Goal: Task Accomplishment & Management: Use online tool/utility

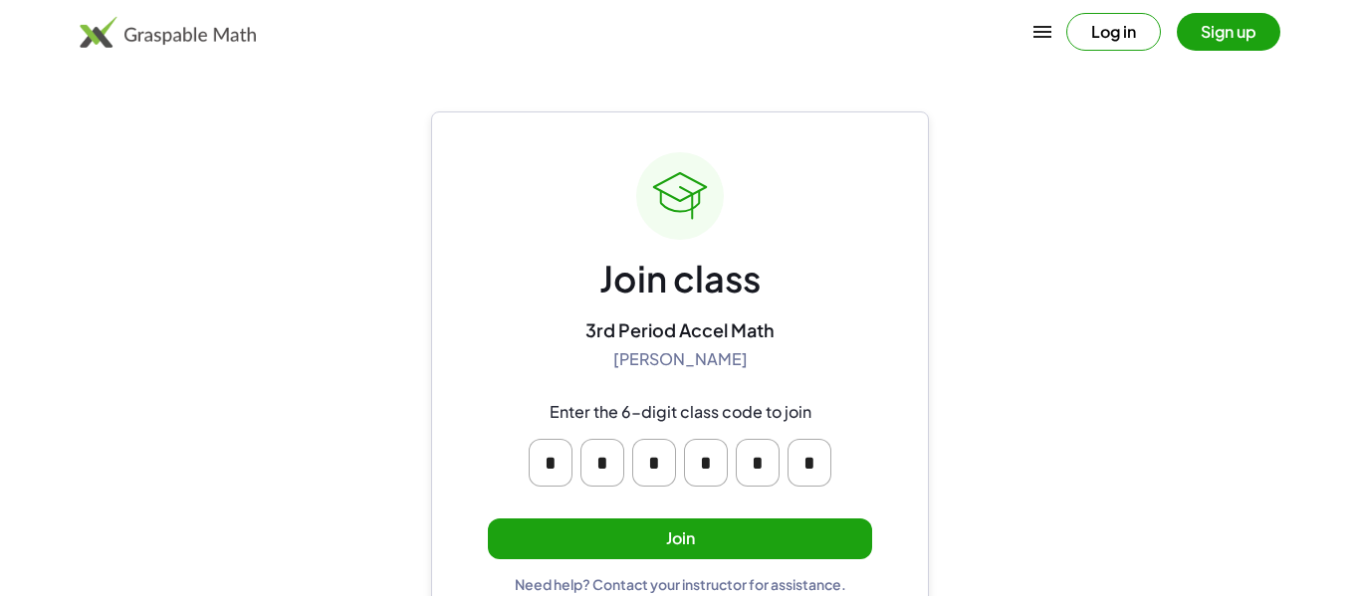
click at [686, 522] on button "Join" at bounding box center [680, 539] width 384 height 41
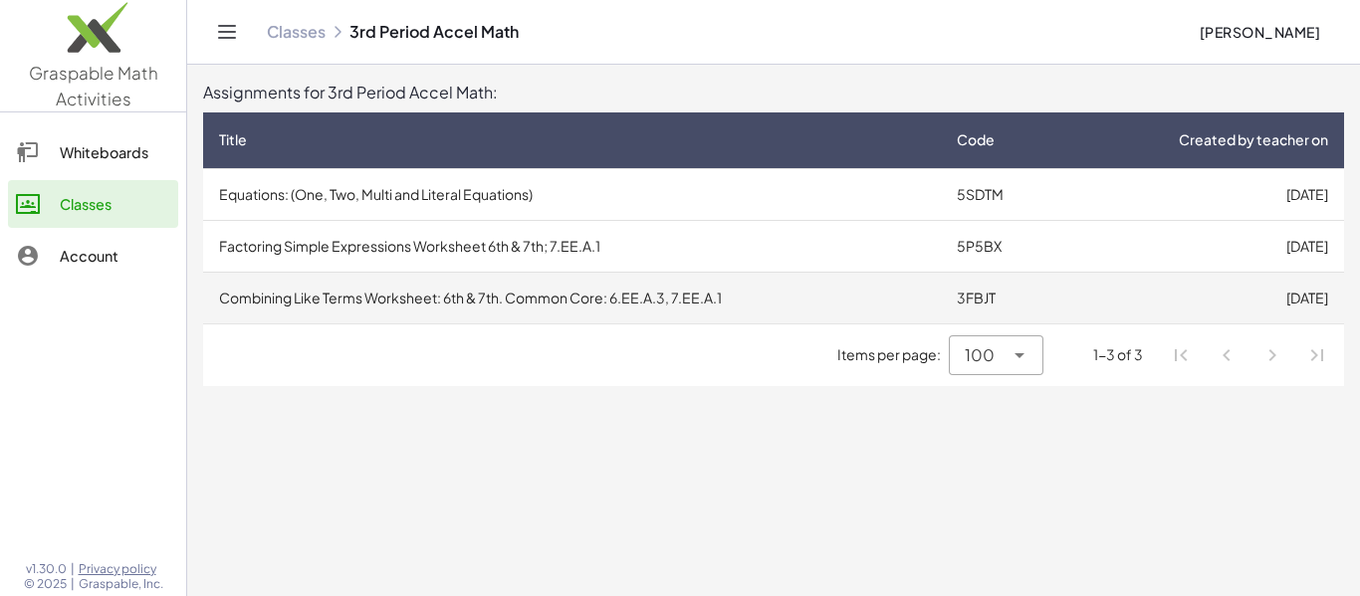
click at [666, 291] on td "Combining Like Terms Worksheet: 6th & 7th. Common Core: 6.EE.A.3, 7.EE.A.1" at bounding box center [572, 298] width 738 height 52
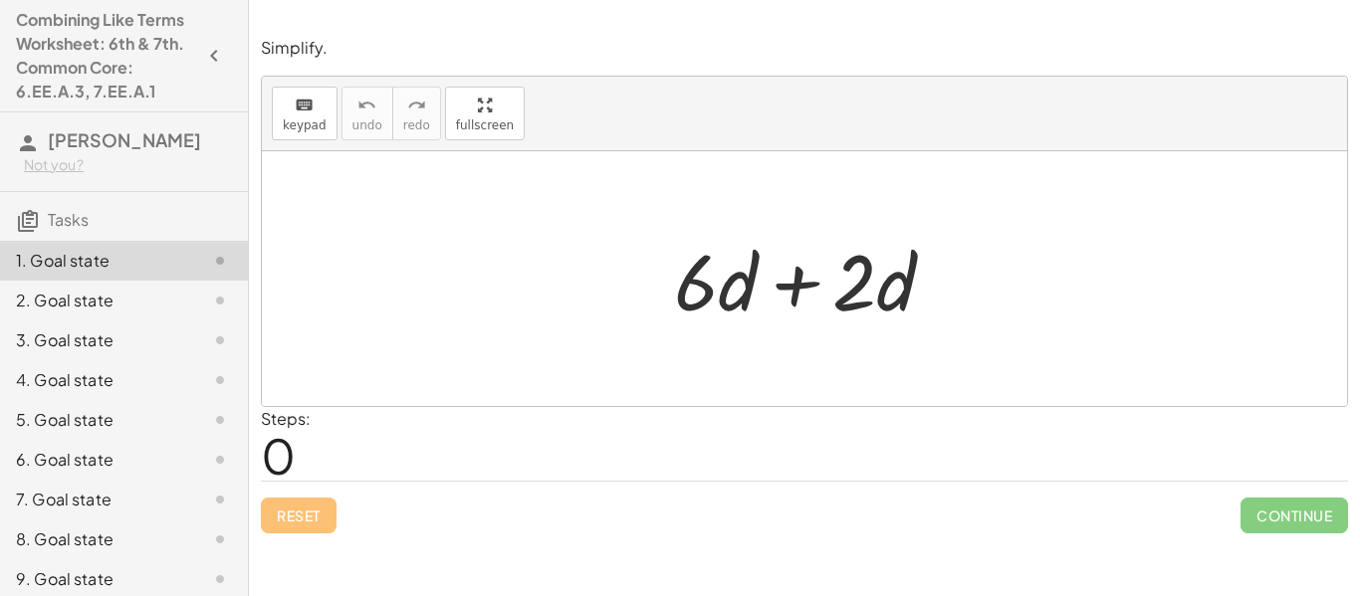
drag, startPoint x: 421, startPoint y: 181, endPoint x: 426, endPoint y: 201, distance: 20.5
click at [426, 201] on div at bounding box center [804, 278] width 1085 height 255
click at [288, 457] on span "0" at bounding box center [278, 455] width 35 height 61
click at [286, 458] on span "0" at bounding box center [278, 455] width 35 height 61
click at [312, 510] on div "Reset Continue" at bounding box center [804, 507] width 1087 height 53
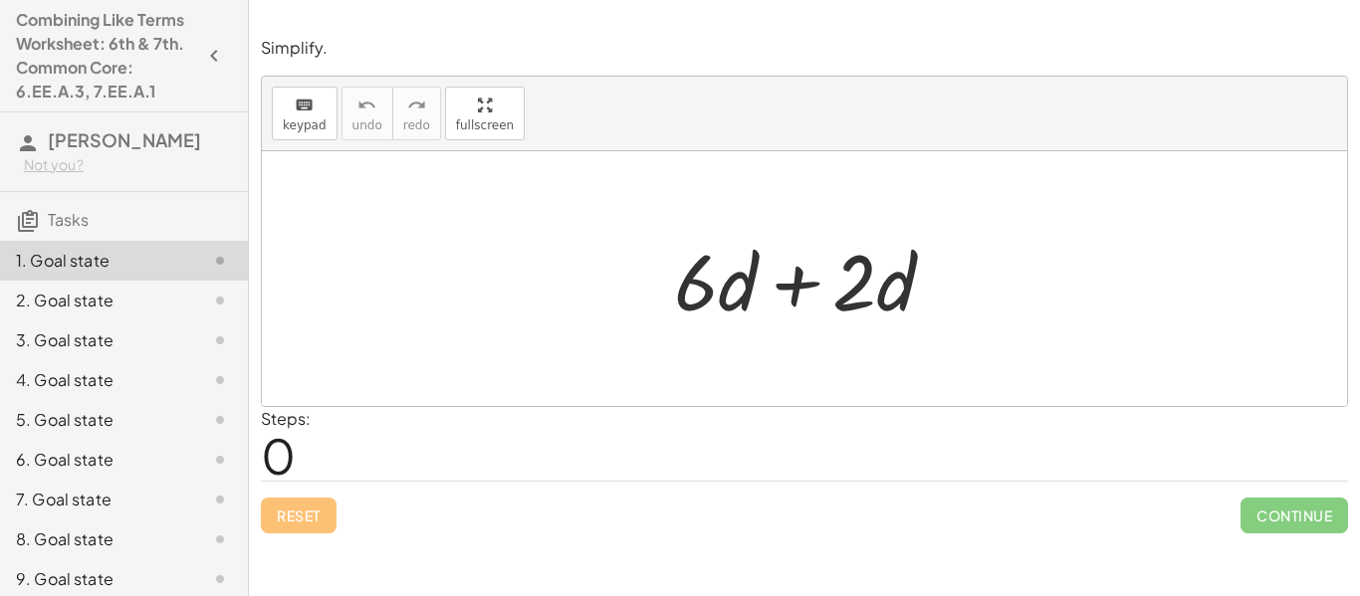
click at [120, 226] on h3 "Tasks" at bounding box center [124, 213] width 248 height 42
click at [330, 125] on button "keyboard keypad" at bounding box center [305, 114] width 66 height 54
click at [936, 279] on div at bounding box center [812, 279] width 297 height 103
click at [316, 143] on div "Edit expressions" at bounding box center [302, 159] width 104 height 33
click at [314, 106] on div "keyboard" at bounding box center [305, 105] width 44 height 24
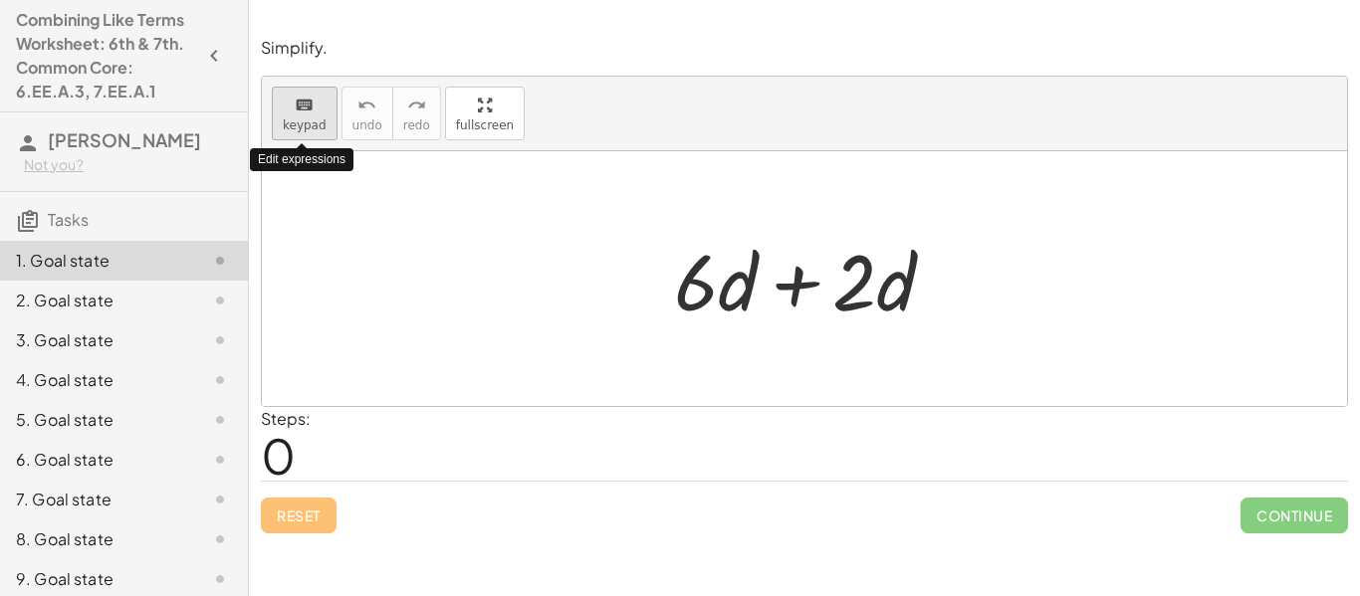
click at [289, 119] on span "keypad" at bounding box center [305, 125] width 44 height 14
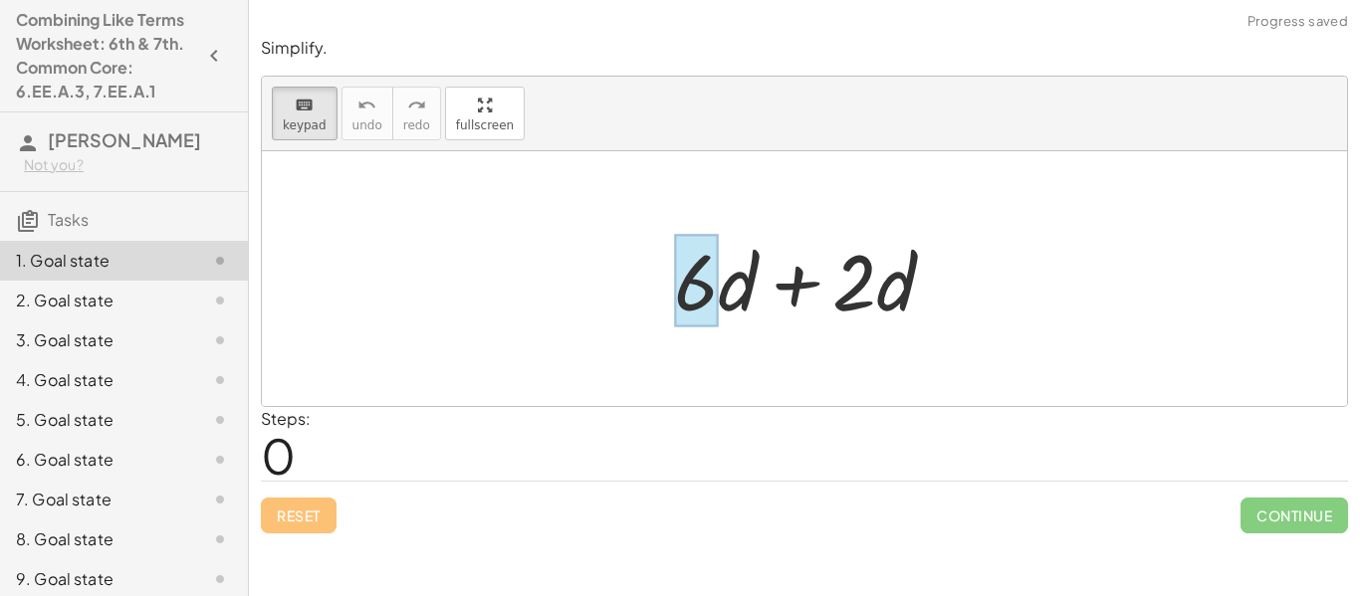
drag, startPoint x: 675, startPoint y: 285, endPoint x: 700, endPoint y: 289, distance: 25.2
click at [700, 289] on div at bounding box center [696, 281] width 44 height 93
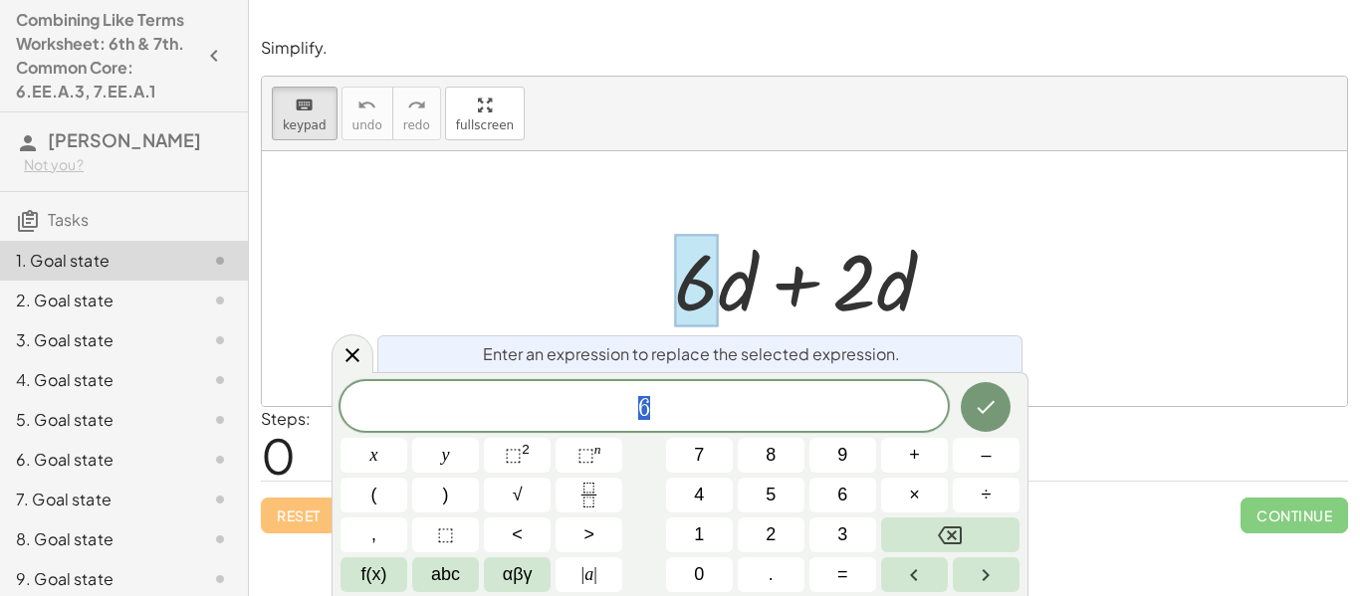
scroll to position [1, 0]
click at [700, 289] on div at bounding box center [696, 281] width 44 height 93
click at [699, 579] on span "0" at bounding box center [699, 575] width 10 height 27
click at [798, 404] on span "0 6 ​" at bounding box center [644, 408] width 607 height 28
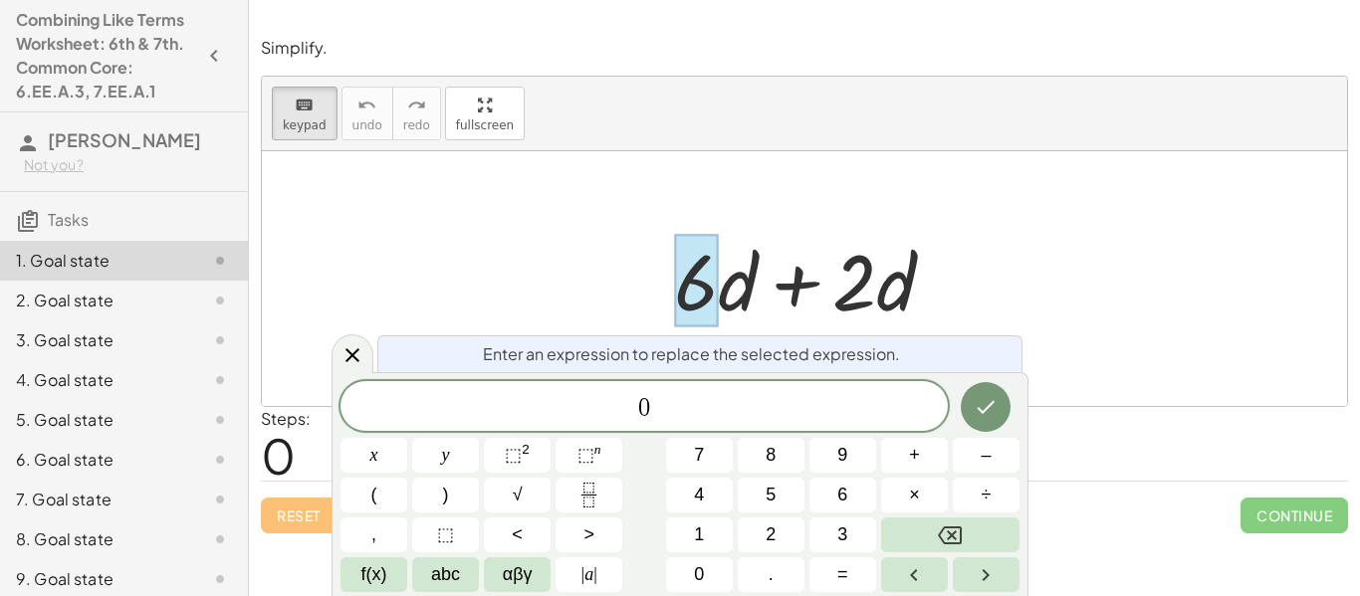
drag, startPoint x: 716, startPoint y: 303, endPoint x: 768, endPoint y: 283, distance: 55.5
click at [795, 281] on div "+ · 6 · d + · 2 · d" at bounding box center [795, 281] width 0 height 0
click at [351, 342] on div at bounding box center [353, 354] width 42 height 39
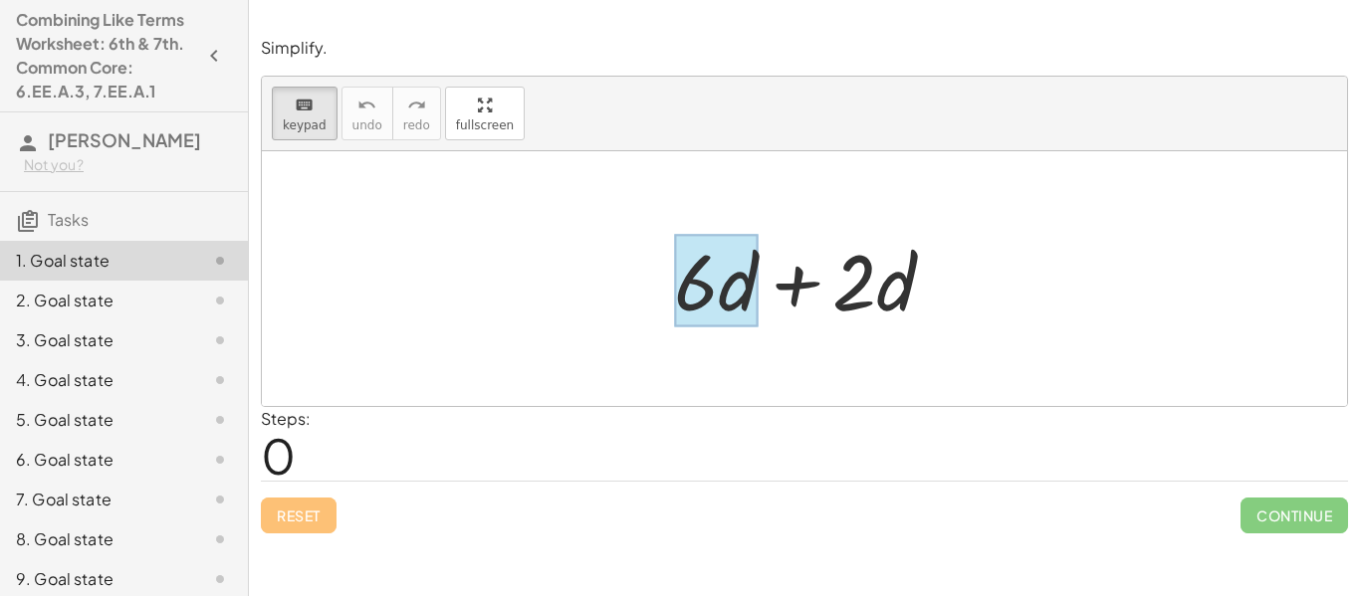
drag, startPoint x: 691, startPoint y: 266, endPoint x: 724, endPoint y: 292, distance: 41.8
click at [724, 292] on div at bounding box center [716, 281] width 84 height 93
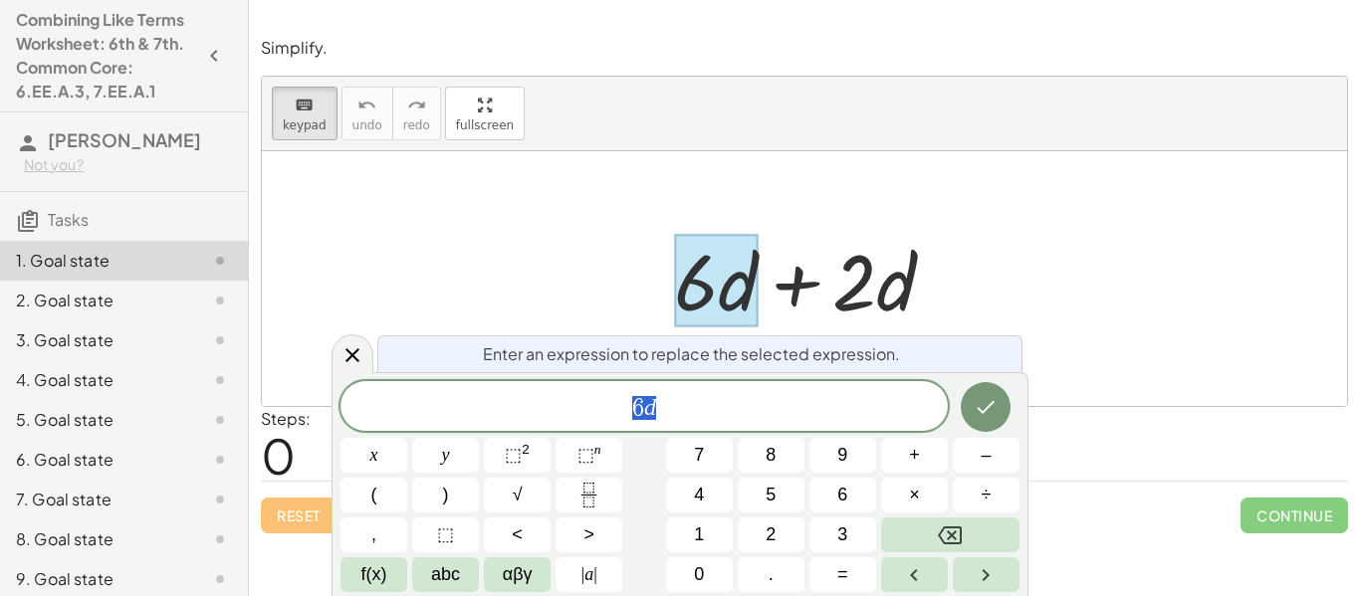
scroll to position [3, 0]
click at [992, 410] on icon "Done" at bounding box center [986, 407] width 24 height 24
click at [1021, 378] on div "Enter an expression to replace the selected expression. 2 ( 3 d ​ ) x y ⬚ 2 ⬚ n…" at bounding box center [680, 482] width 697 height 228
click at [915, 381] on div "2 ( 3 d ) ​" at bounding box center [644, 404] width 607 height 54
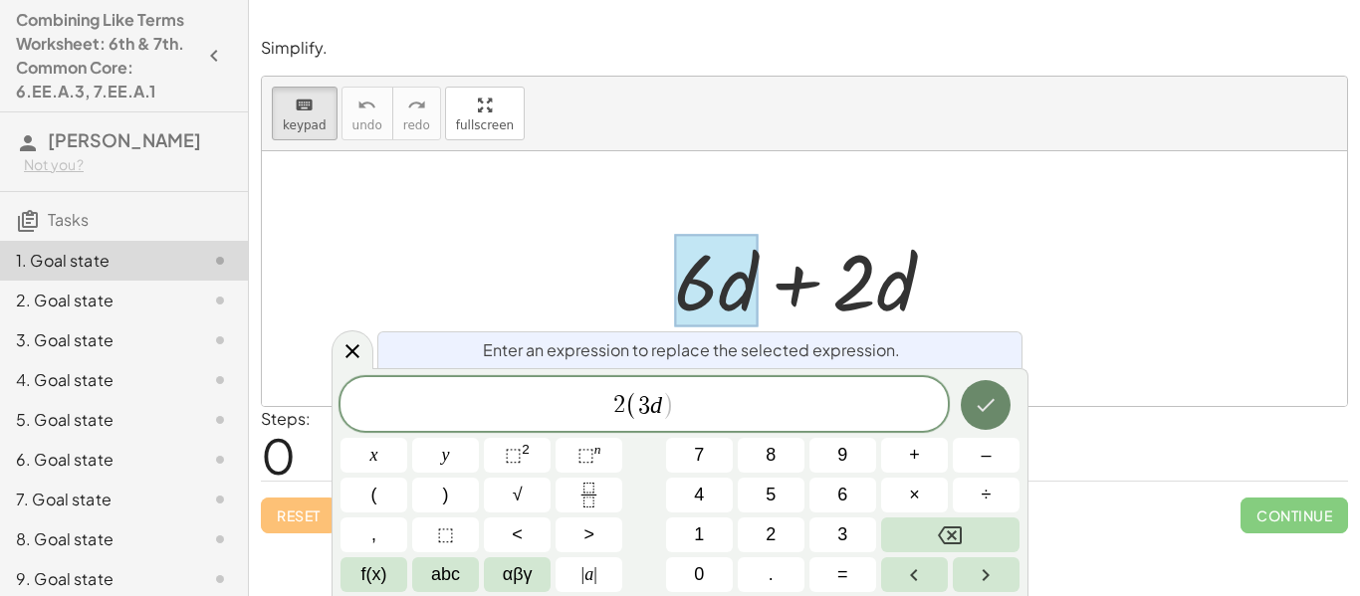
click at [972, 405] on button "Done" at bounding box center [986, 405] width 50 height 50
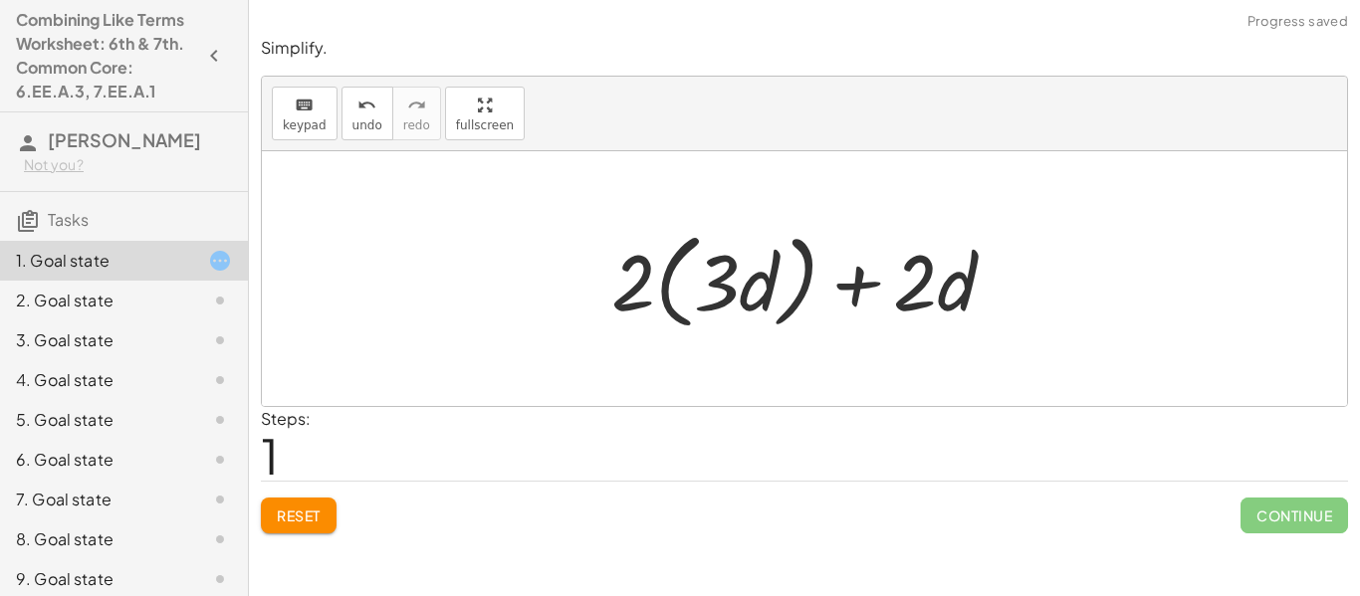
click at [804, 277] on div at bounding box center [811, 279] width 420 height 115
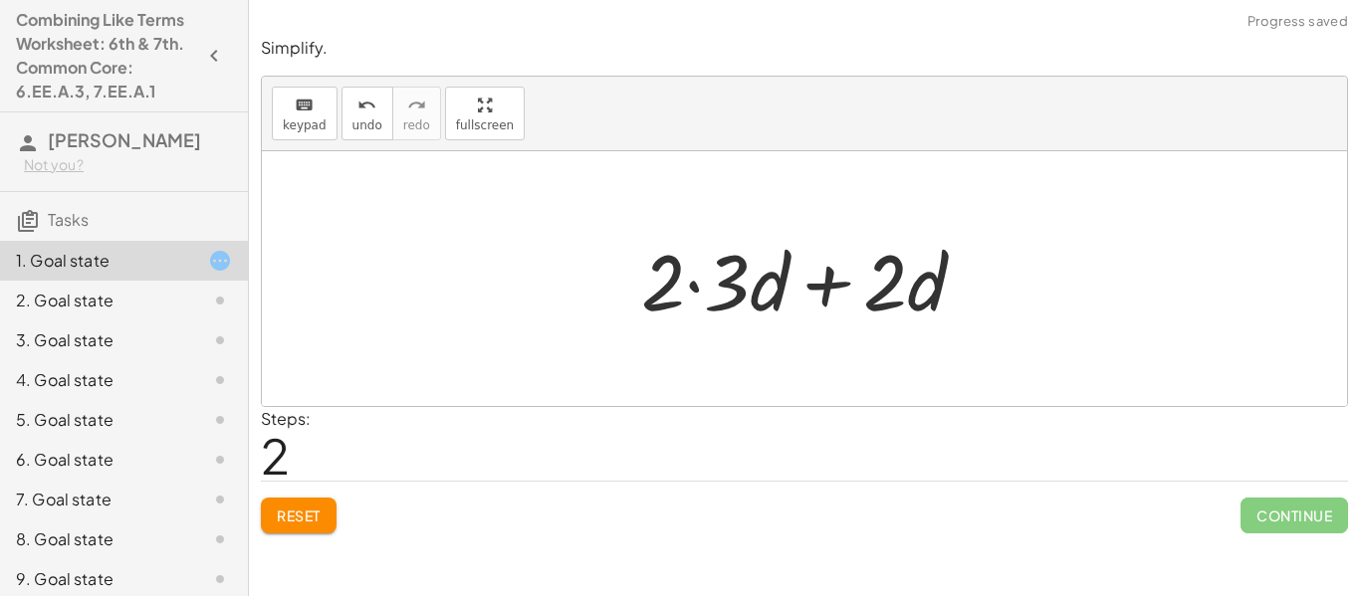
click at [761, 303] on div at bounding box center [811, 279] width 360 height 103
click at [694, 281] on div at bounding box center [811, 279] width 360 height 103
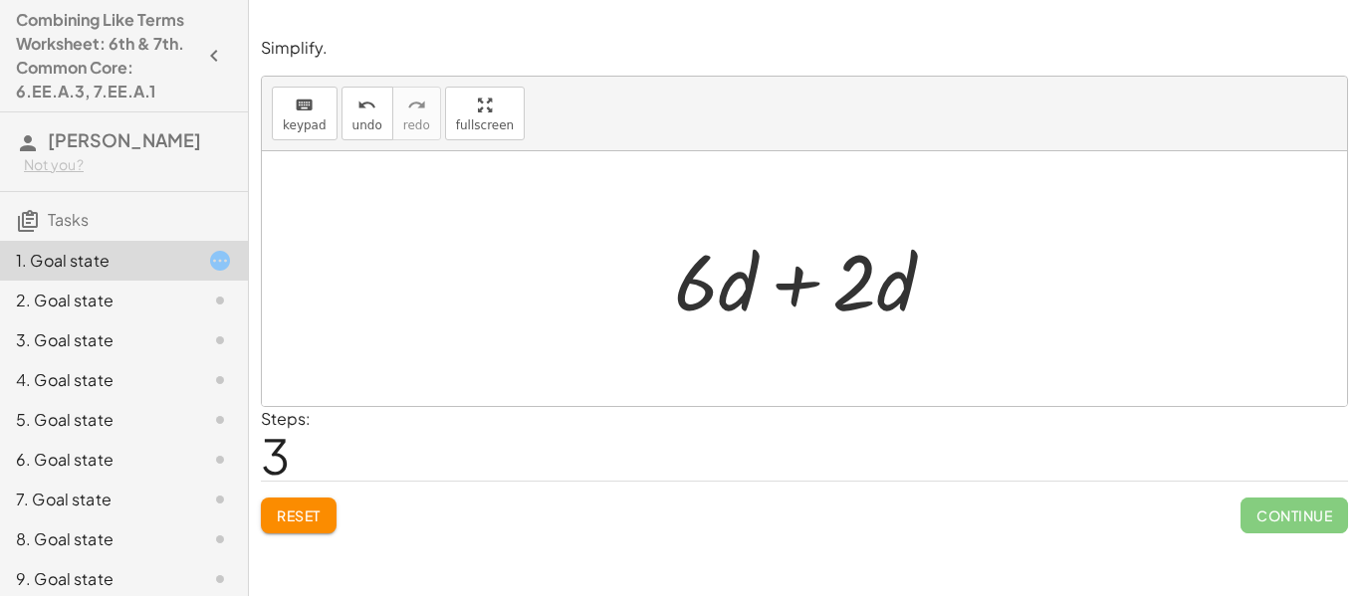
click at [793, 289] on div at bounding box center [812, 279] width 297 height 103
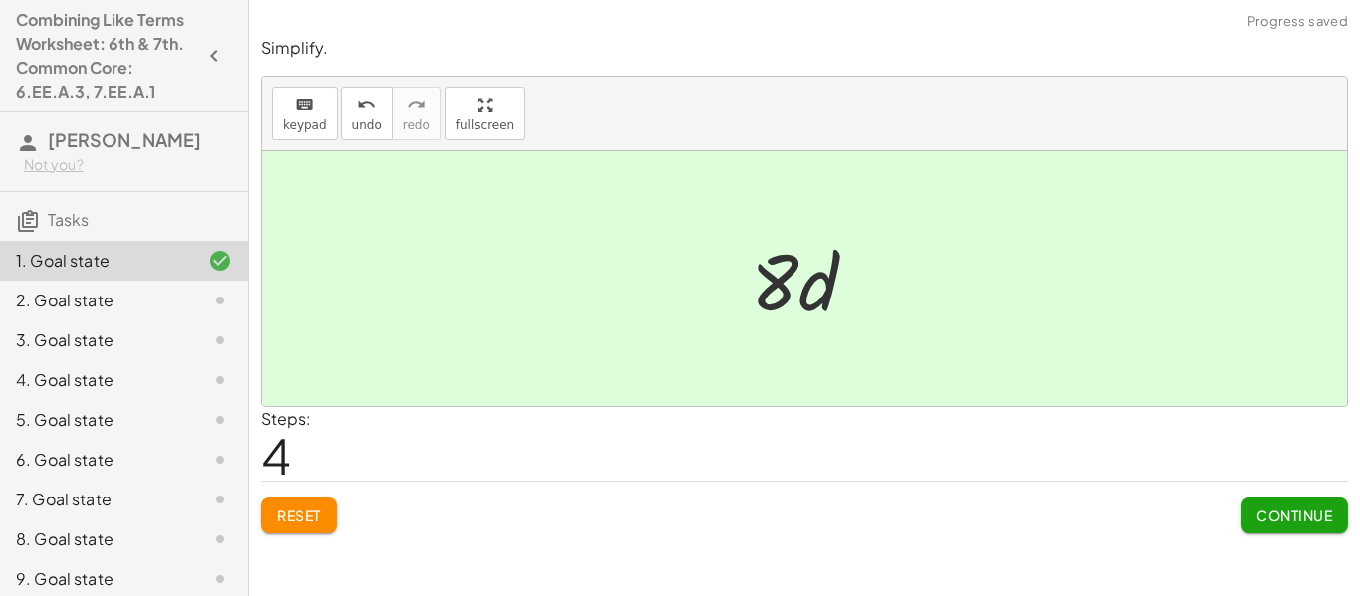
click at [309, 517] on span "Reset" at bounding box center [299, 516] width 44 height 18
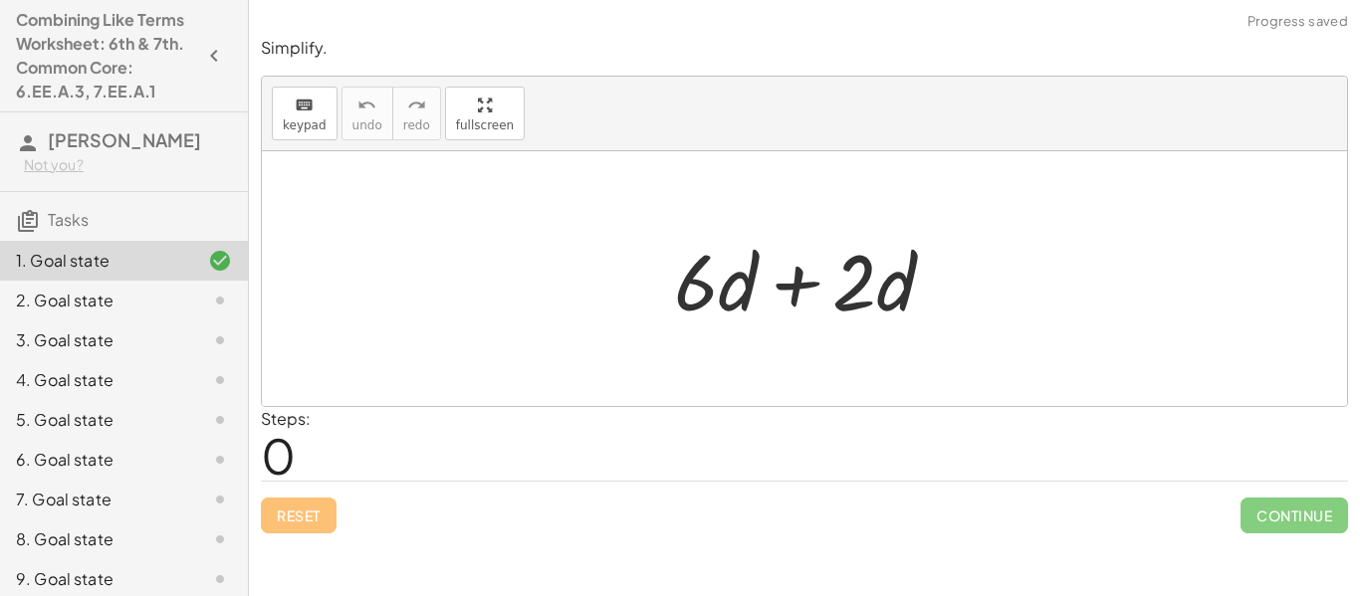
click at [791, 282] on div at bounding box center [812, 279] width 297 height 103
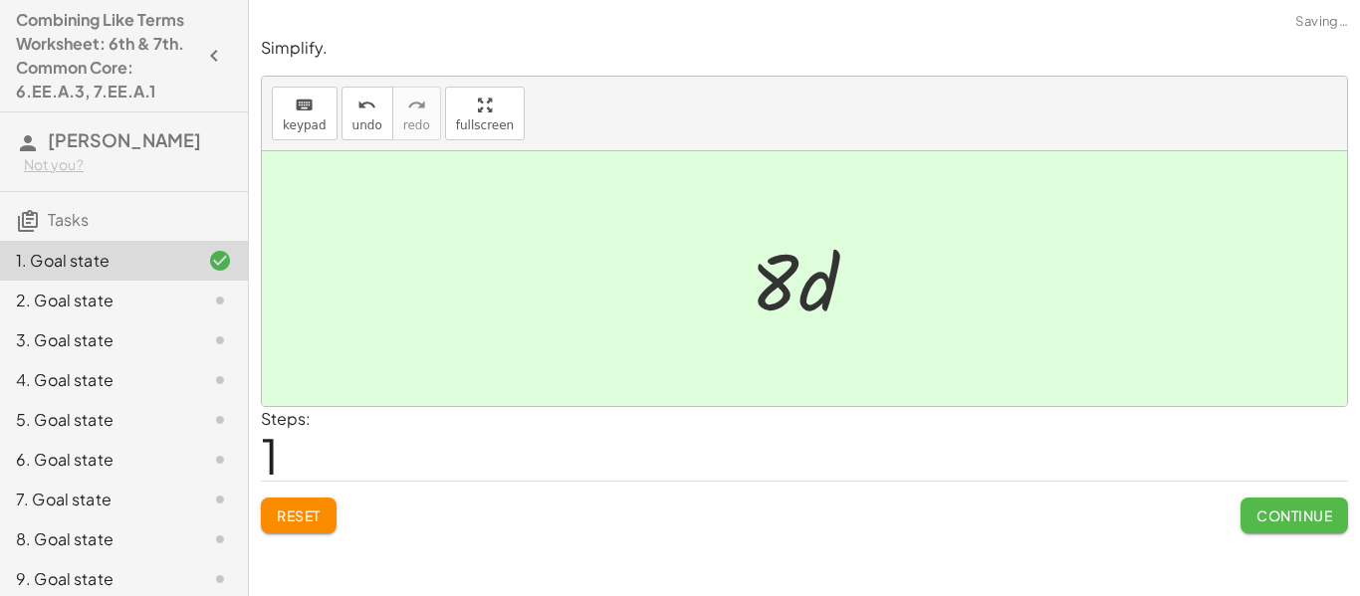
click at [1323, 511] on span "Continue" at bounding box center [1295, 516] width 76 height 18
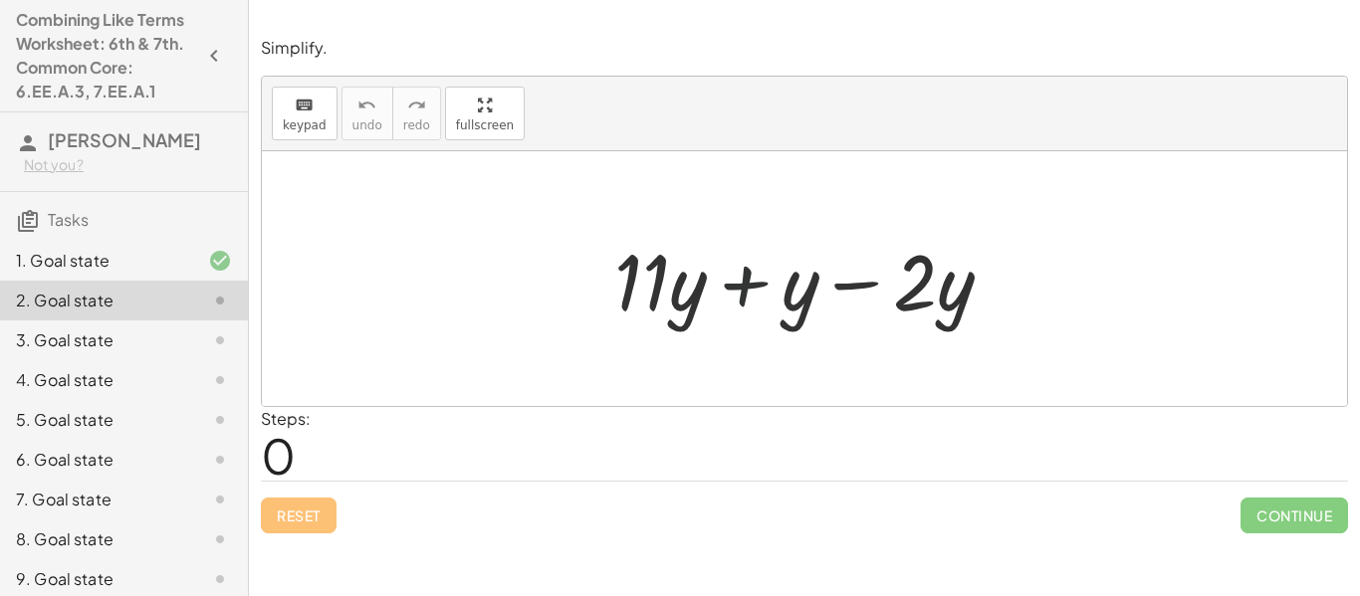
click at [748, 274] on div at bounding box center [811, 279] width 414 height 103
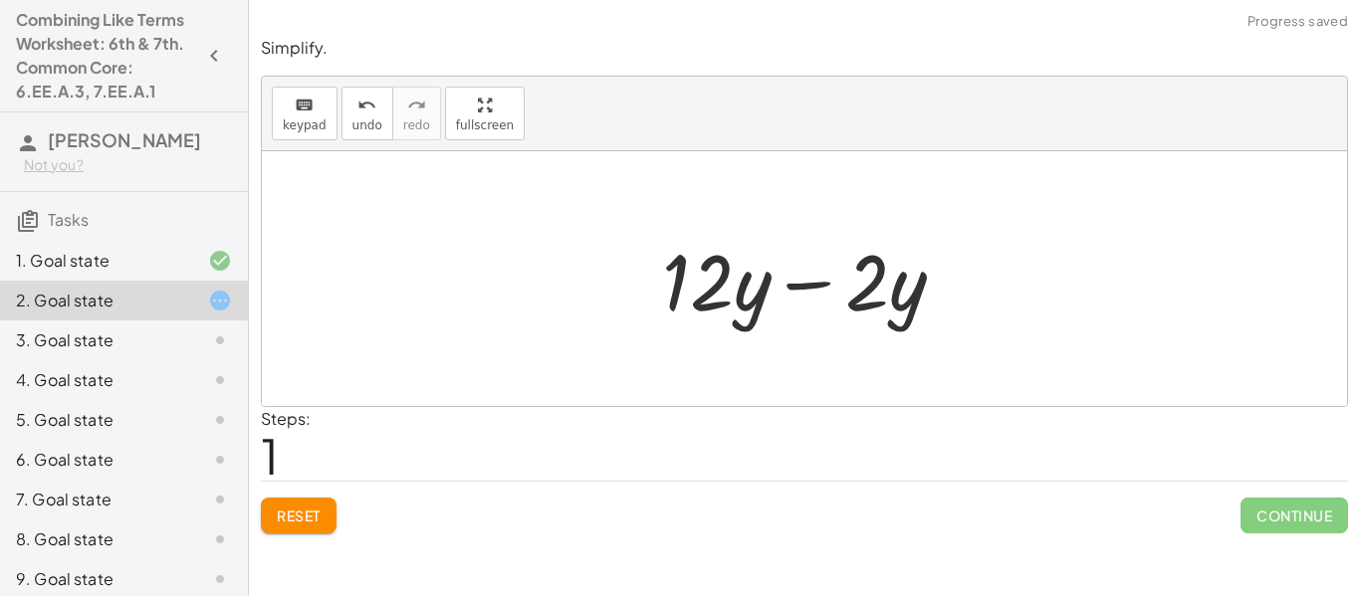
click at [822, 288] on div at bounding box center [811, 279] width 319 height 103
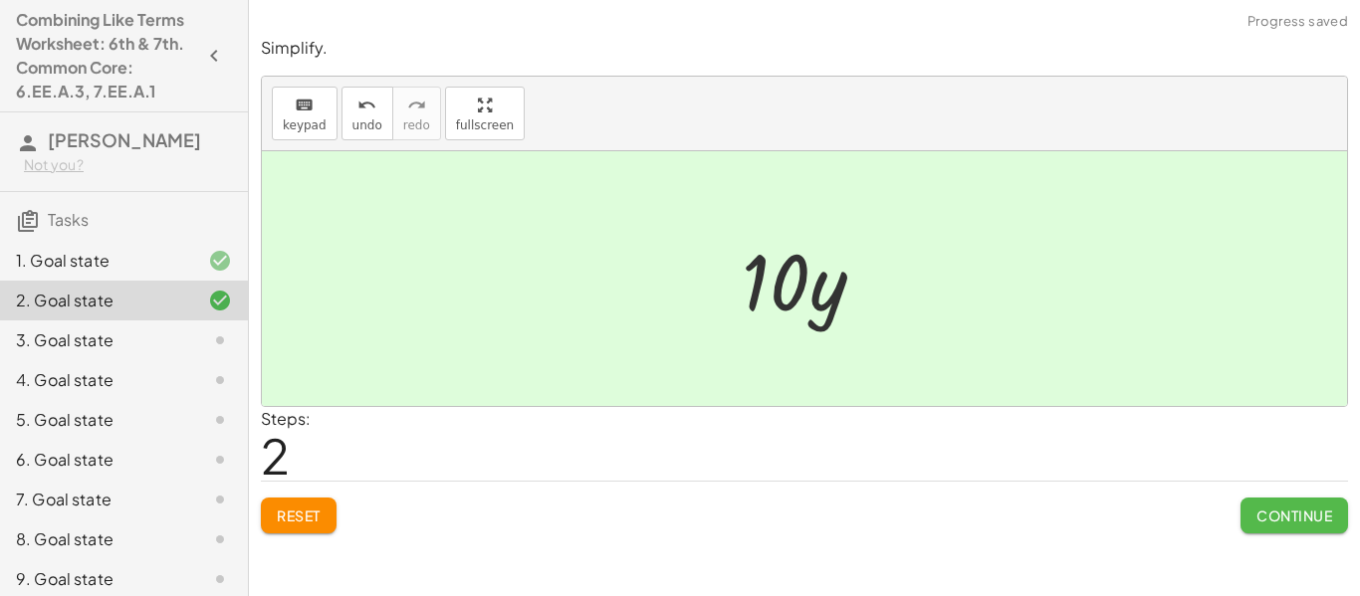
click at [1276, 507] on span "Continue" at bounding box center [1295, 516] width 76 height 18
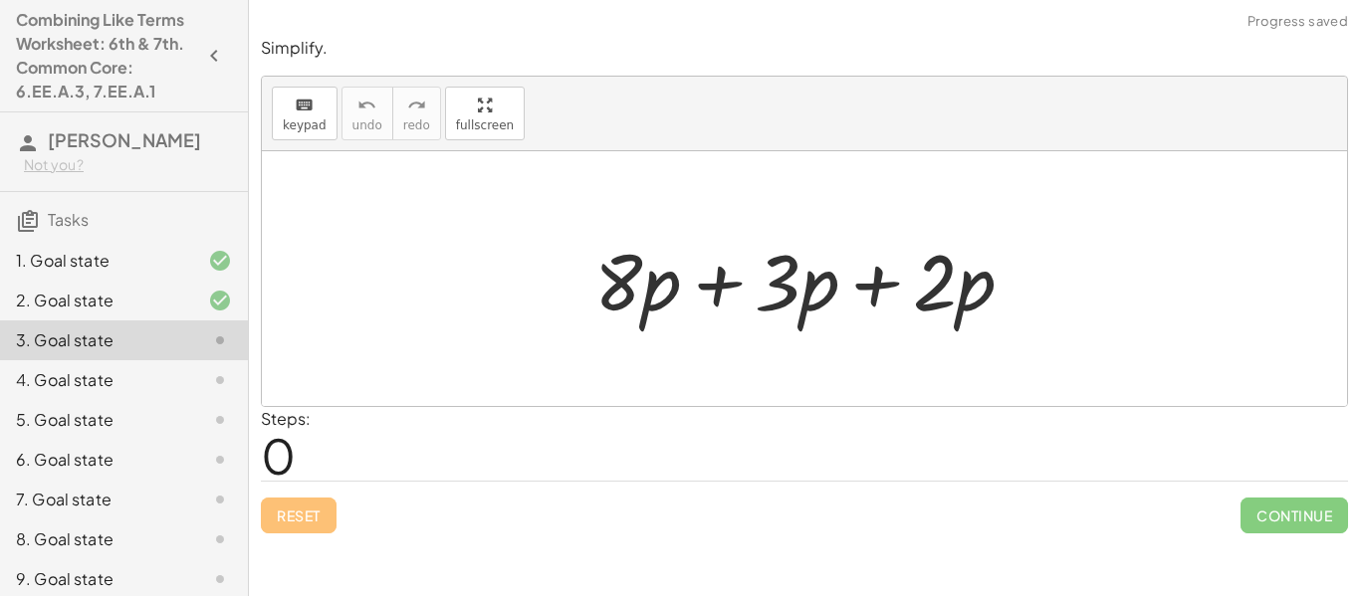
click at [887, 289] on div at bounding box center [811, 279] width 455 height 103
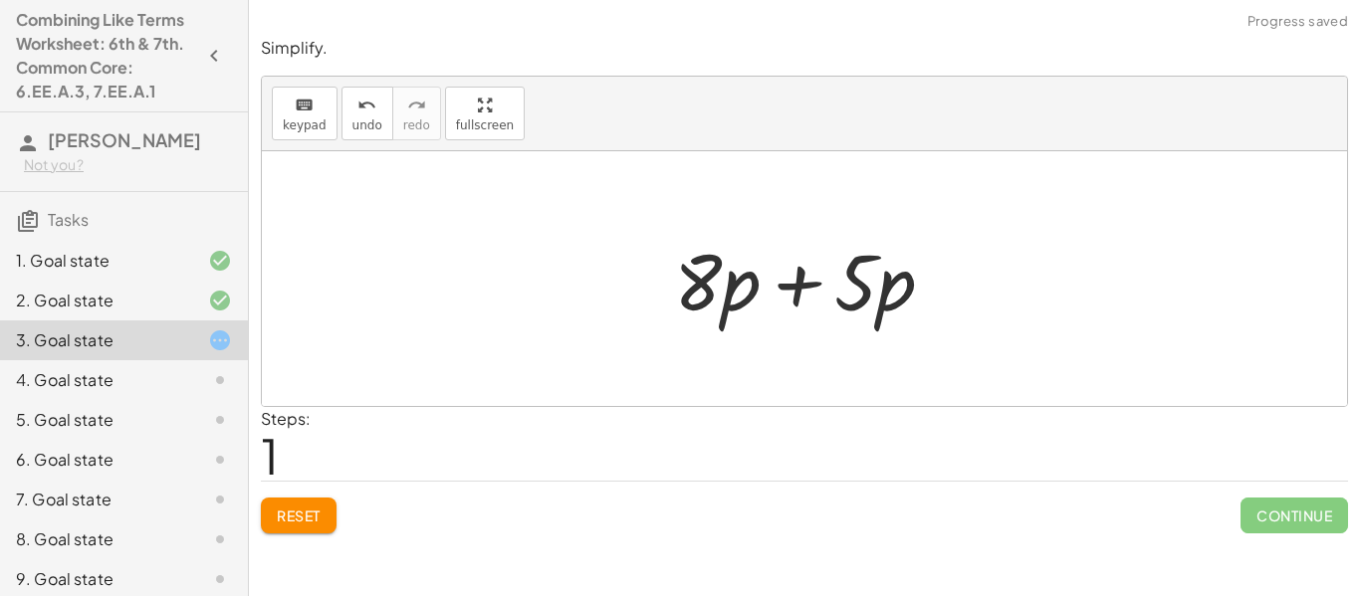
click at [806, 283] on div at bounding box center [812, 279] width 296 height 103
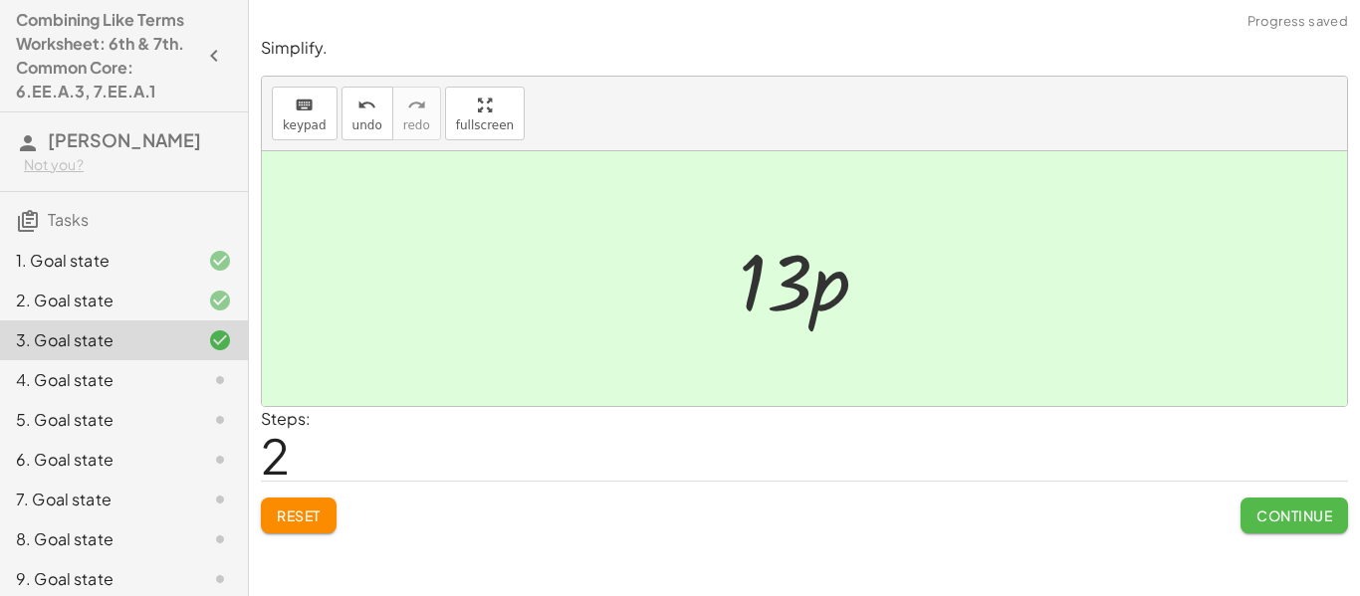
click at [1279, 510] on span "Continue" at bounding box center [1295, 516] width 76 height 18
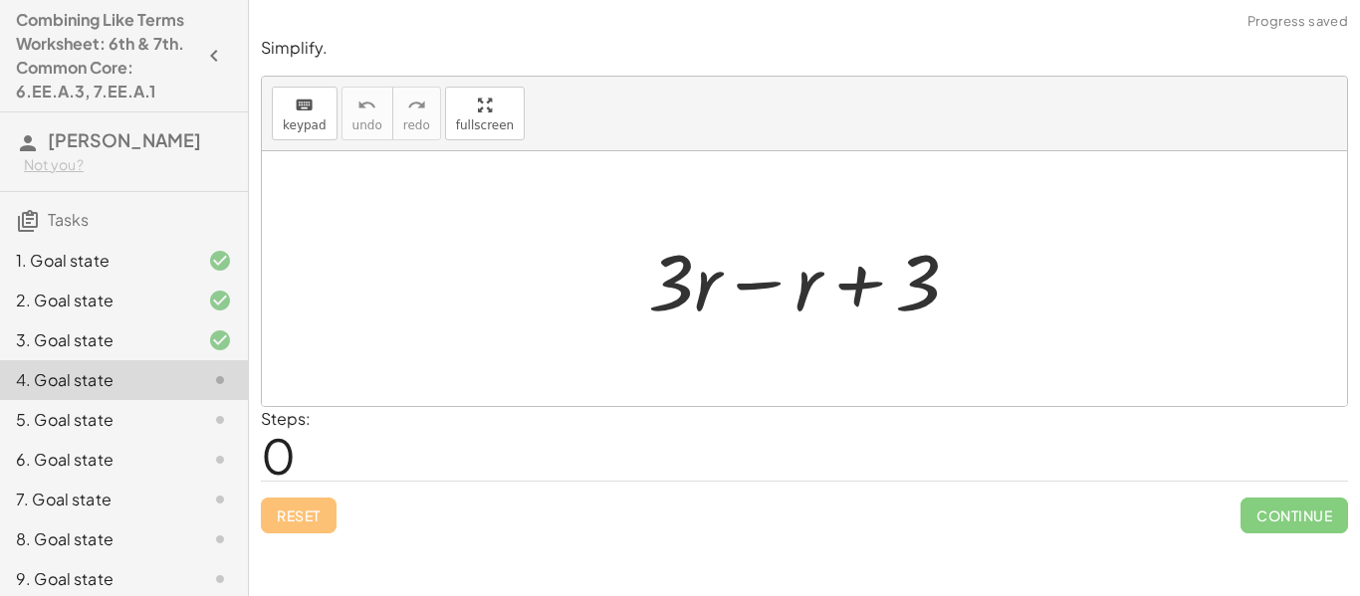
click at [765, 281] on div at bounding box center [812, 279] width 348 height 103
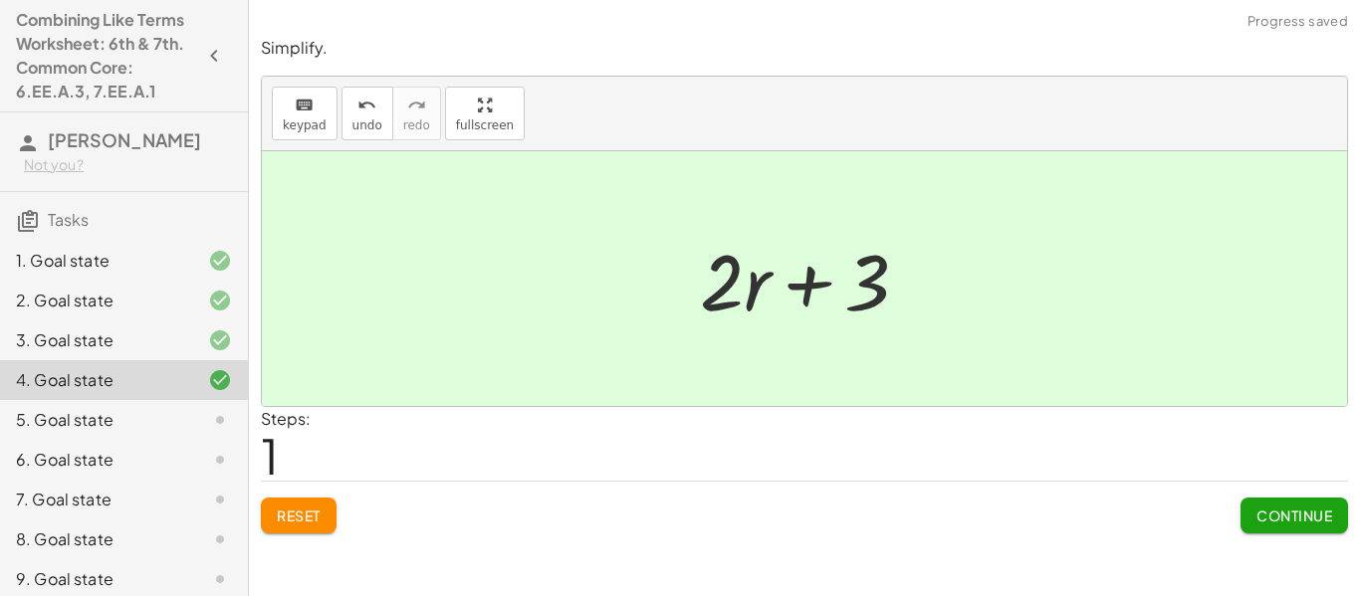
click at [1274, 507] on span "Continue" at bounding box center [1295, 516] width 76 height 18
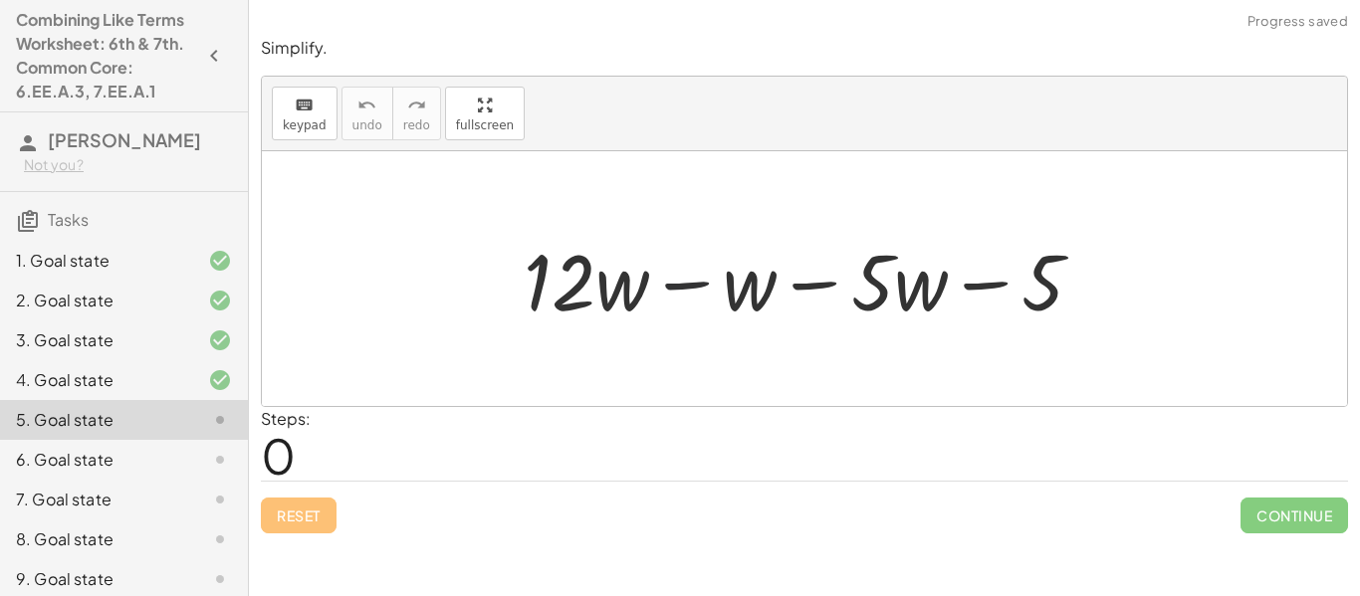
click at [688, 285] on div at bounding box center [811, 279] width 595 height 103
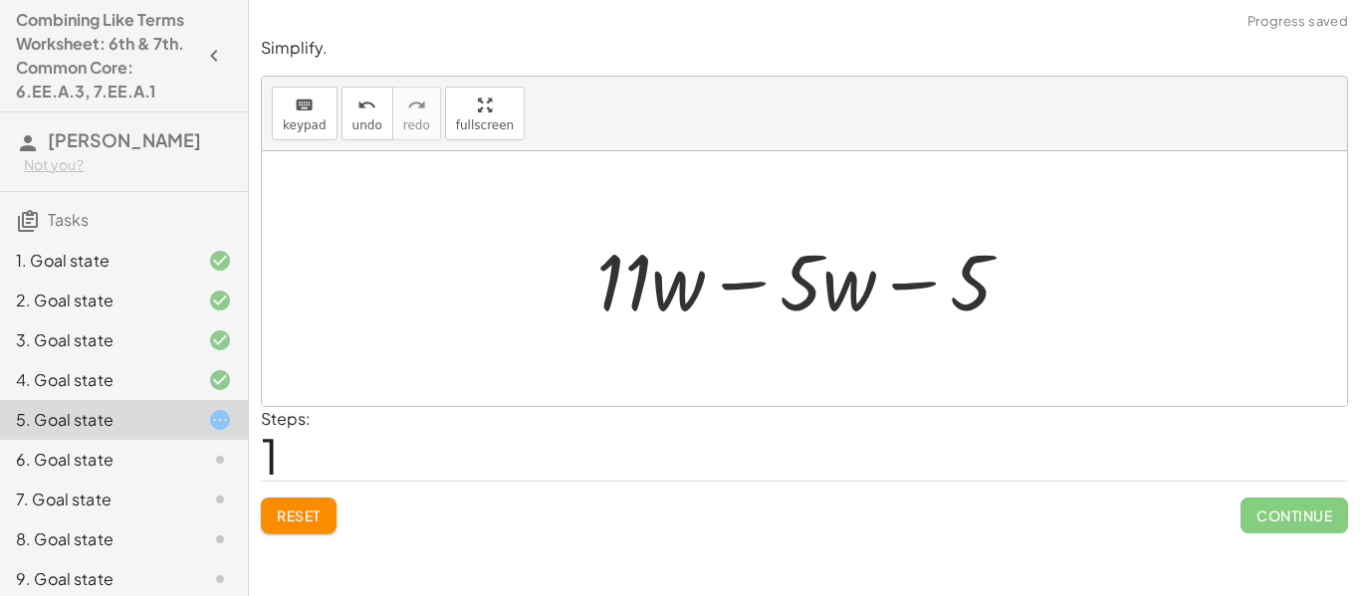
click at [756, 282] on div at bounding box center [811, 279] width 451 height 103
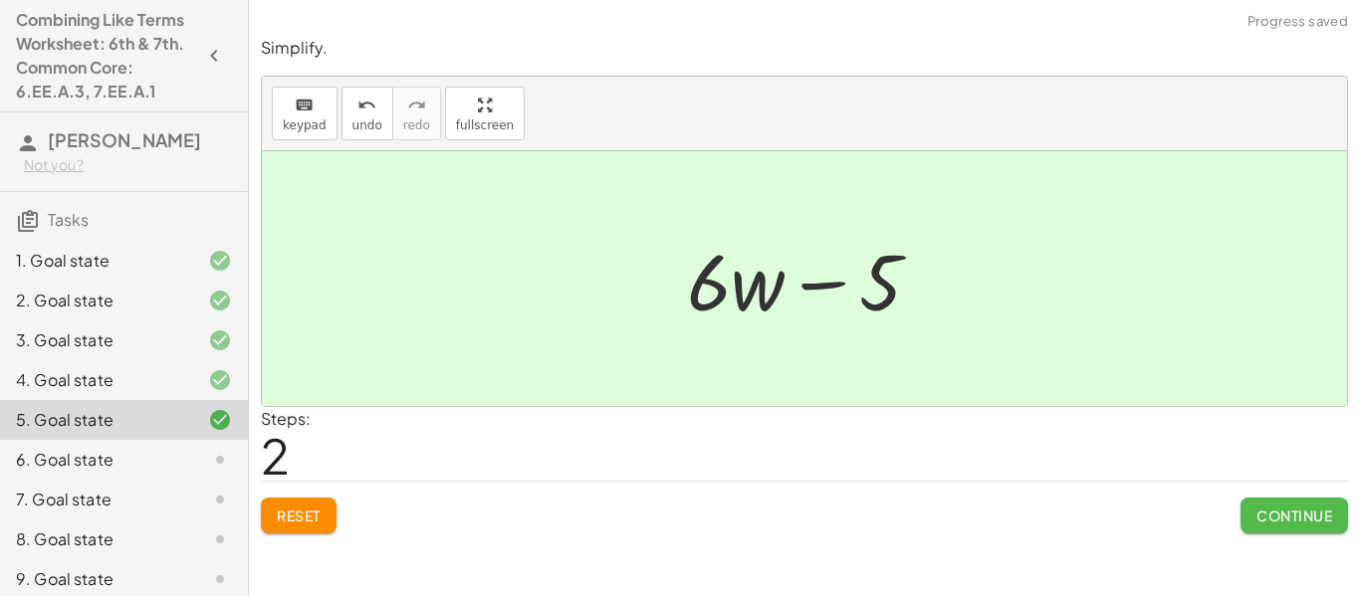
click at [1263, 509] on span "Continue" at bounding box center [1295, 516] width 76 height 18
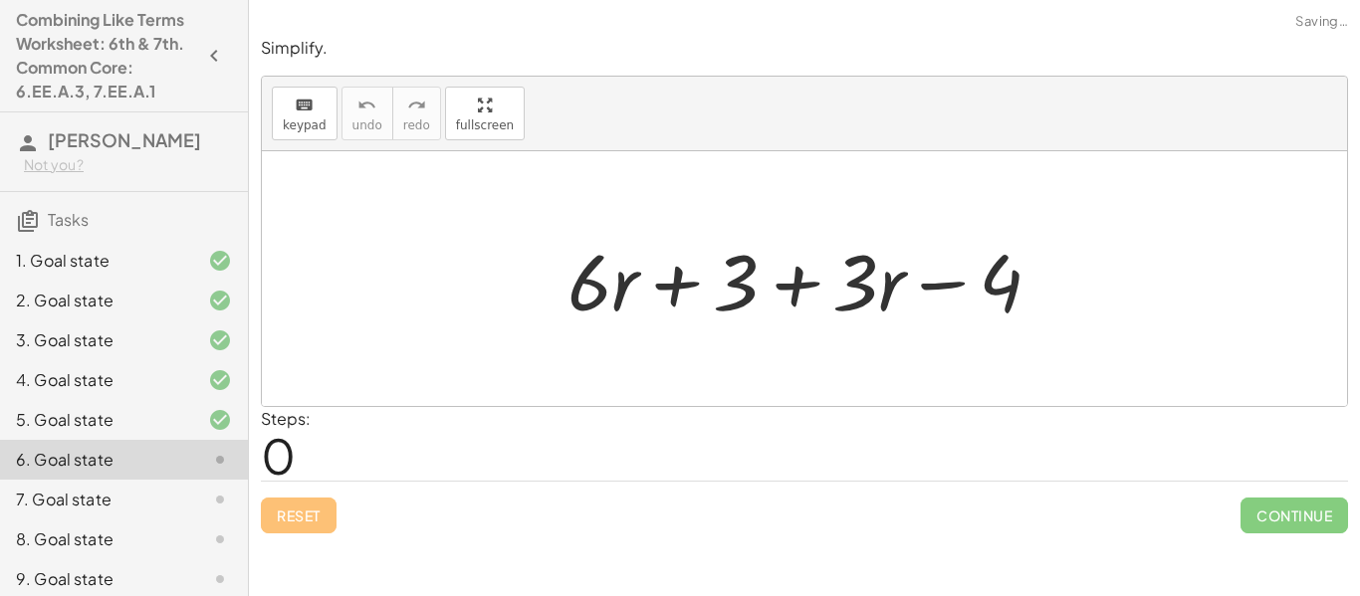
click at [673, 278] on div at bounding box center [813, 279] width 510 height 103
drag, startPoint x: 873, startPoint y: 292, endPoint x: 743, endPoint y: 287, distance: 130.5
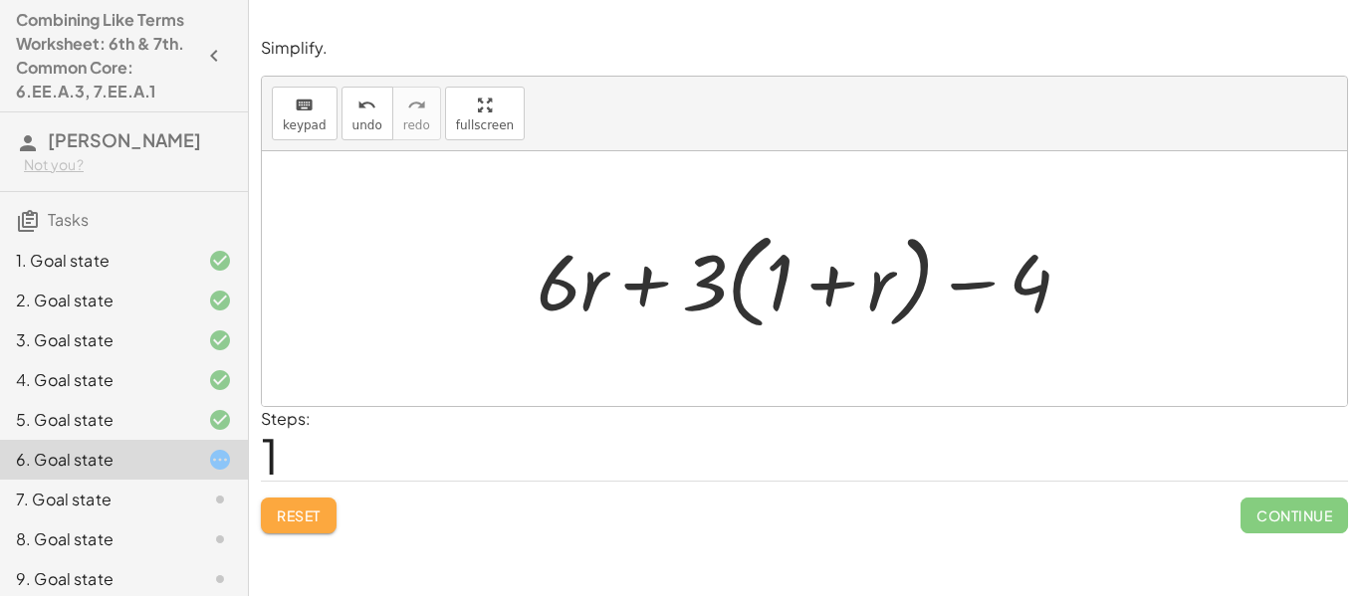
click at [315, 515] on span "Reset" at bounding box center [299, 516] width 44 height 18
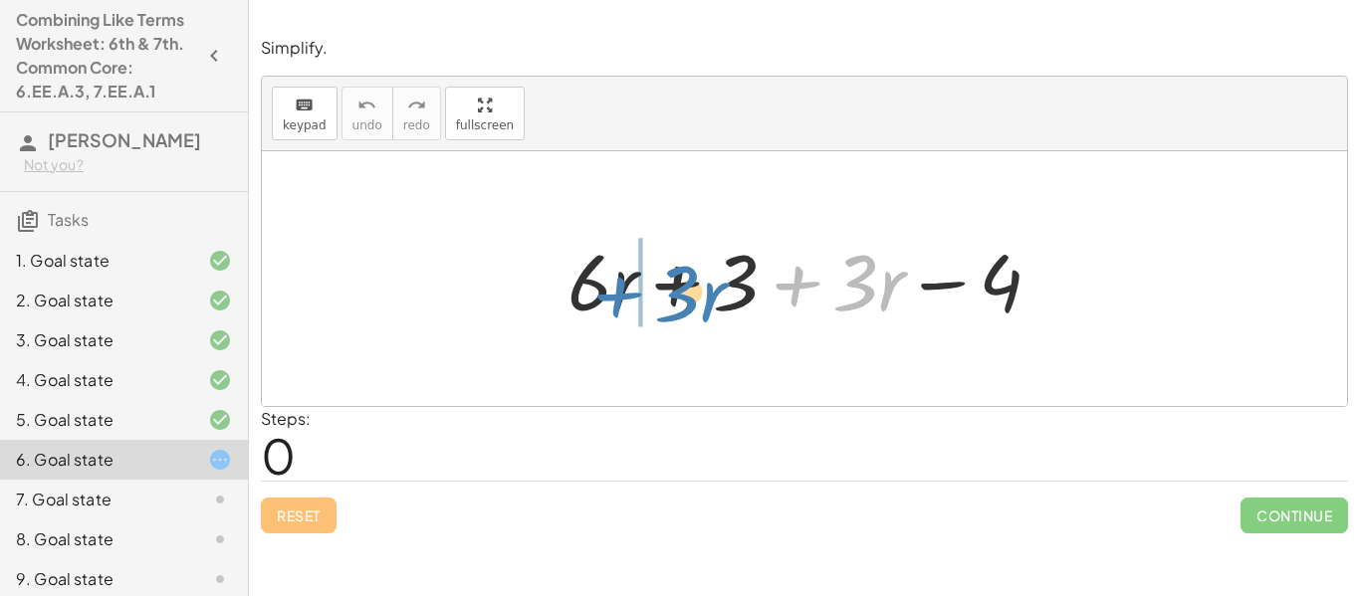
drag, startPoint x: 817, startPoint y: 242, endPoint x: 638, endPoint y: 253, distance: 178.6
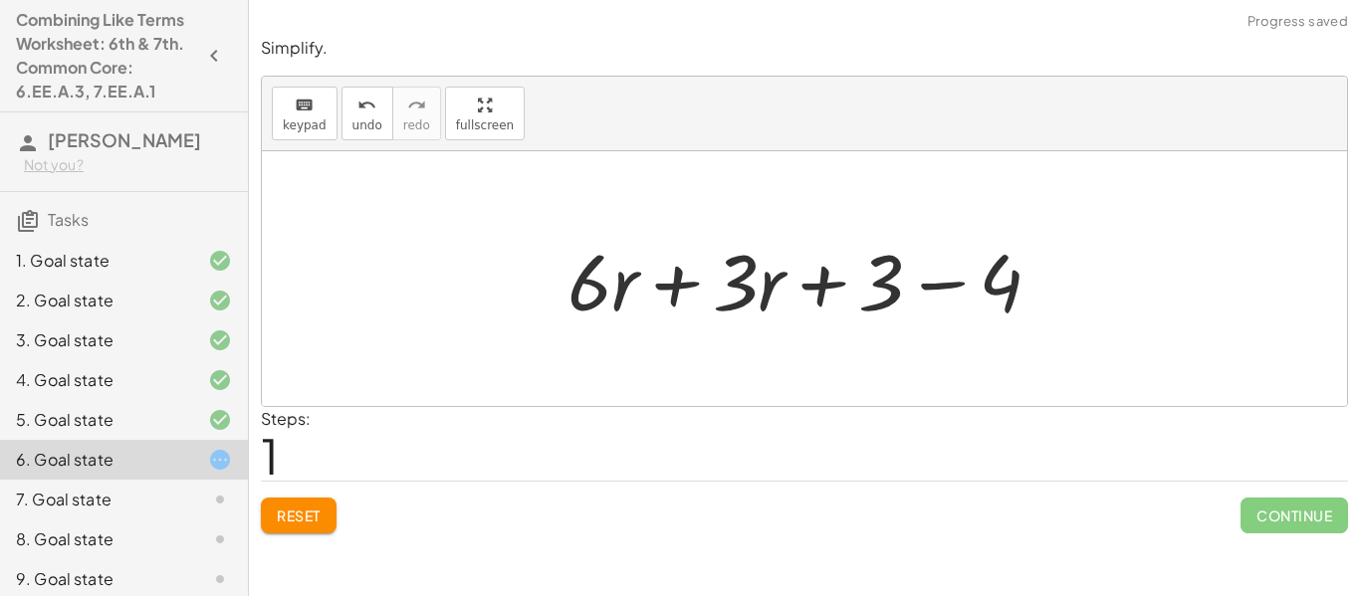
click at [672, 278] on div at bounding box center [813, 279] width 510 height 103
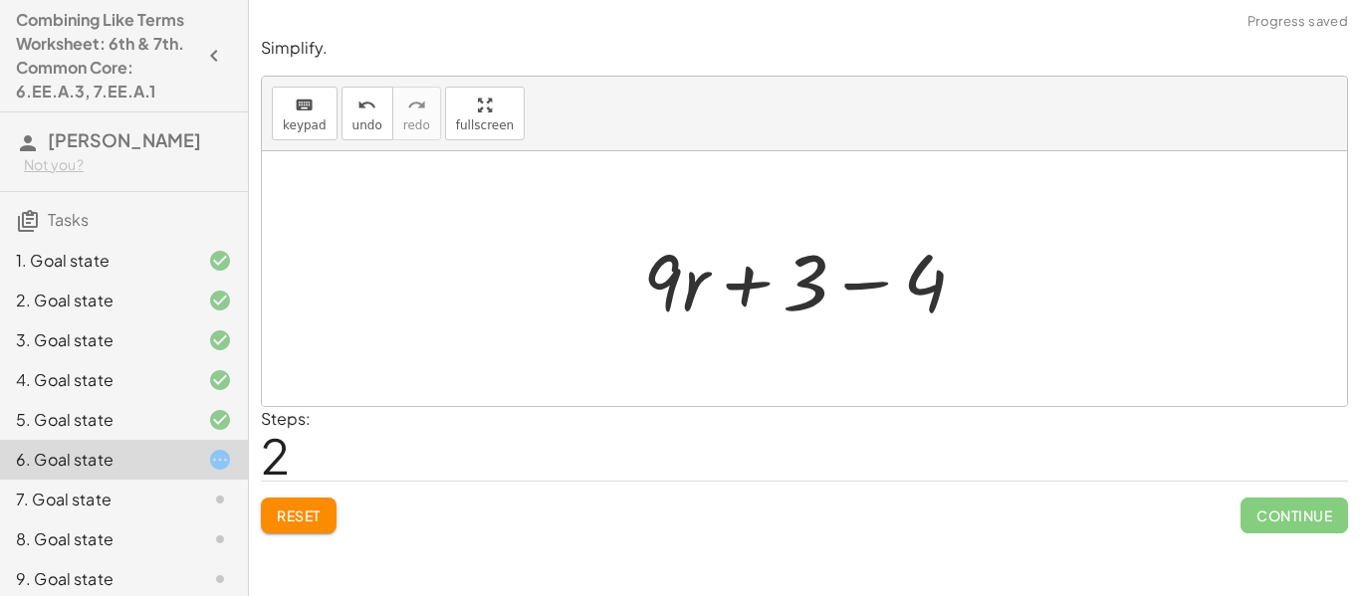
click at [872, 282] on div at bounding box center [812, 279] width 358 height 103
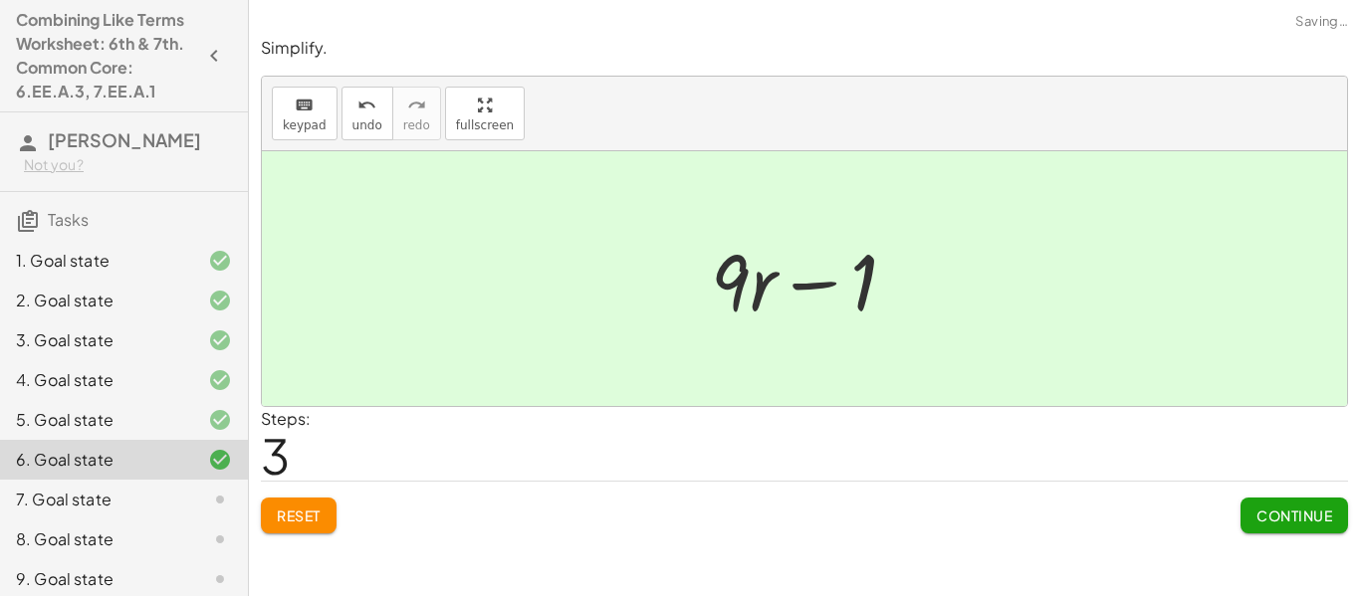
click at [1285, 525] on button "Continue" at bounding box center [1295, 516] width 108 height 36
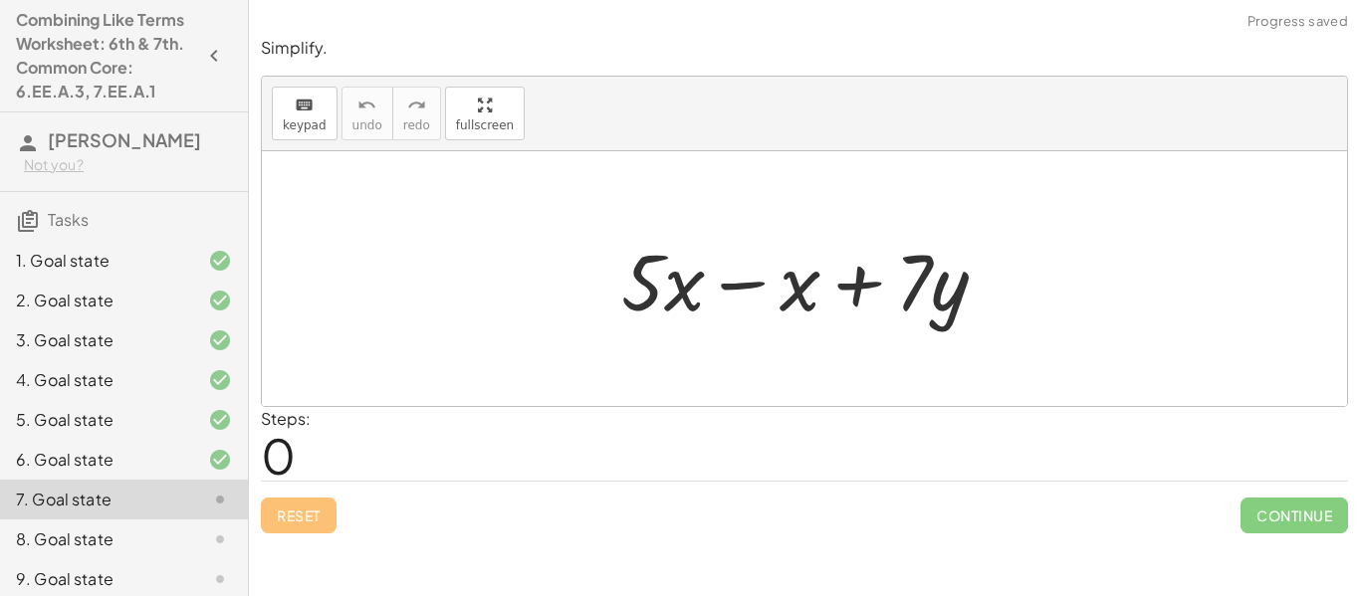
click at [731, 279] on div at bounding box center [812, 279] width 402 height 103
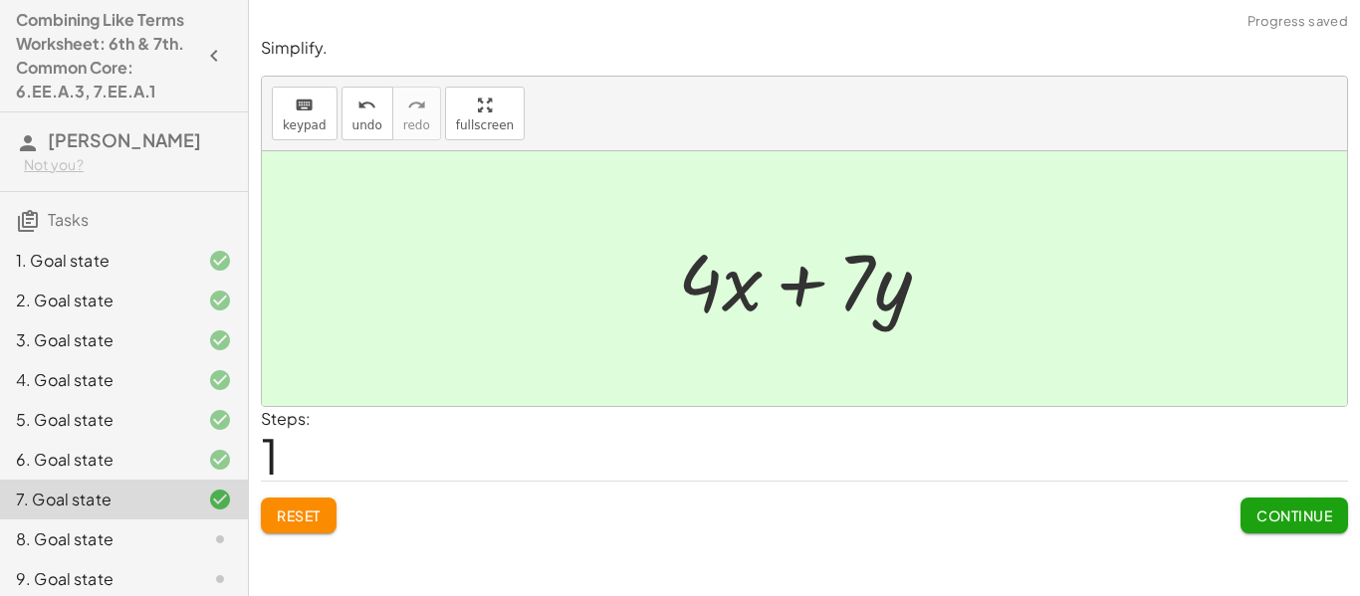
click at [1286, 523] on span "Continue" at bounding box center [1295, 516] width 76 height 18
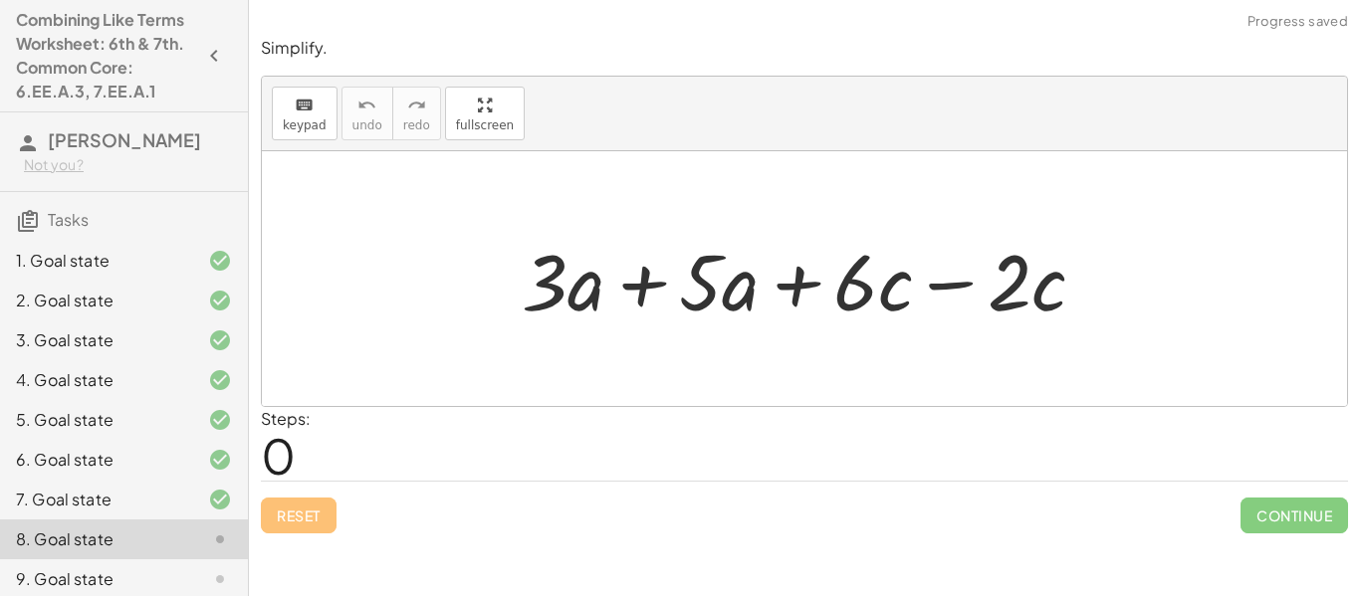
click at [646, 282] on div at bounding box center [811, 279] width 599 height 103
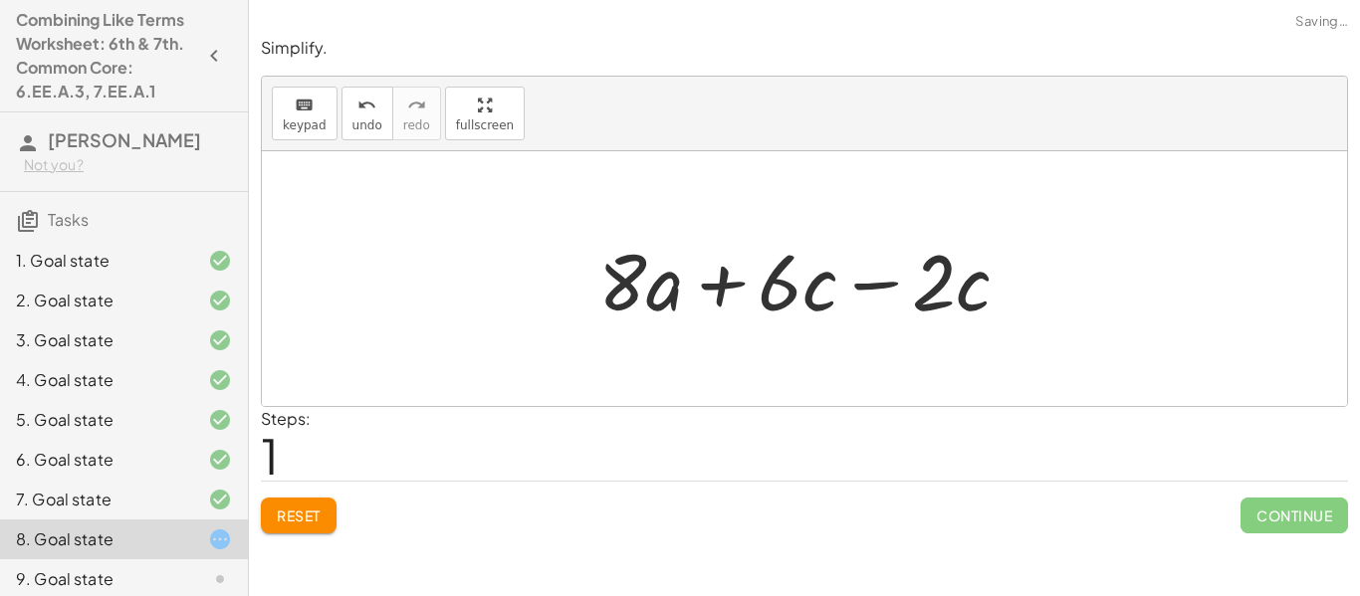
click at [875, 293] on div at bounding box center [812, 279] width 448 height 103
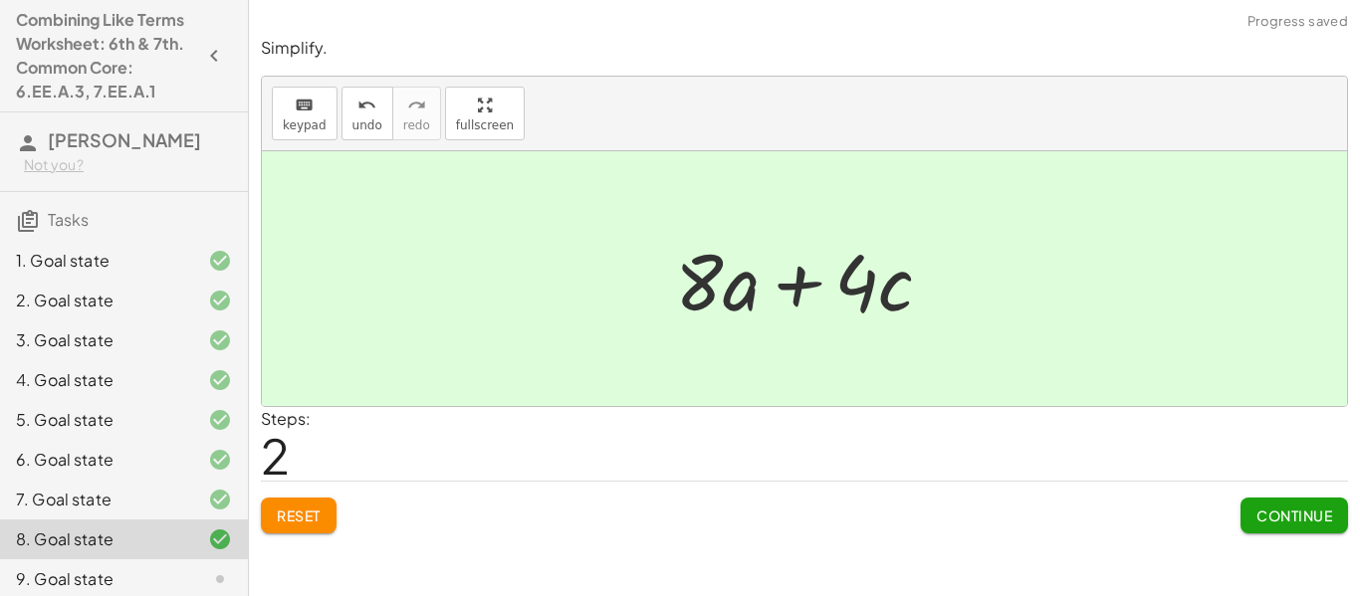
click at [1293, 512] on span "Continue" at bounding box center [1295, 516] width 76 height 18
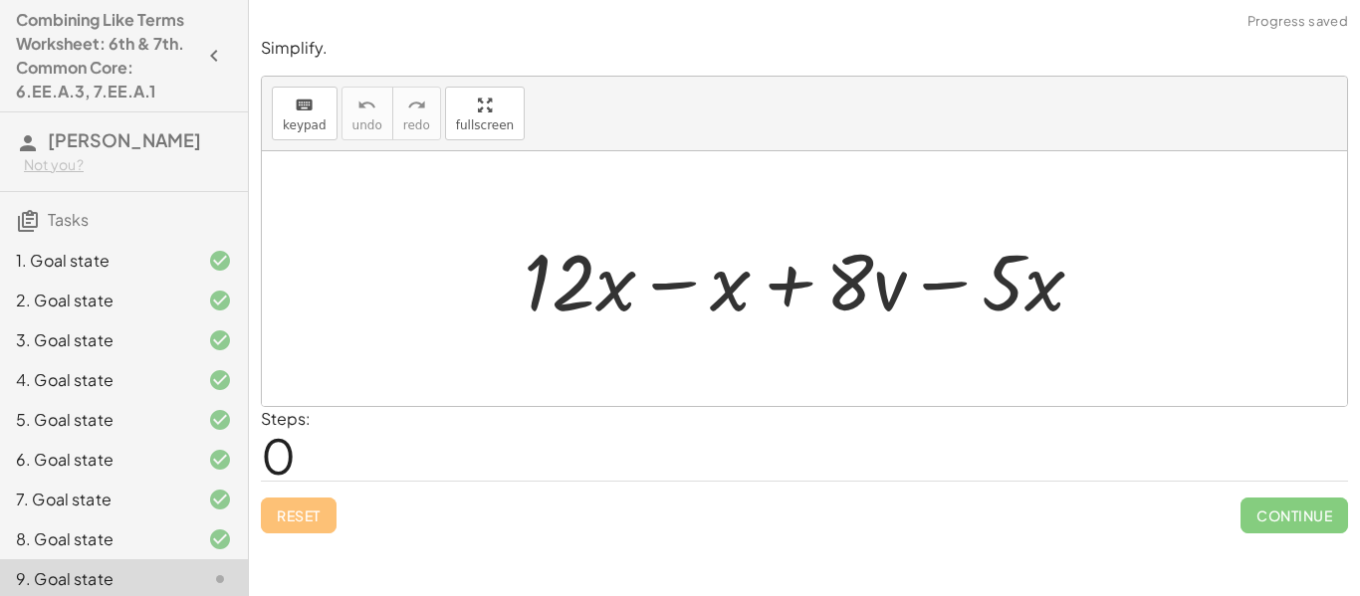
click at [672, 295] on div at bounding box center [812, 279] width 596 height 103
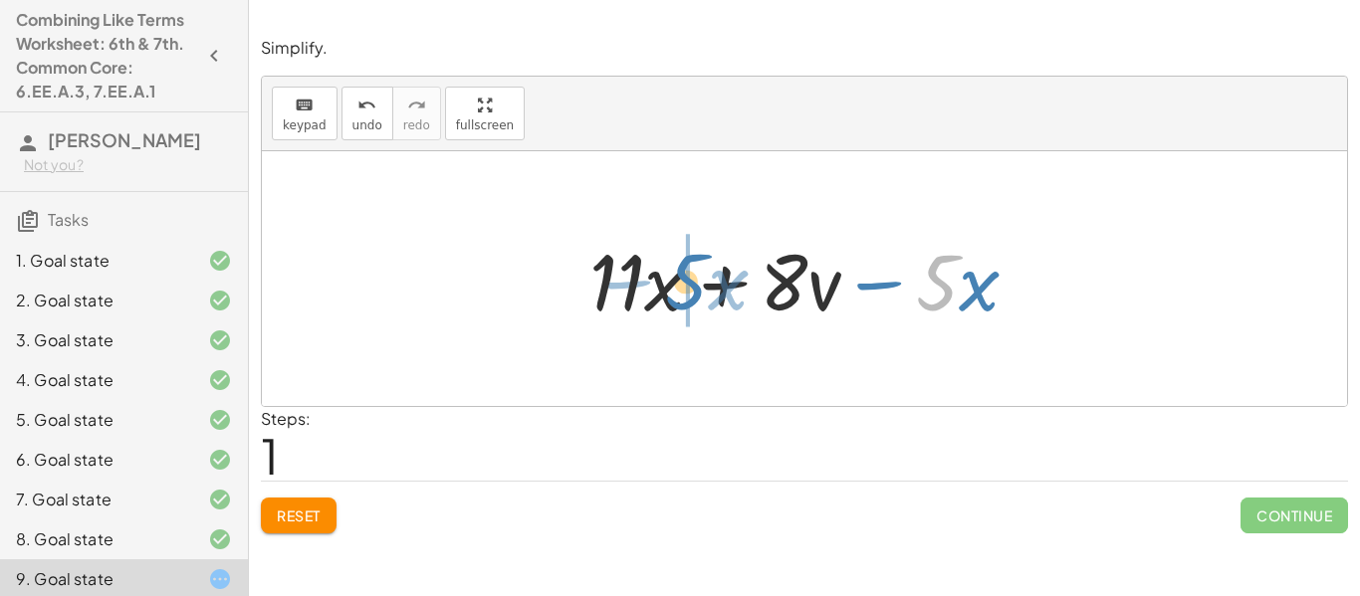
drag, startPoint x: 949, startPoint y: 270, endPoint x: 698, endPoint y: 269, distance: 250.9
click at [698, 269] on div at bounding box center [812, 279] width 465 height 103
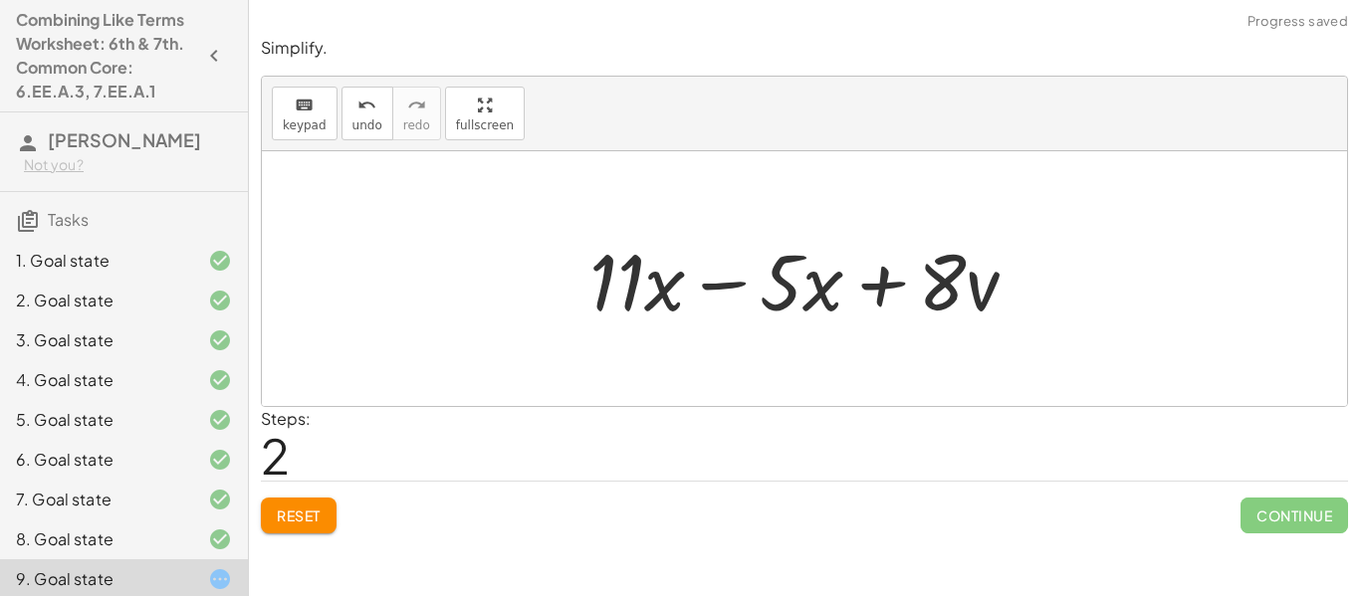
click at [723, 286] on div at bounding box center [812, 279] width 465 height 103
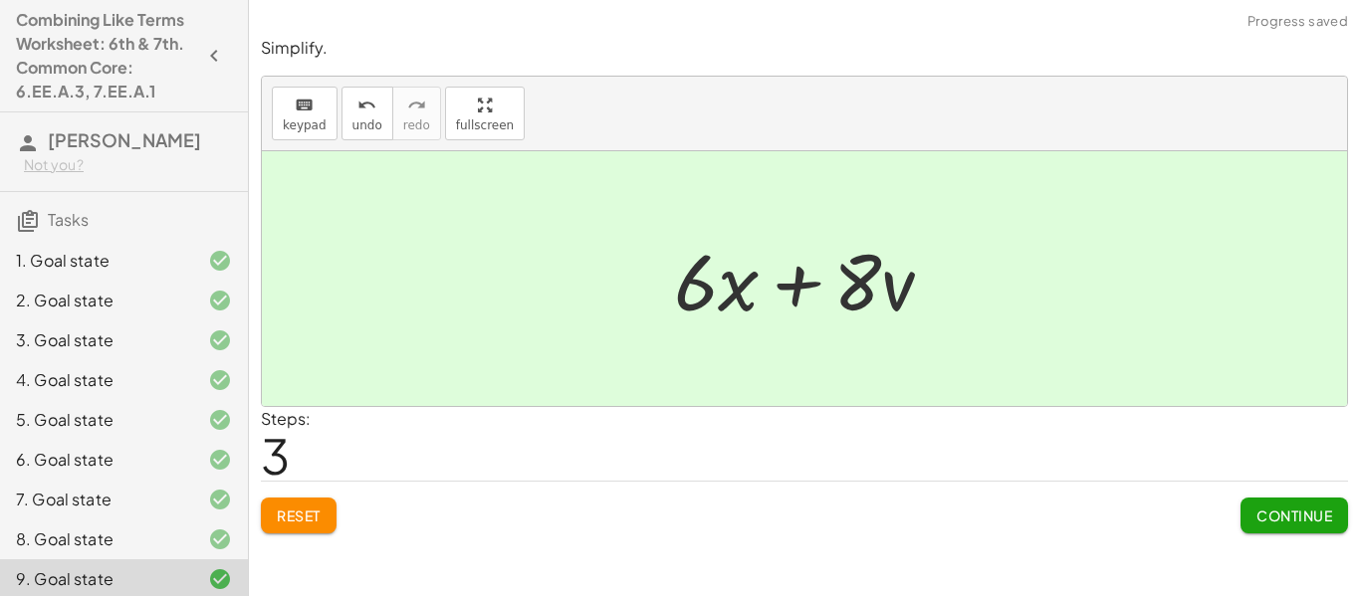
click at [1289, 523] on span "Continue" at bounding box center [1295, 516] width 76 height 18
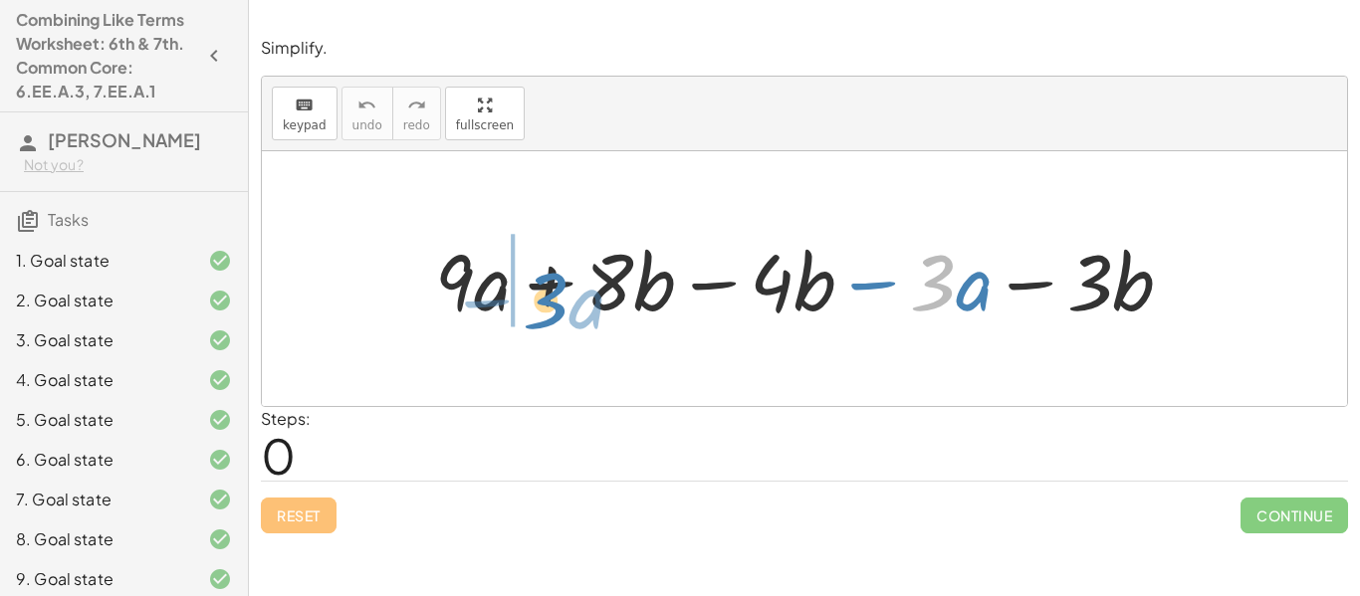
drag, startPoint x: 950, startPoint y: 304, endPoint x: 562, endPoint y: 322, distance: 388.8
click at [562, 322] on div at bounding box center [812, 279] width 774 height 103
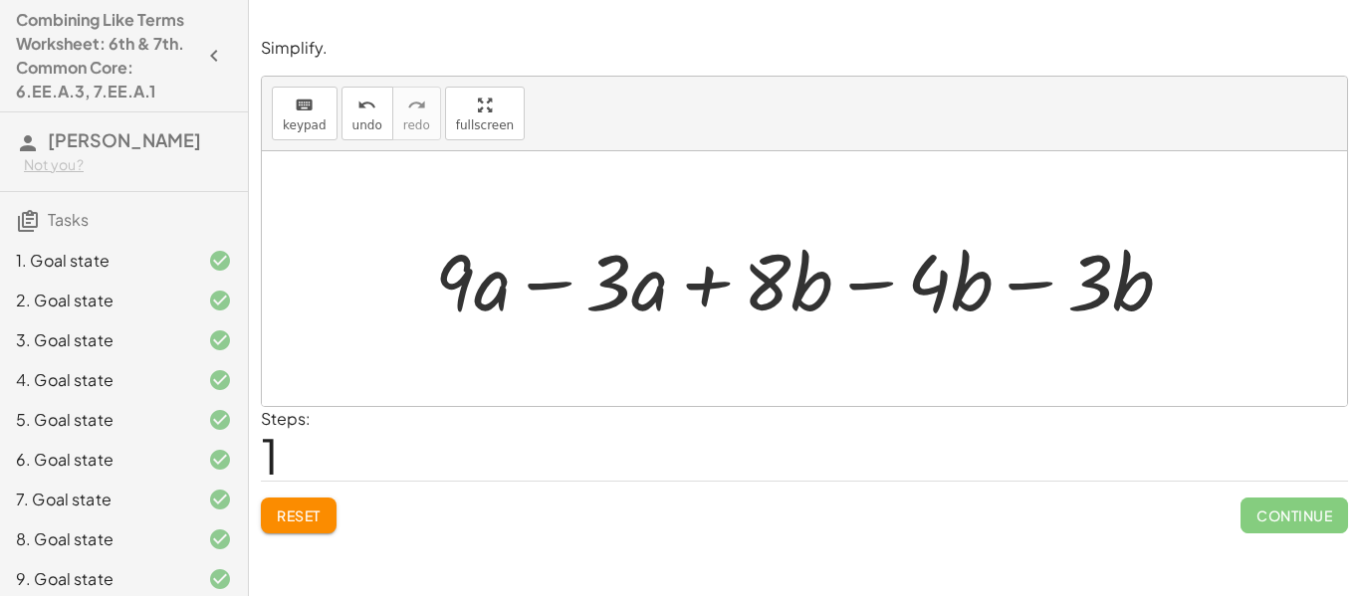
click at [545, 282] on div at bounding box center [812, 279] width 774 height 103
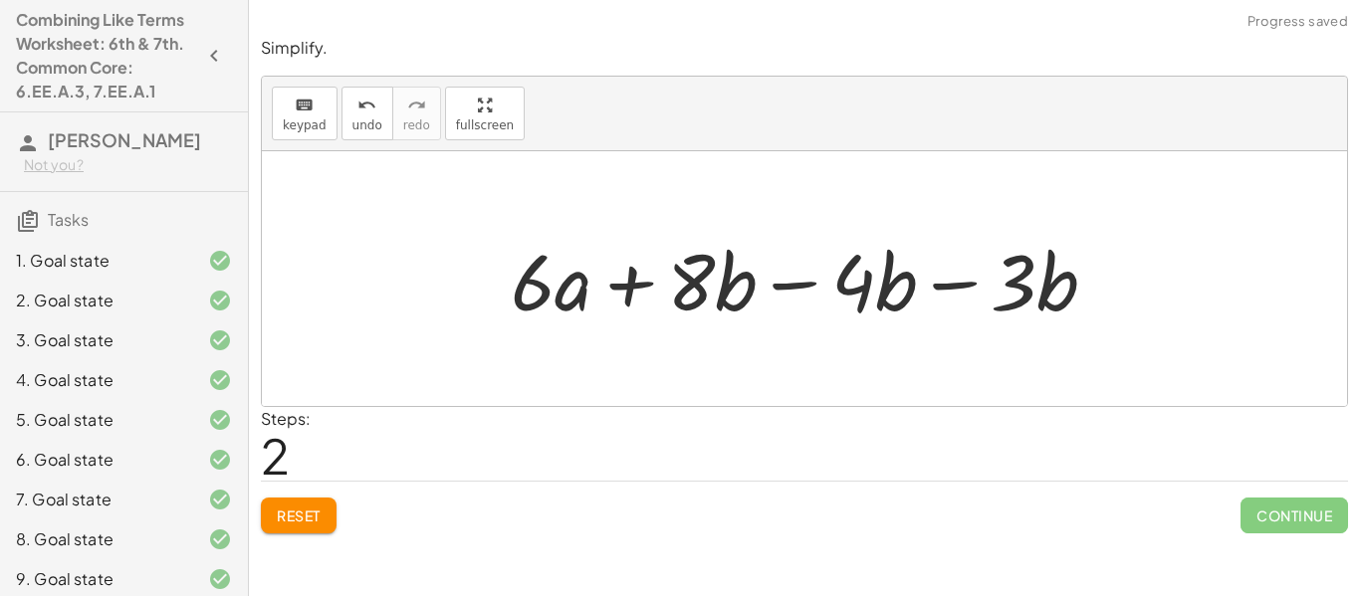
click at [783, 287] on div at bounding box center [812, 279] width 622 height 103
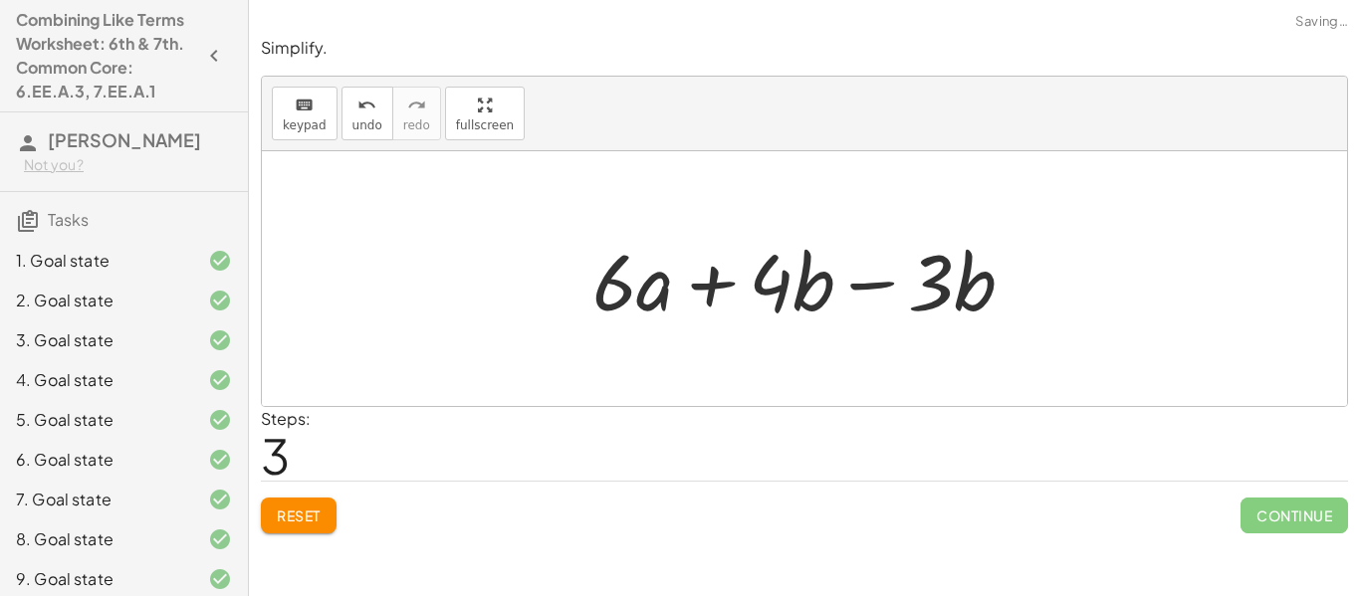
click at [879, 283] on div at bounding box center [812, 279] width 458 height 103
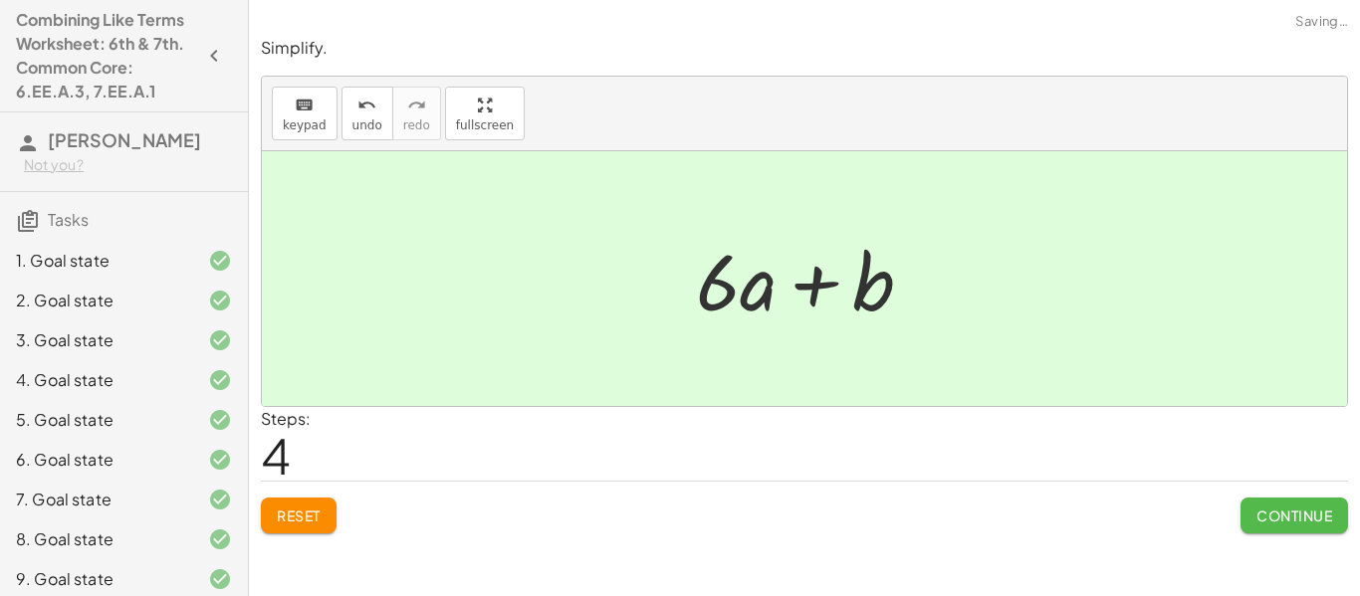
click at [1274, 528] on button "Continue" at bounding box center [1295, 516] width 108 height 36
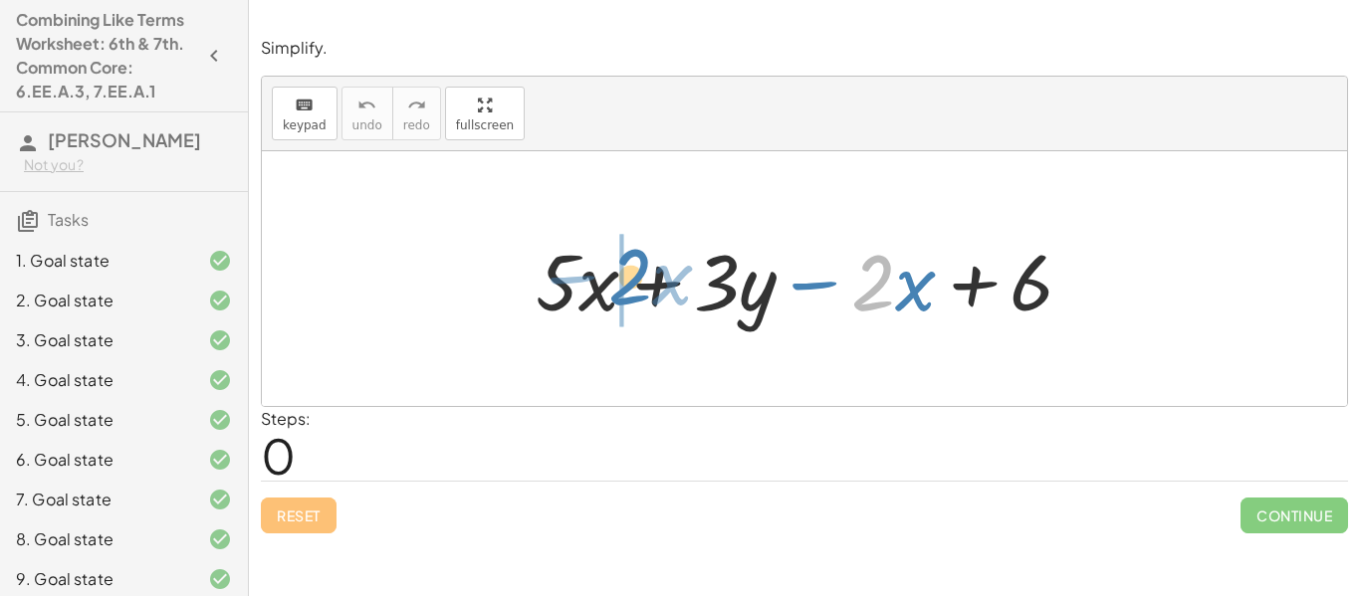
drag, startPoint x: 877, startPoint y: 282, endPoint x: 635, endPoint y: 276, distance: 242.0
click at [635, 276] on div at bounding box center [813, 279] width 574 height 103
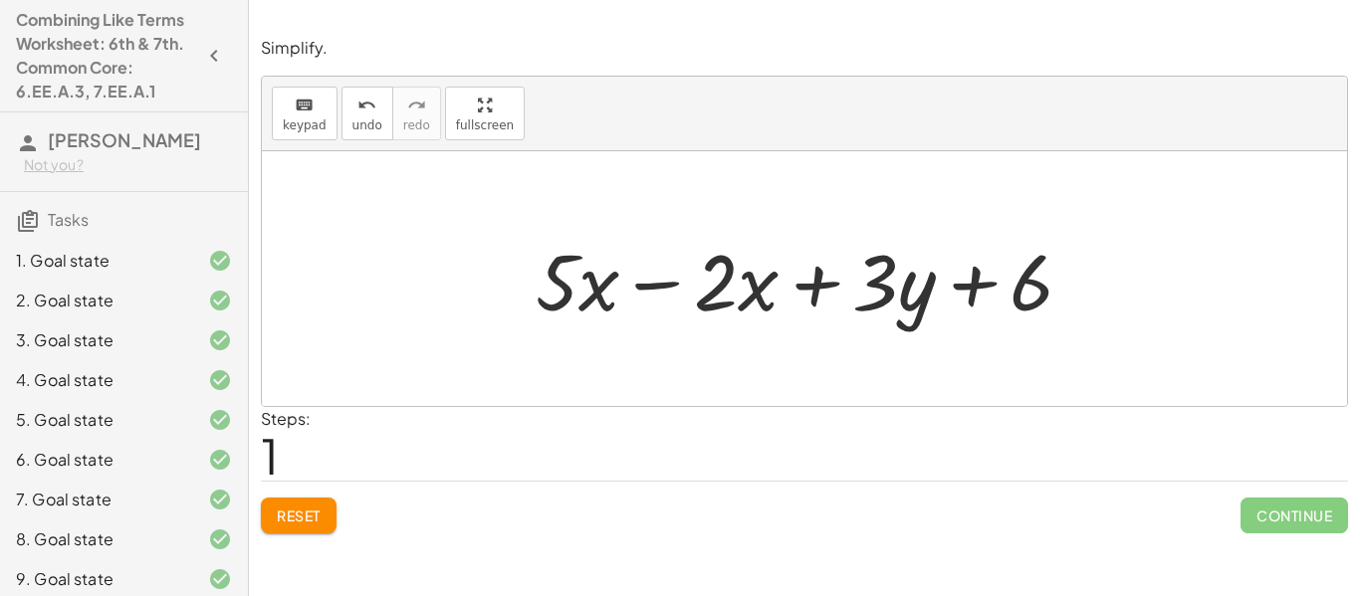
click at [654, 290] on div at bounding box center [813, 279] width 574 height 103
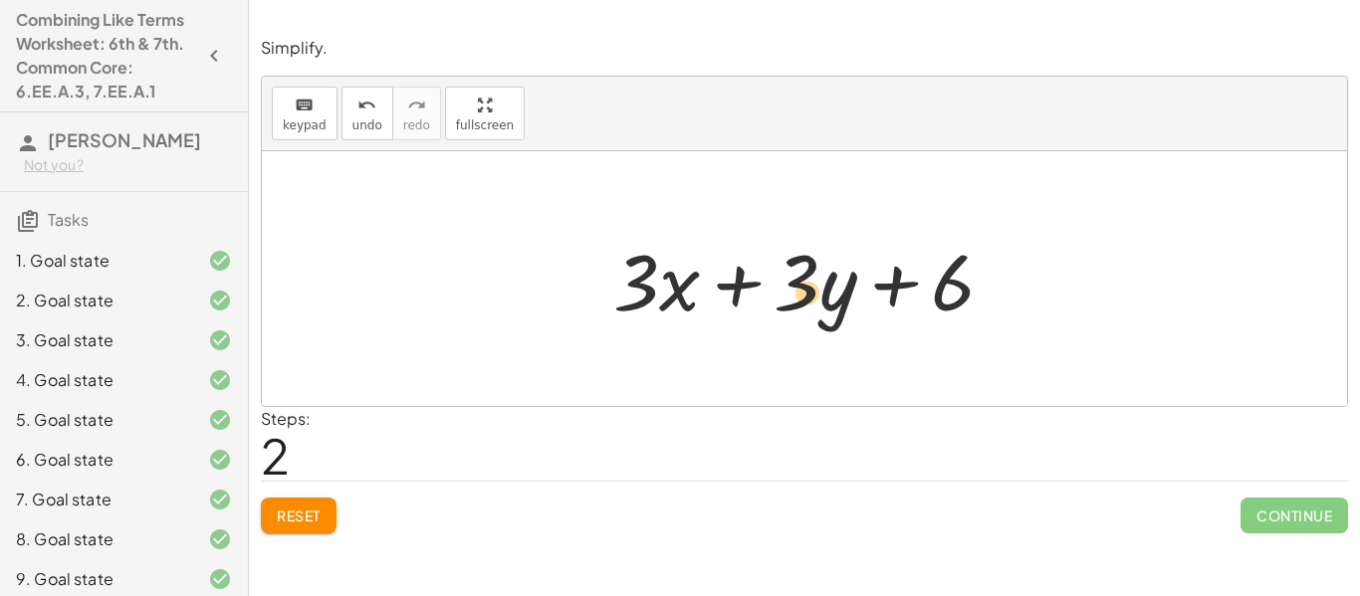
drag, startPoint x: 802, startPoint y: 280, endPoint x: 816, endPoint y: 290, distance: 17.1
click at [816, 290] on div at bounding box center [811, 279] width 417 height 103
drag, startPoint x: 634, startPoint y: 263, endPoint x: 637, endPoint y: 279, distance: 16.2
click at [637, 279] on div at bounding box center [811, 279] width 417 height 103
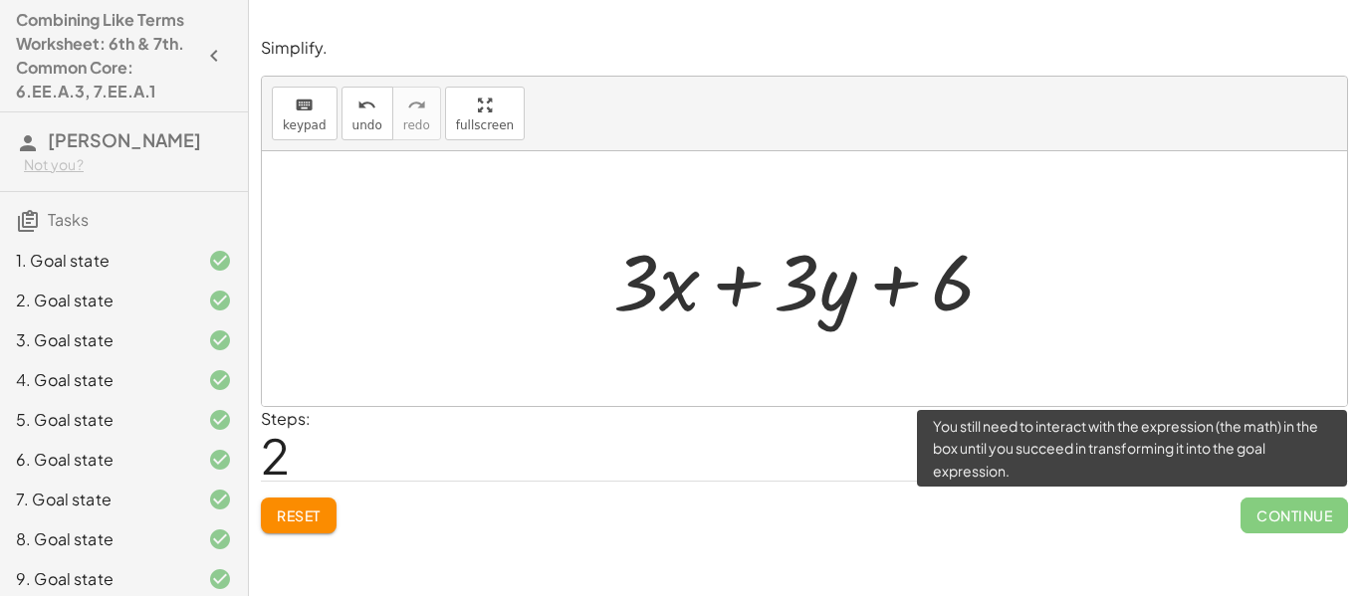
click at [1257, 505] on span "Continue" at bounding box center [1295, 516] width 108 height 36
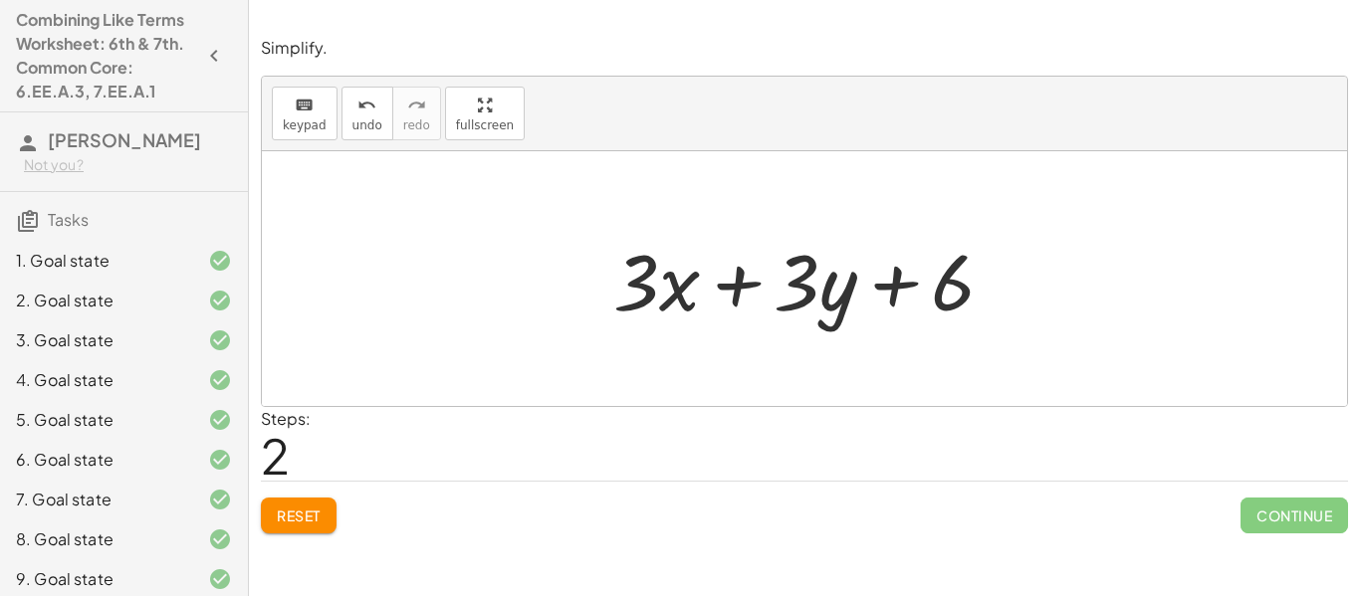
click at [651, 288] on div at bounding box center [811, 279] width 417 height 103
drag, startPoint x: 642, startPoint y: 291, endPoint x: 556, endPoint y: 317, distance: 90.4
drag, startPoint x: 809, startPoint y: 267, endPoint x: 646, endPoint y: 280, distance: 162.8
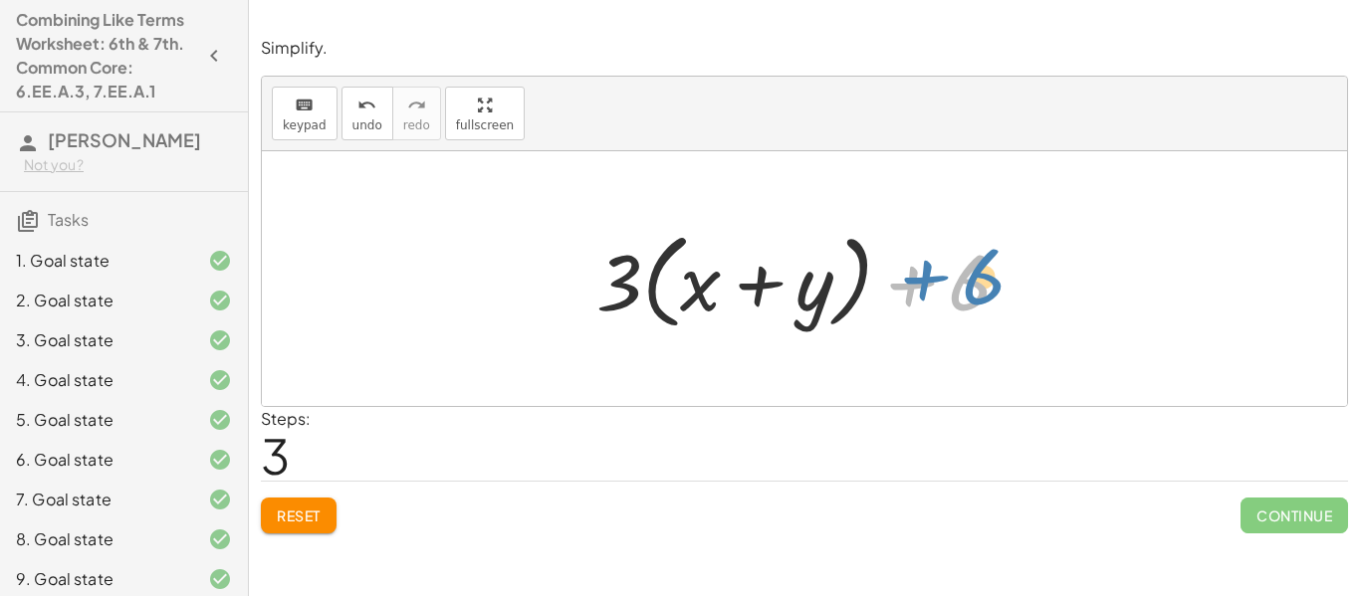
drag, startPoint x: 960, startPoint y: 307, endPoint x: 978, endPoint y: 301, distance: 18.9
click at [978, 301] on div at bounding box center [811, 279] width 450 height 115
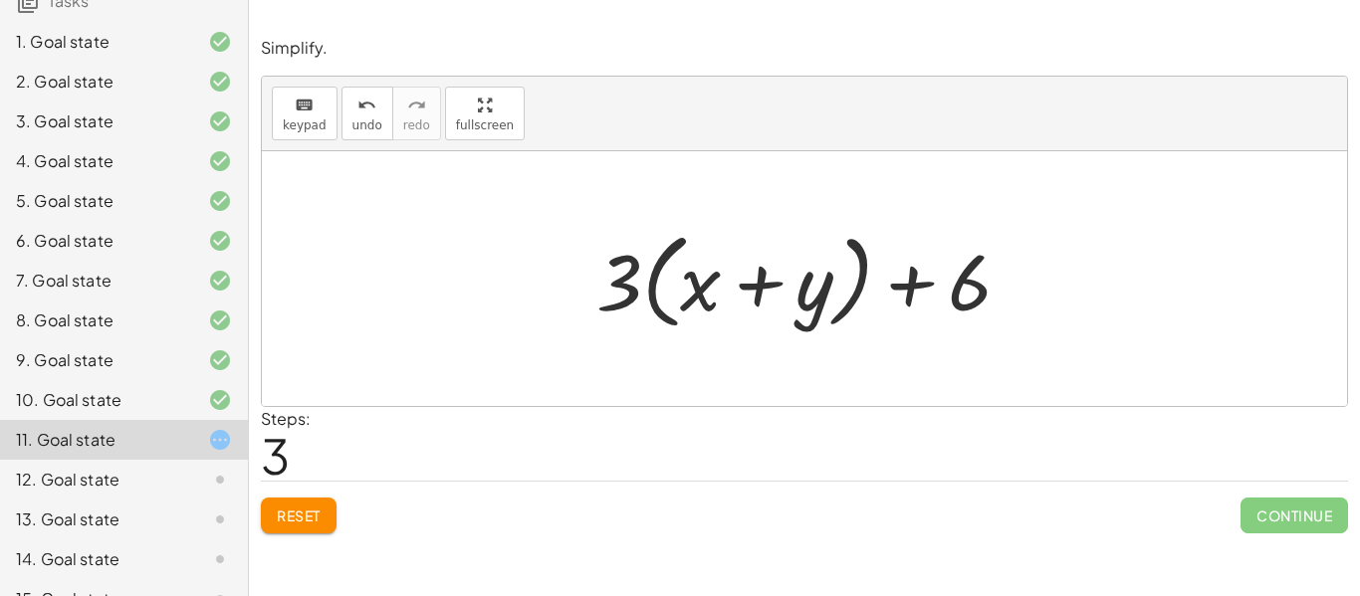
scroll to position [250, 0]
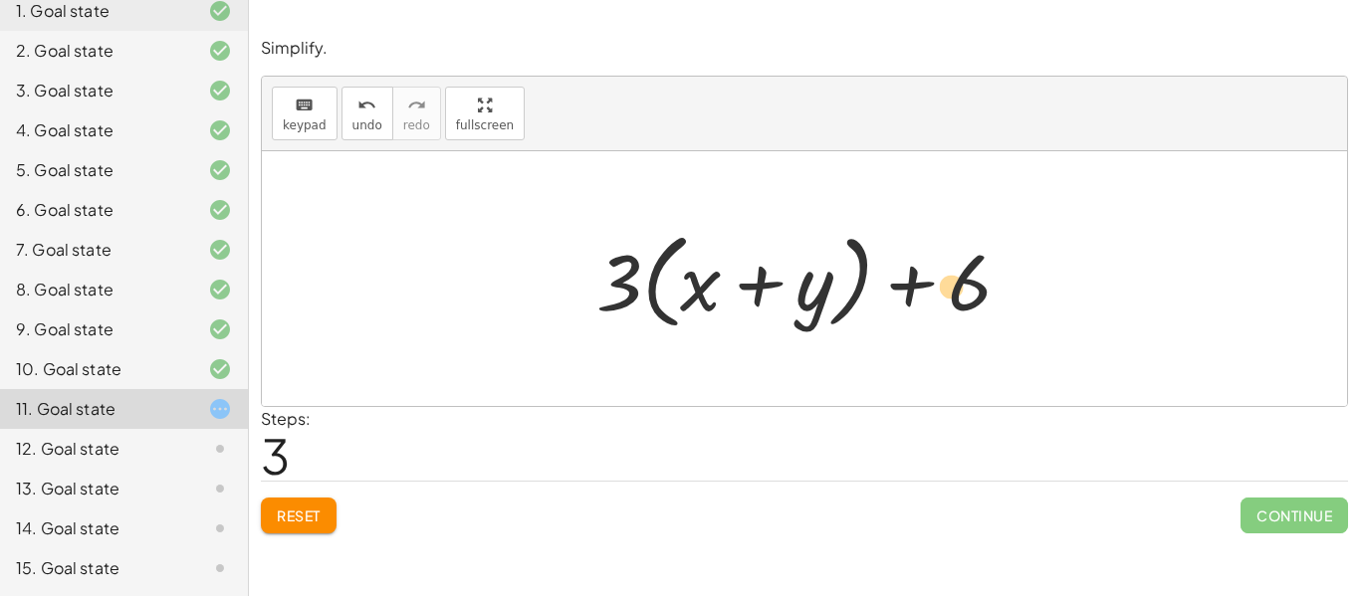
drag, startPoint x: 972, startPoint y: 277, endPoint x: 957, endPoint y: 281, distance: 15.5
click at [957, 281] on div at bounding box center [811, 279] width 450 height 115
drag, startPoint x: 978, startPoint y: 290, endPoint x: 906, endPoint y: 287, distance: 71.8
click at [906, 287] on div at bounding box center [811, 279] width 450 height 115
drag, startPoint x: 973, startPoint y: 286, endPoint x: 838, endPoint y: 267, distance: 135.7
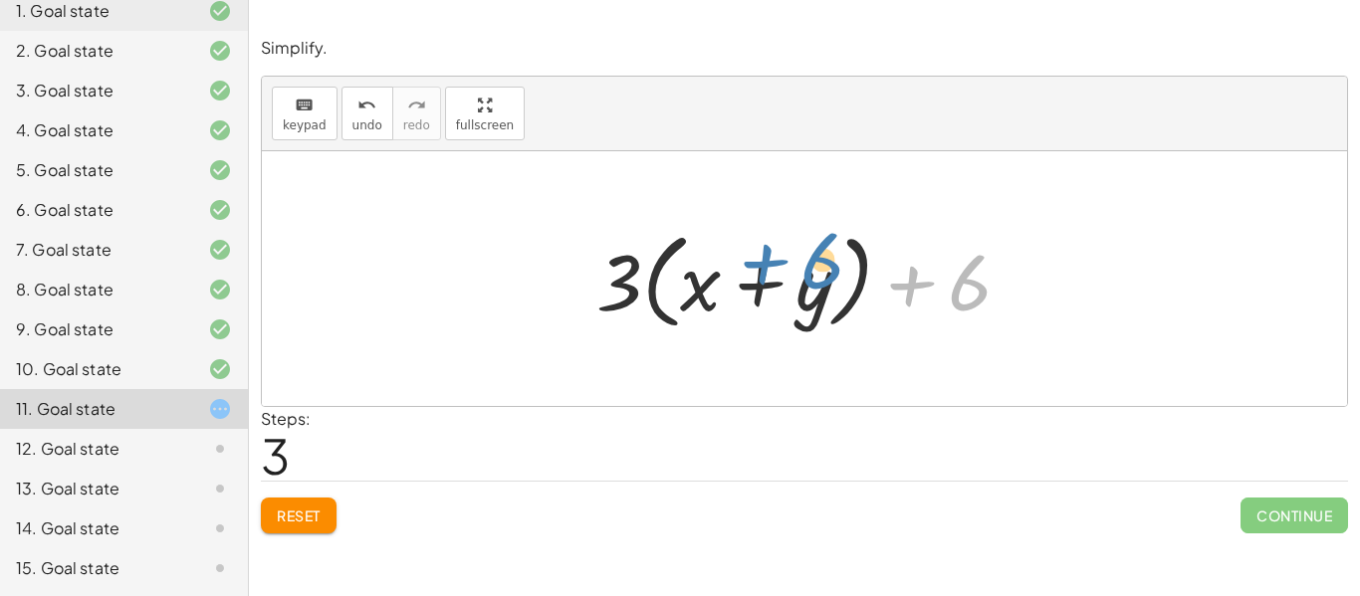
click at [838, 267] on div at bounding box center [811, 279] width 450 height 115
click at [322, 494] on div "Reset Continue" at bounding box center [804, 507] width 1087 height 53
click at [303, 518] on span "Reset" at bounding box center [299, 516] width 44 height 18
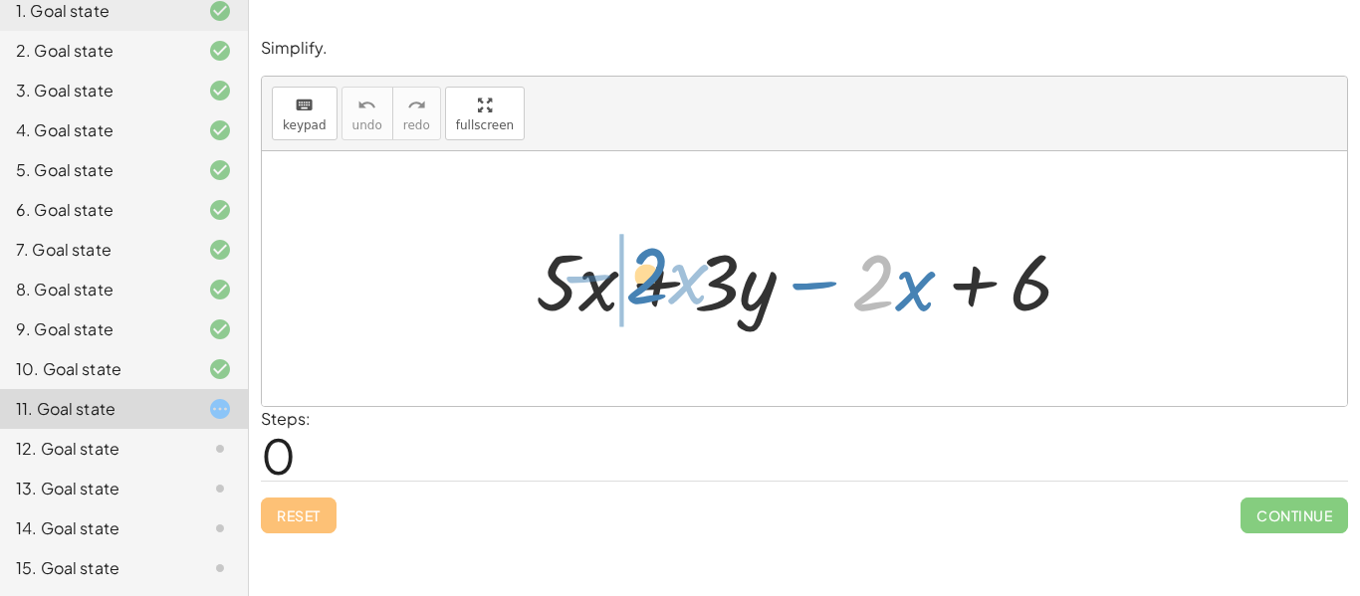
drag, startPoint x: 860, startPoint y: 287, endPoint x: 634, endPoint y: 280, distance: 226.1
click at [634, 280] on div at bounding box center [813, 279] width 574 height 103
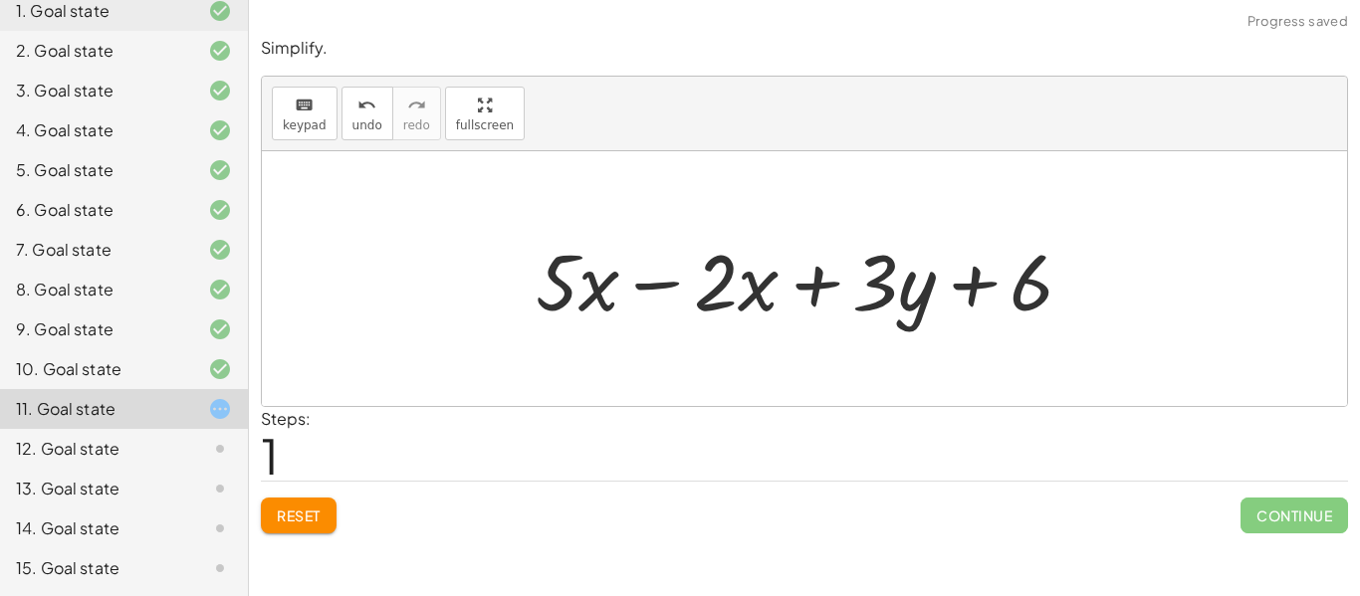
click at [665, 276] on div at bounding box center [813, 279] width 574 height 103
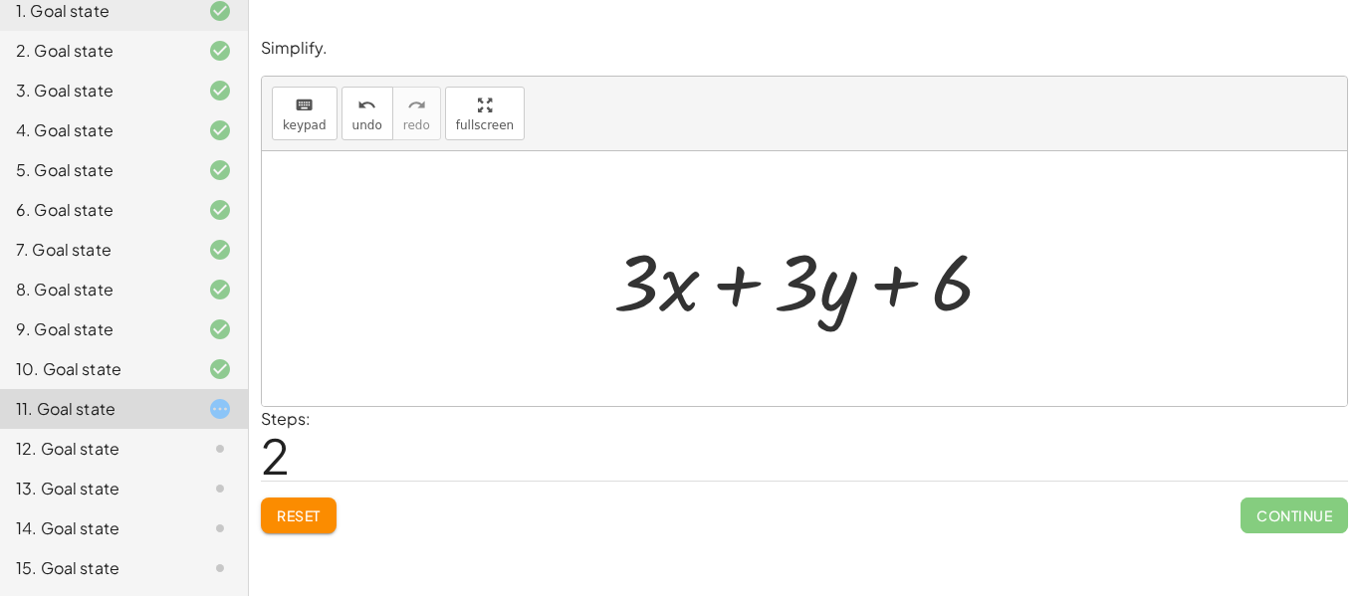
click at [746, 283] on div at bounding box center [811, 279] width 417 height 103
click at [895, 276] on div at bounding box center [811, 279] width 417 height 103
drag, startPoint x: 957, startPoint y: 300, endPoint x: 964, endPoint y: 308, distance: 10.6
click at [964, 308] on div at bounding box center [811, 279] width 417 height 103
drag, startPoint x: 799, startPoint y: 308, endPoint x: 643, endPoint y: 311, distance: 155.4
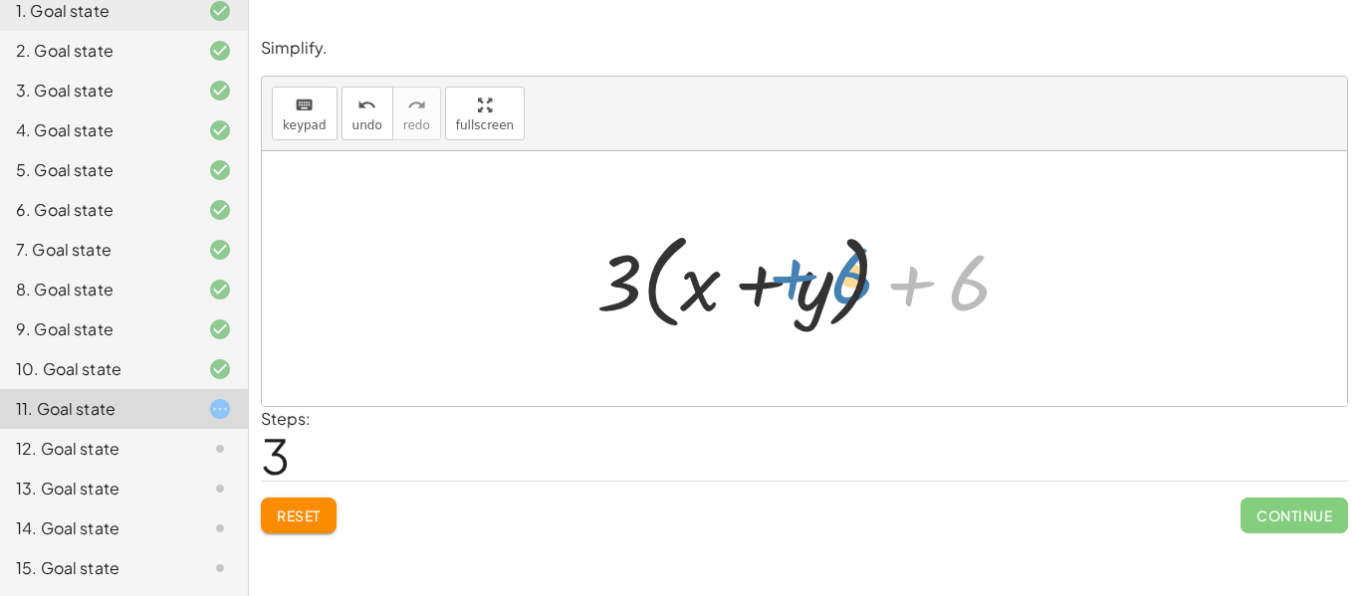
drag, startPoint x: 947, startPoint y: 276, endPoint x: 830, endPoint y: 269, distance: 116.7
click at [830, 269] on div at bounding box center [811, 279] width 450 height 115
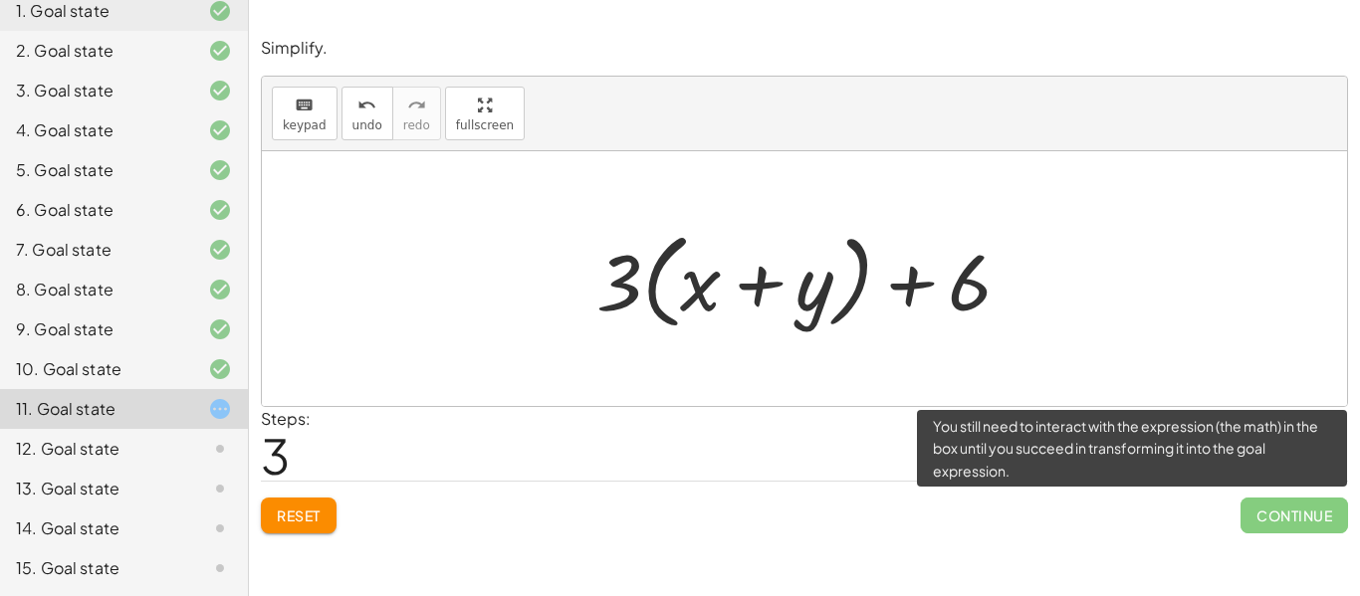
click at [1281, 507] on span "Continue" at bounding box center [1295, 516] width 108 height 36
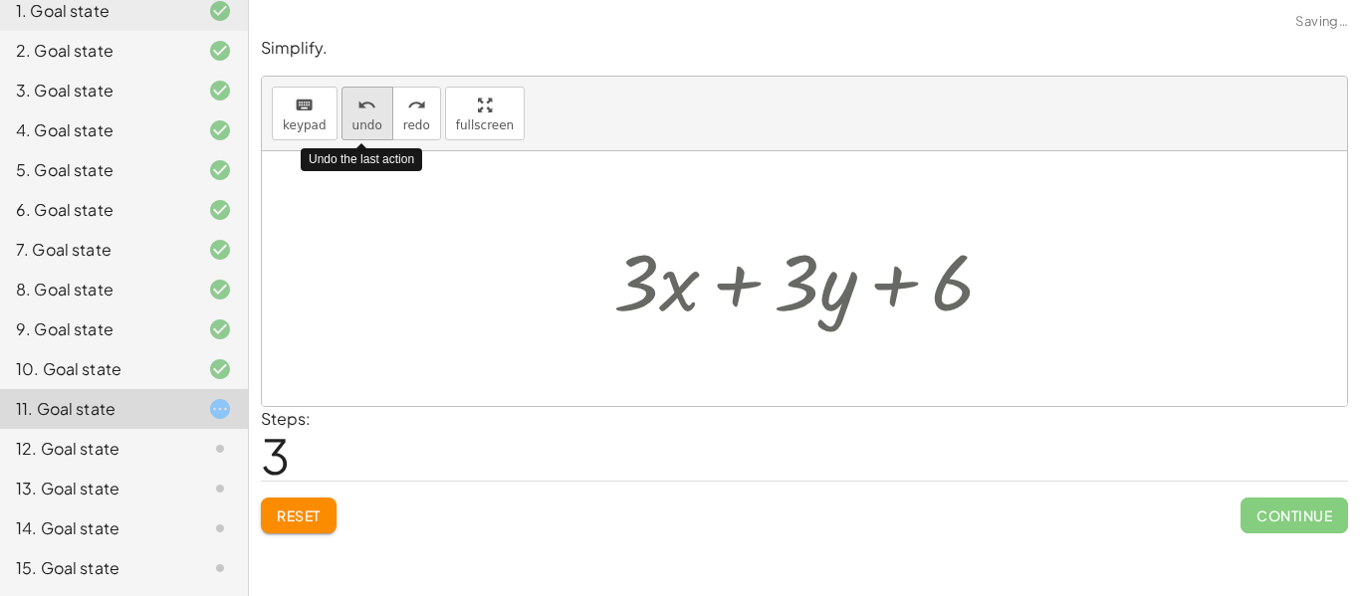
click at [357, 110] on icon "undo" at bounding box center [366, 106] width 19 height 24
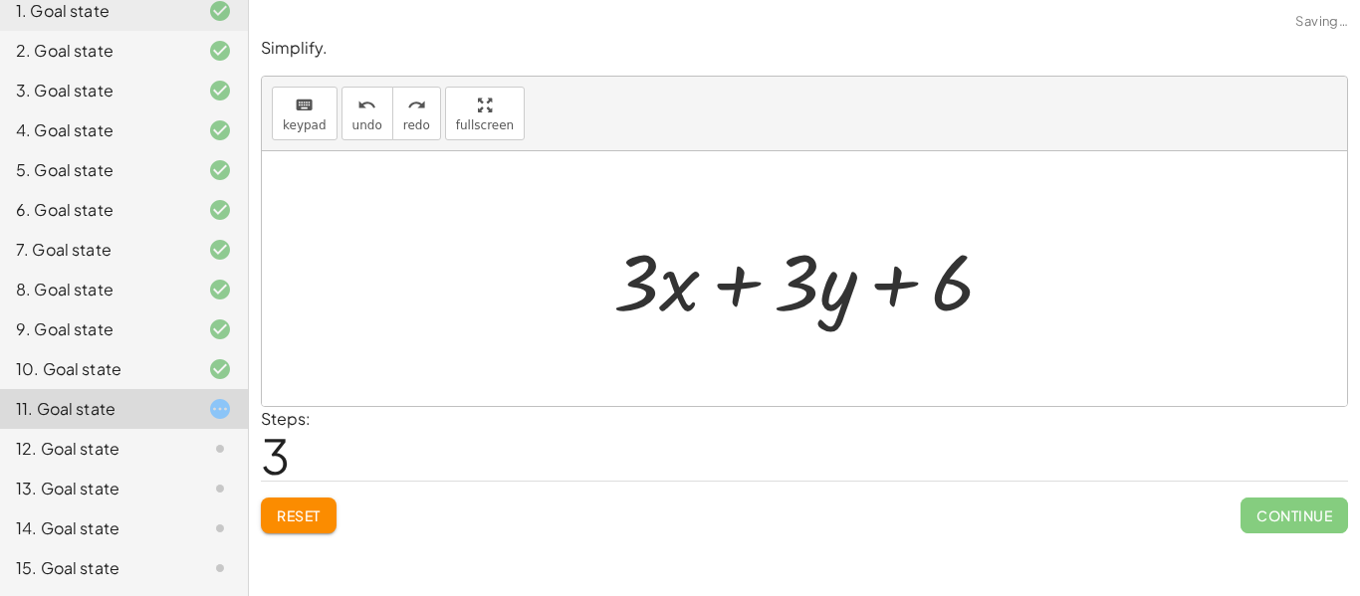
click at [1298, 517] on span "Continue" at bounding box center [1295, 516] width 108 height 36
click at [1294, 507] on span "Continue" at bounding box center [1295, 516] width 108 height 36
click at [1297, 526] on span "Continue" at bounding box center [1295, 516] width 108 height 36
click at [1299, 517] on span "Continue" at bounding box center [1295, 516] width 108 height 36
click at [1281, 513] on span "Continue" at bounding box center [1295, 516] width 108 height 36
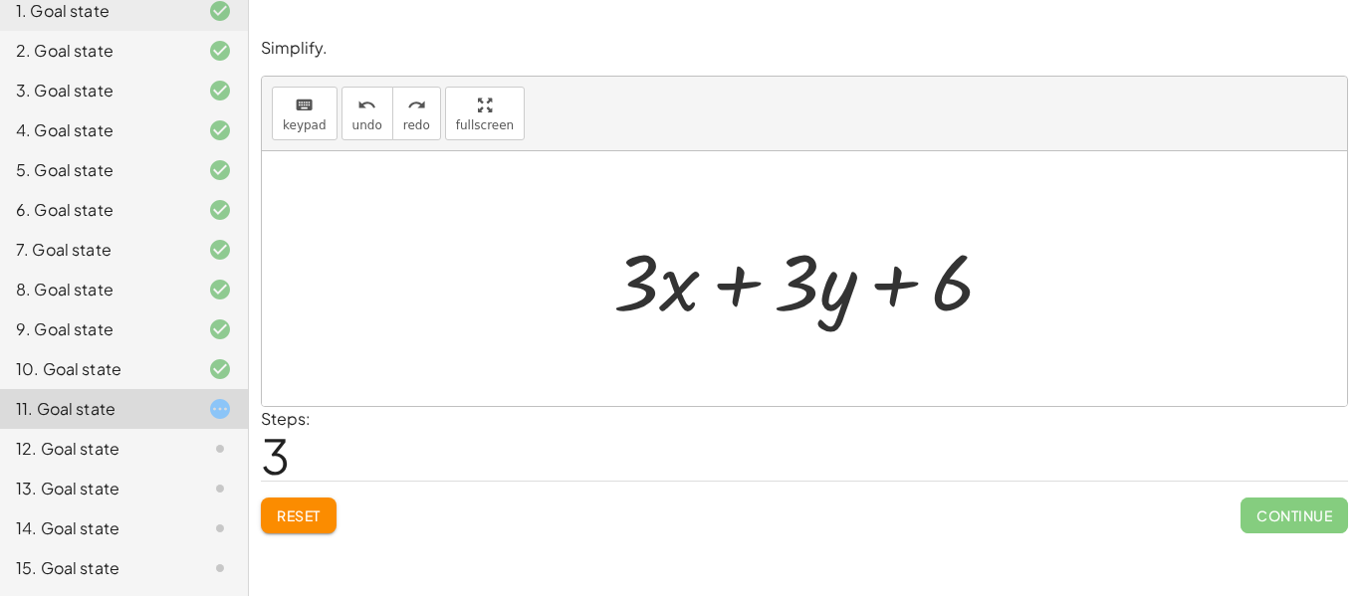
click at [1274, 518] on span "Continue" at bounding box center [1295, 516] width 108 height 36
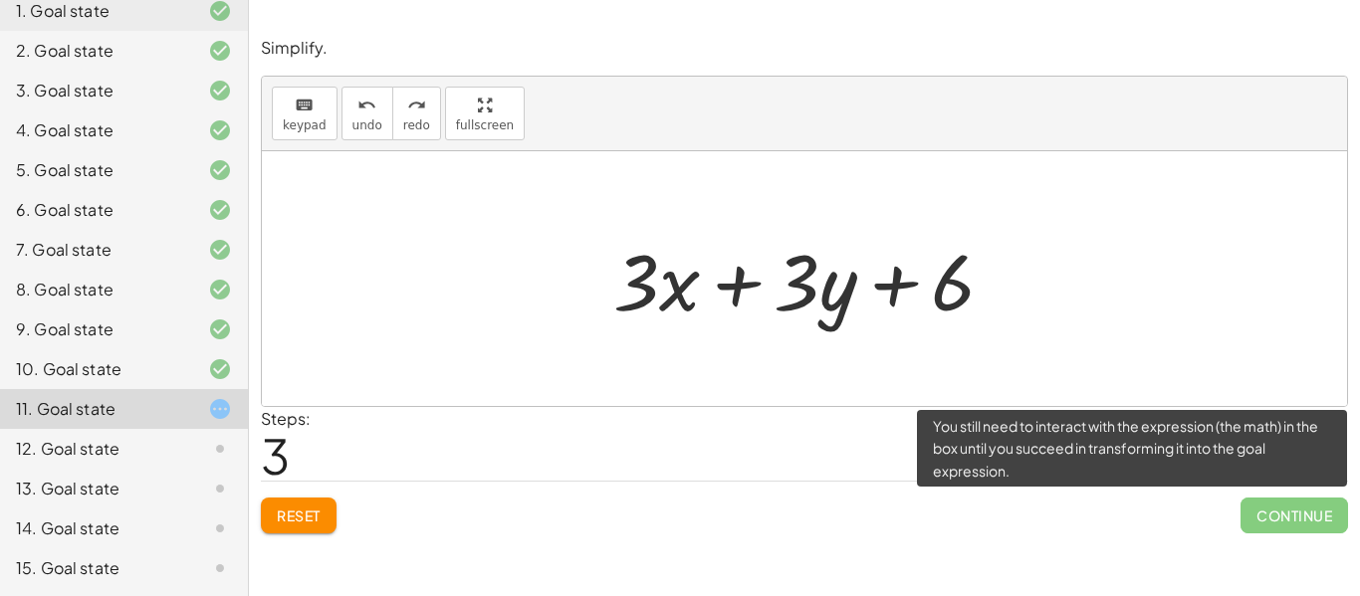
click at [1270, 510] on span "Continue" at bounding box center [1295, 516] width 108 height 36
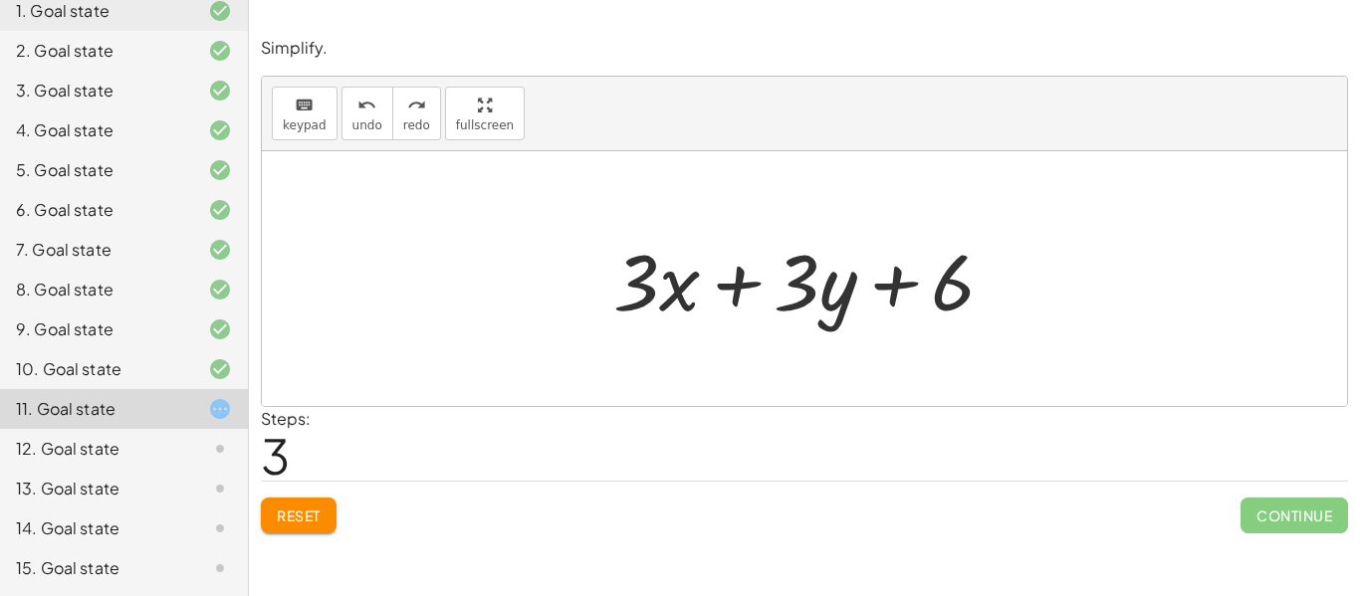
click at [322, 507] on button "Reset" at bounding box center [299, 516] width 76 height 36
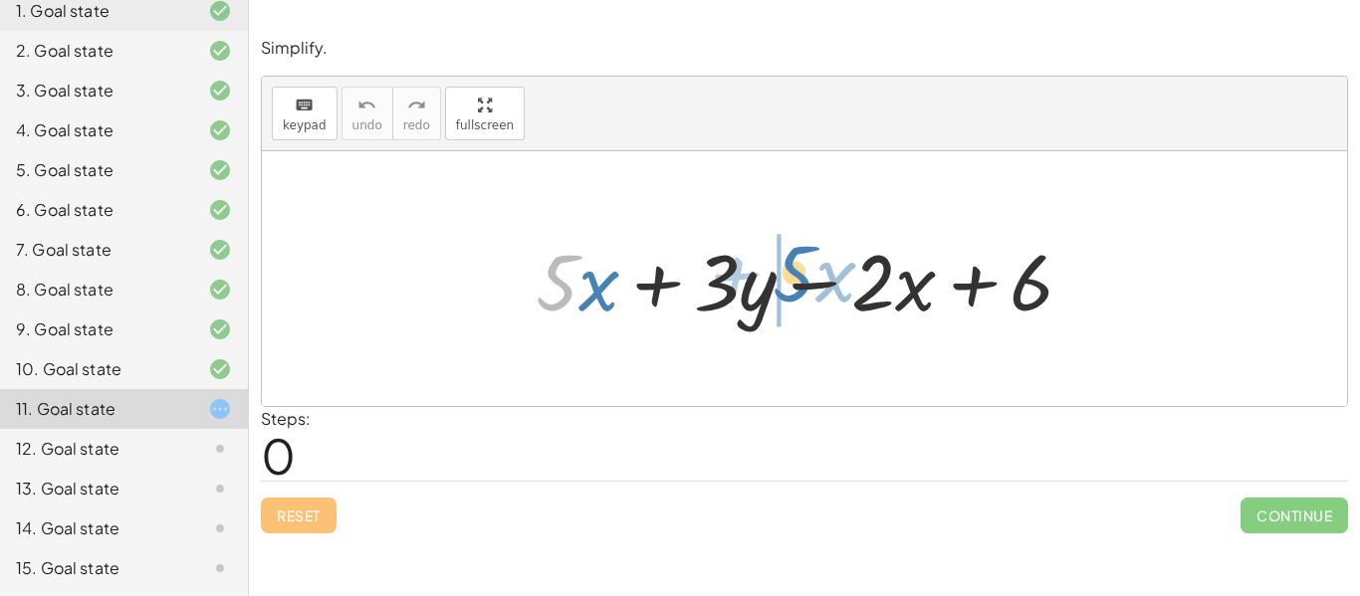
drag, startPoint x: 560, startPoint y: 304, endPoint x: 796, endPoint y: 294, distance: 236.2
click at [796, 294] on div at bounding box center [813, 279] width 574 height 103
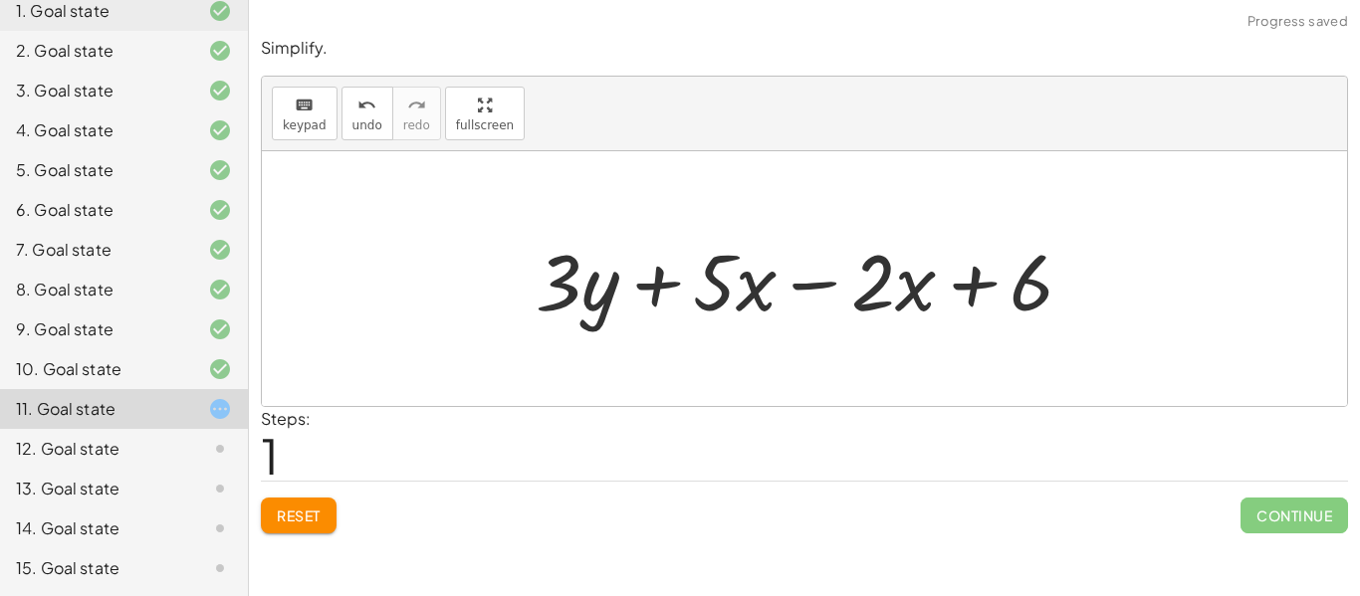
click at [801, 293] on div at bounding box center [813, 279] width 574 height 103
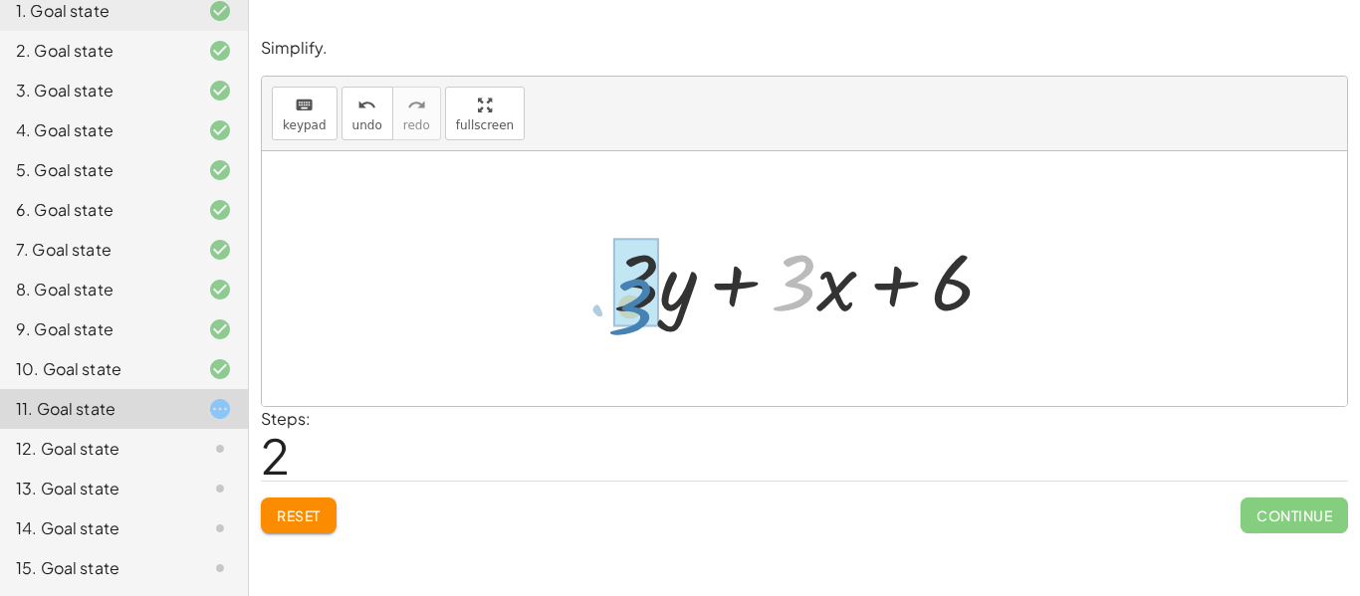
drag, startPoint x: 801, startPoint y: 300, endPoint x: 638, endPoint y: 324, distance: 164.1
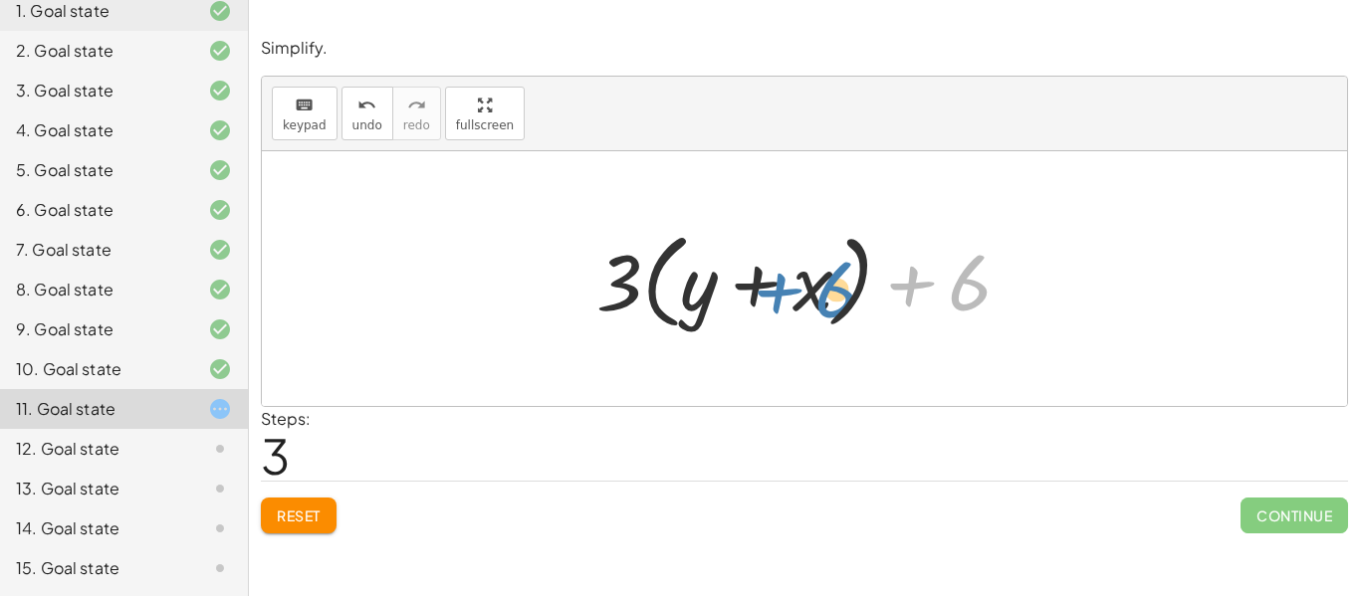
drag, startPoint x: 965, startPoint y: 275, endPoint x: 830, endPoint y: 282, distance: 134.6
click at [830, 282] on div at bounding box center [811, 279] width 450 height 115
click at [966, 288] on div at bounding box center [811, 279] width 450 height 115
click at [967, 289] on div at bounding box center [811, 279] width 450 height 115
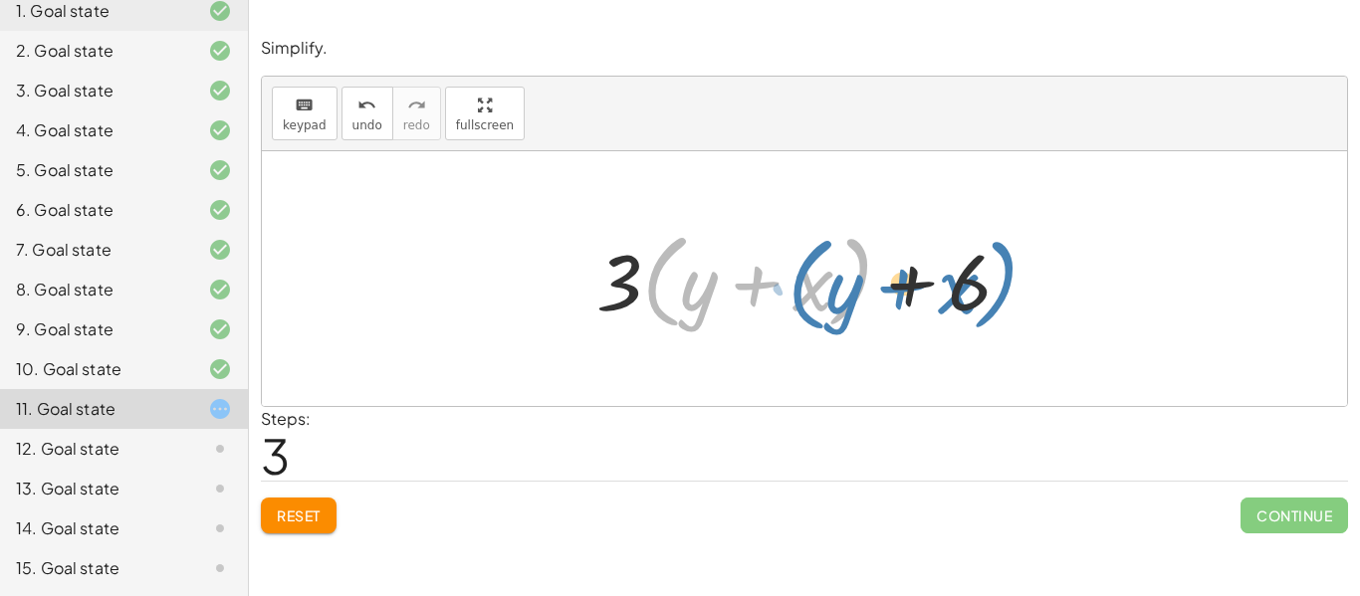
drag, startPoint x: 869, startPoint y: 273, endPoint x: 1015, endPoint y: 276, distance: 145.4
click at [1015, 276] on div at bounding box center [811, 279] width 450 height 115
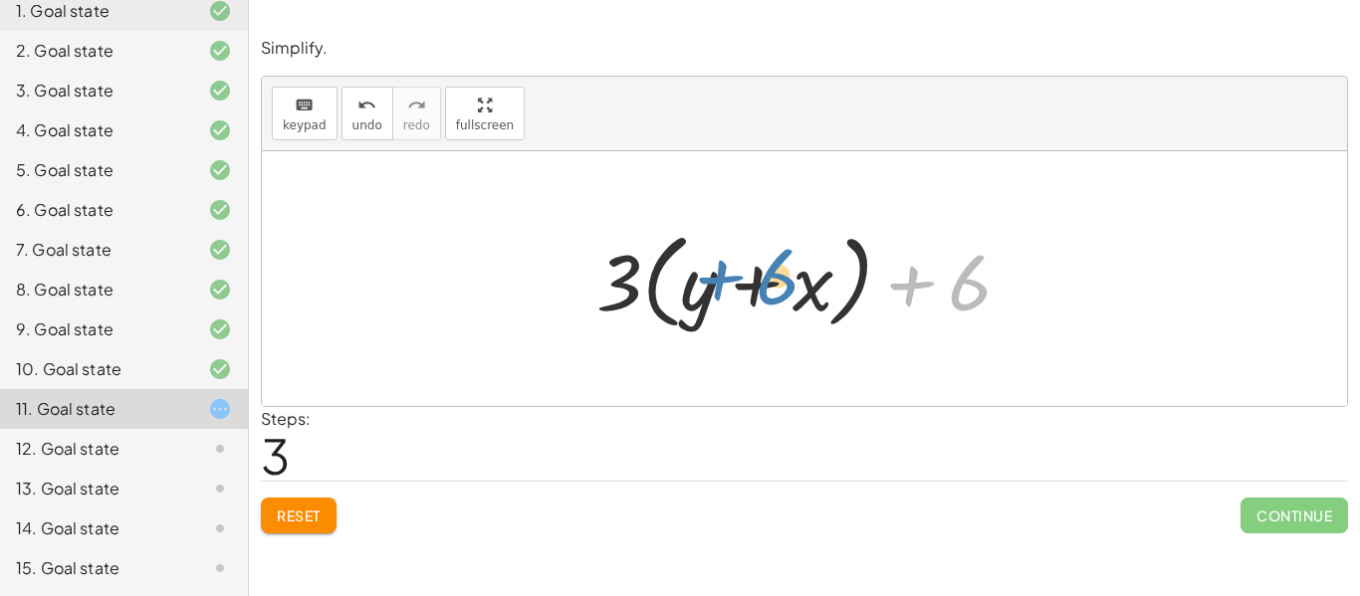
drag, startPoint x: 965, startPoint y: 294, endPoint x: 767, endPoint y: 288, distance: 198.2
click at [767, 288] on div at bounding box center [811, 279] width 450 height 115
click at [973, 289] on div at bounding box center [811, 279] width 450 height 115
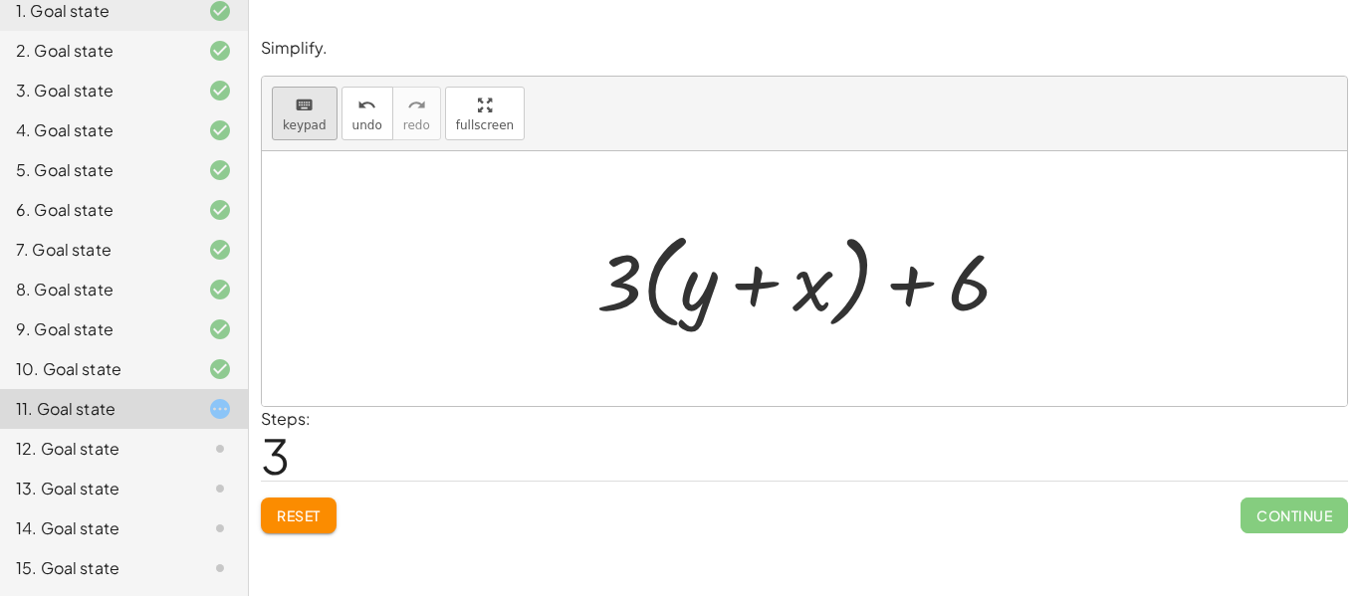
click at [295, 104] on icon "keyboard" at bounding box center [304, 106] width 19 height 24
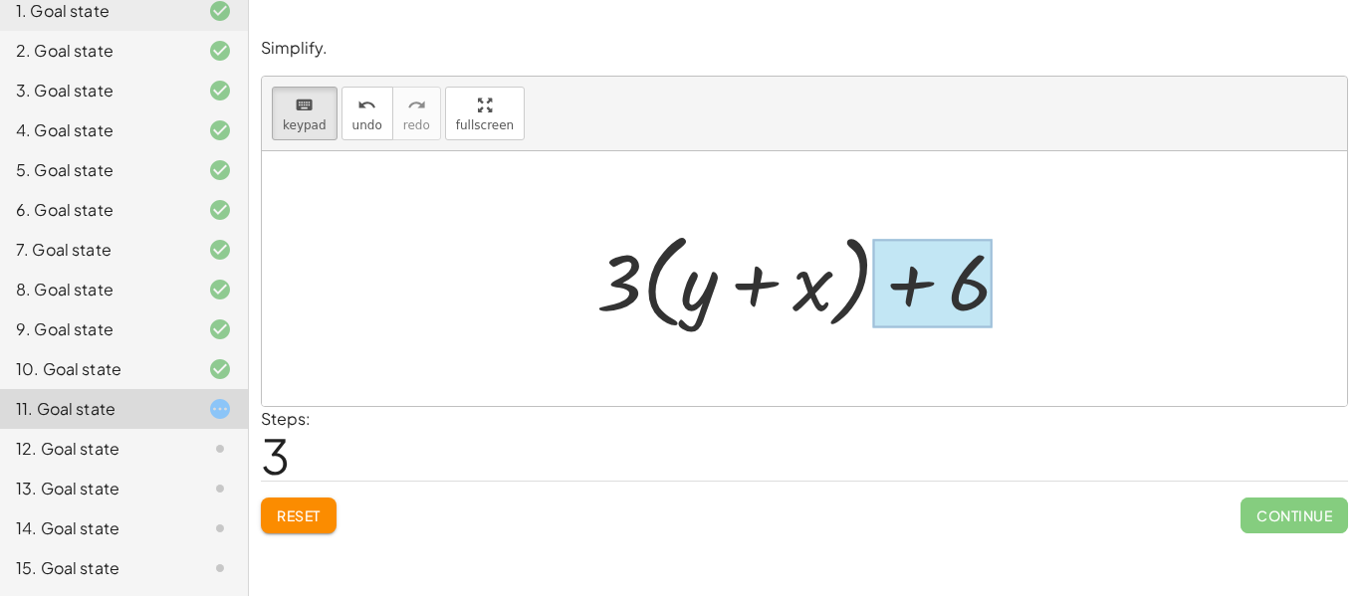
click at [966, 280] on div at bounding box center [932, 283] width 118 height 89
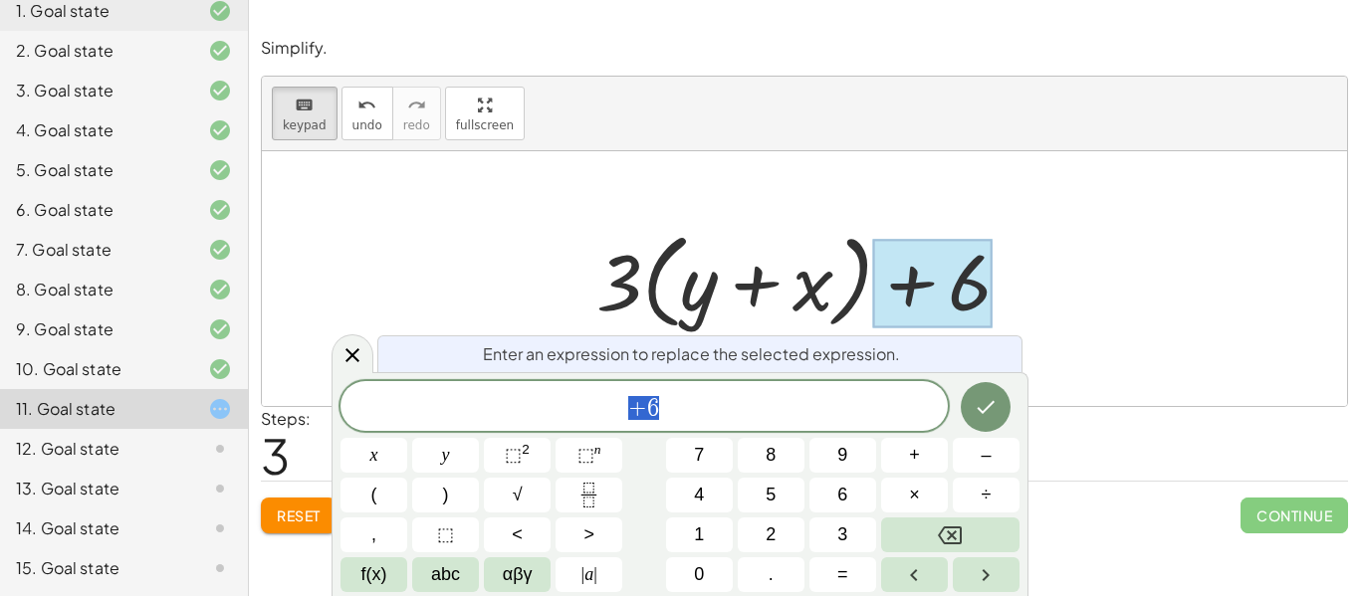
scroll to position [7, 0]
click at [729, 398] on span "+ 6" at bounding box center [644, 408] width 607 height 28
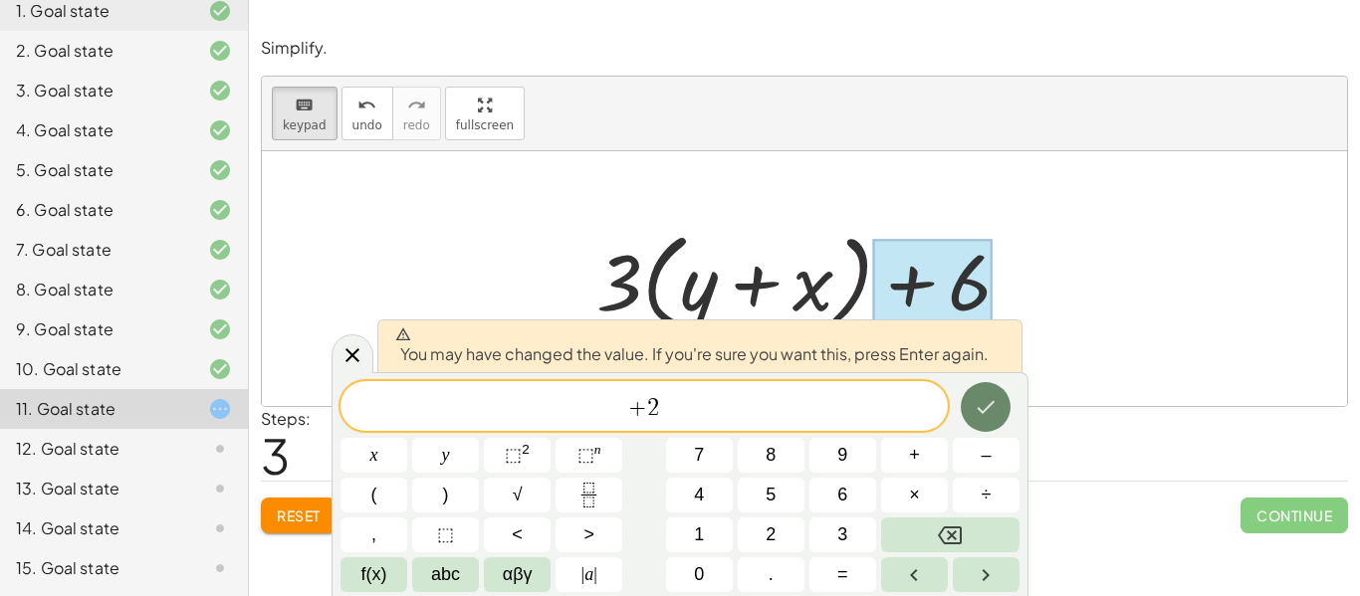
click at [989, 408] on icon "Done" at bounding box center [986, 407] width 24 height 24
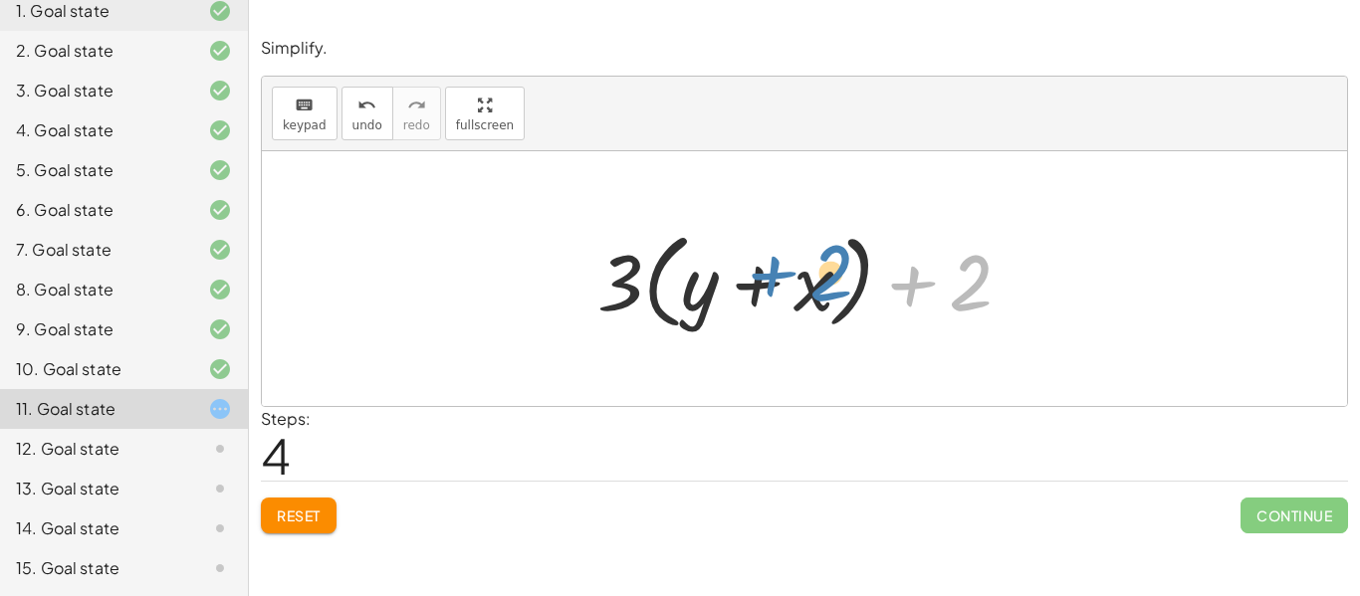
drag, startPoint x: 963, startPoint y: 289, endPoint x: 822, endPoint y: 279, distance: 140.8
click at [822, 279] on div at bounding box center [812, 279] width 450 height 115
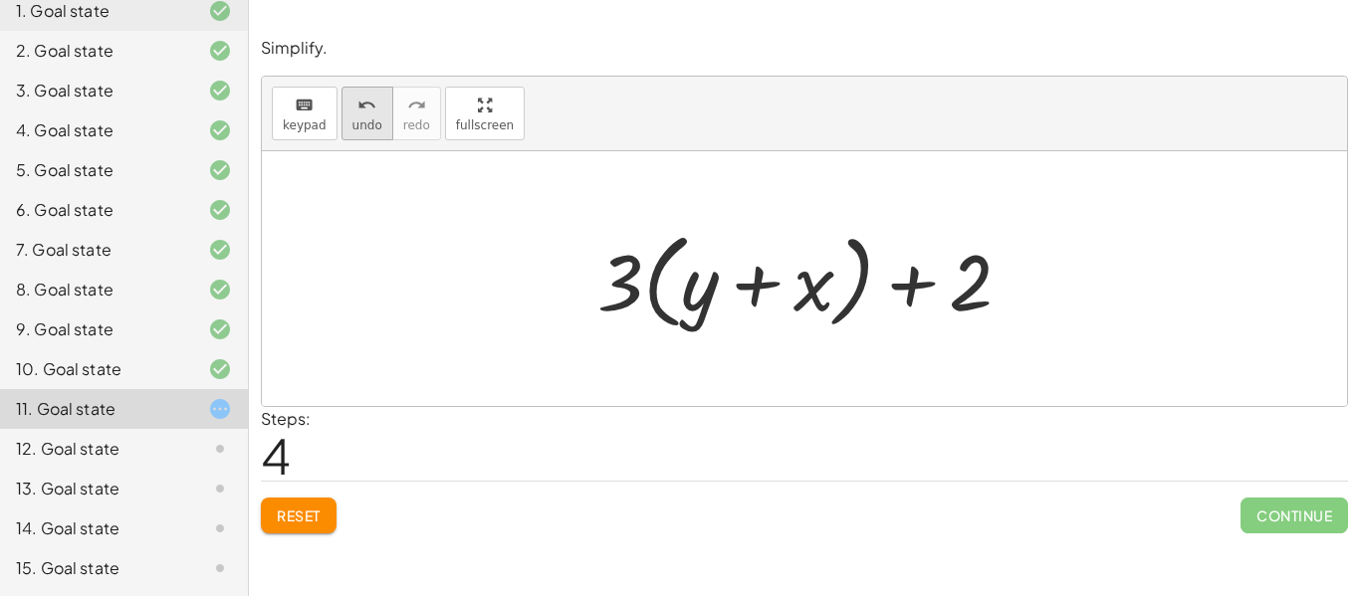
click at [352, 126] on span "undo" at bounding box center [367, 125] width 30 height 14
click at [307, 520] on span "Reset" at bounding box center [299, 516] width 44 height 18
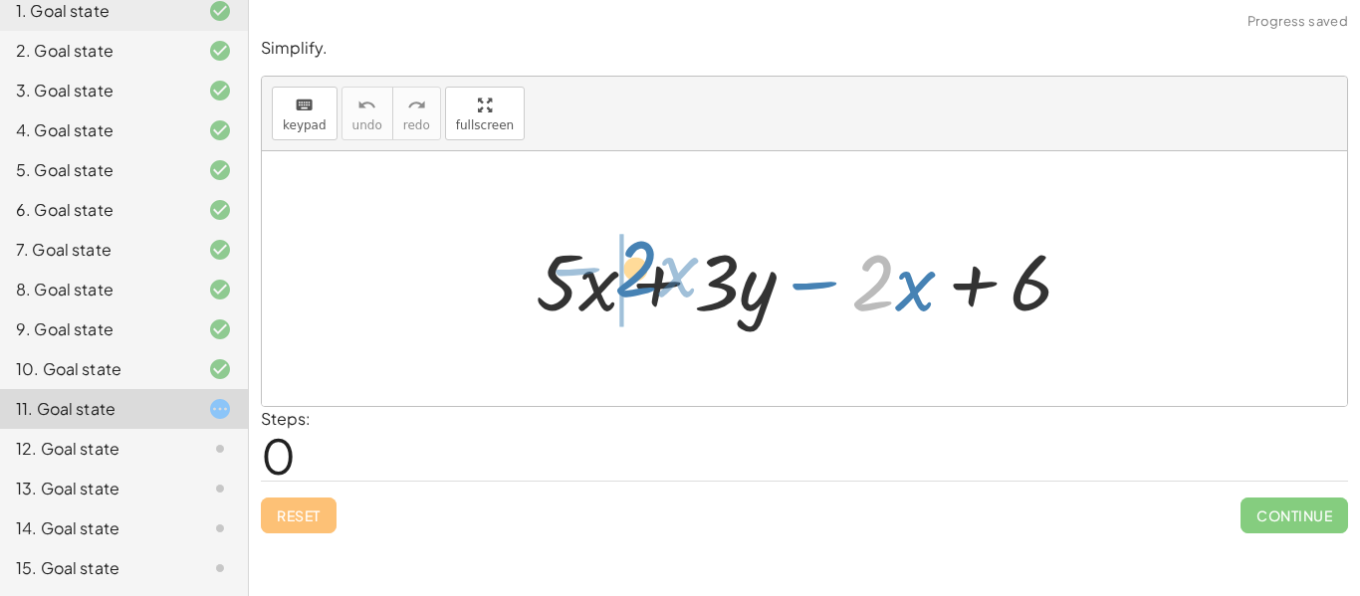
drag, startPoint x: 872, startPoint y: 282, endPoint x: 635, endPoint y: 268, distance: 237.4
click at [635, 268] on div at bounding box center [813, 279] width 574 height 103
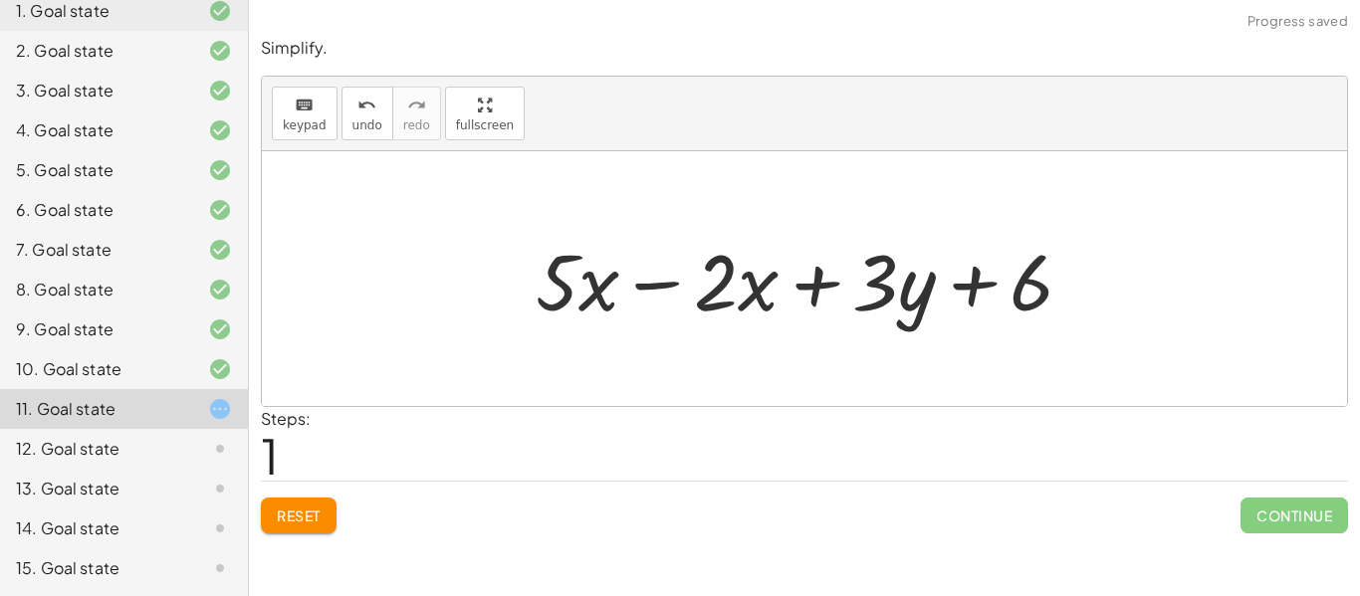
click at [649, 284] on div at bounding box center [813, 279] width 574 height 103
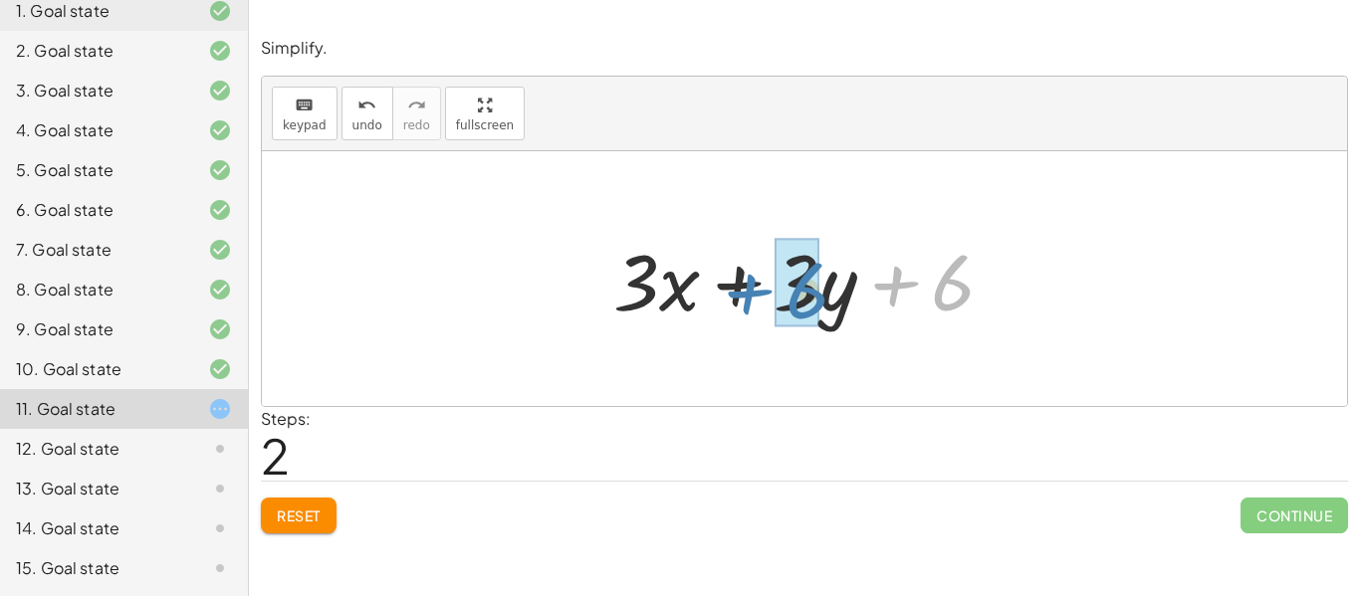
drag, startPoint x: 955, startPoint y: 280, endPoint x: 812, endPoint y: 290, distance: 143.7
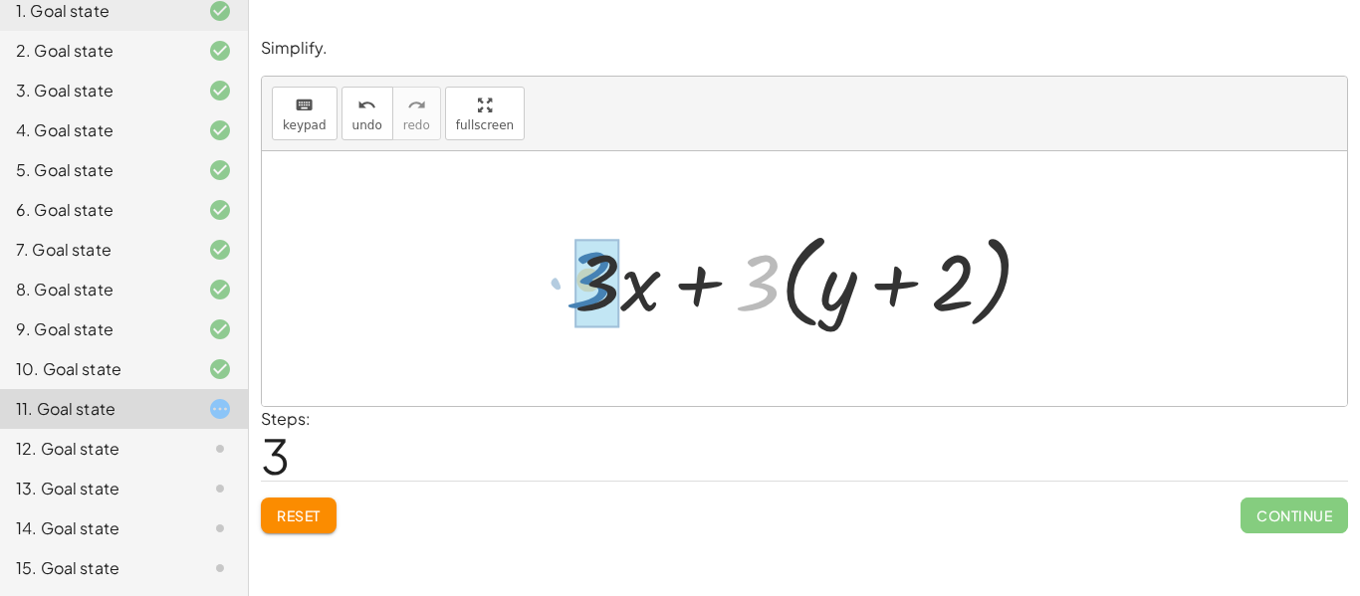
drag, startPoint x: 764, startPoint y: 278, endPoint x: 594, endPoint y: 275, distance: 169.3
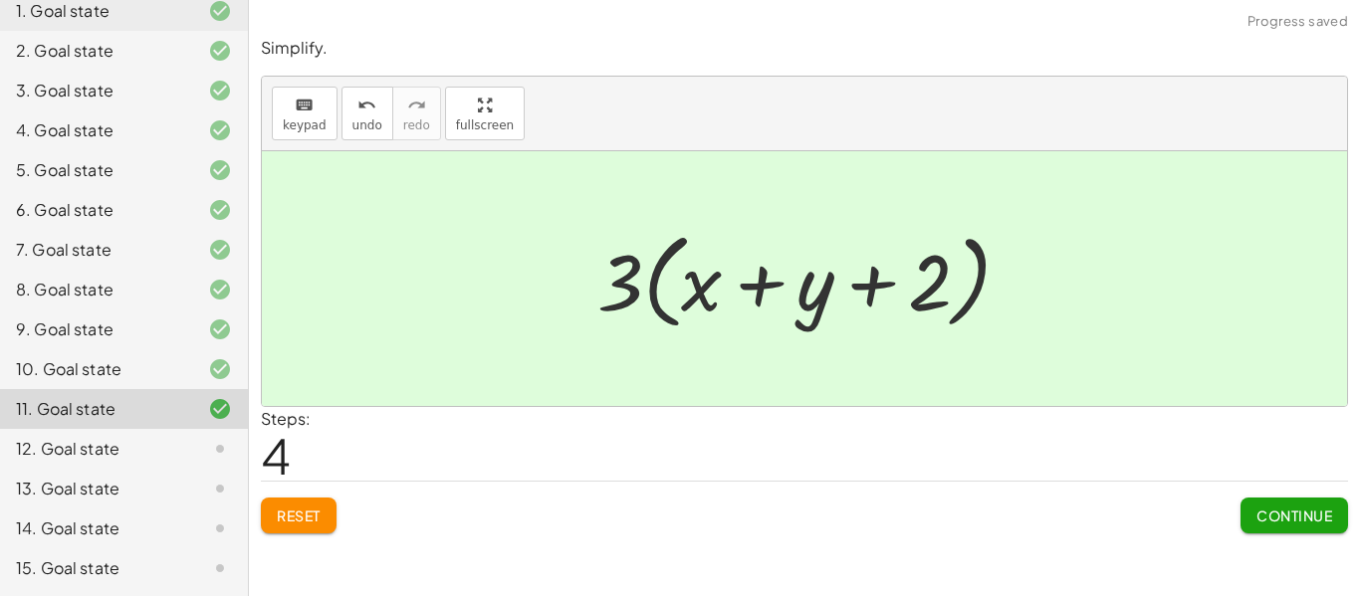
click at [1306, 515] on span "Continue" at bounding box center [1295, 516] width 76 height 18
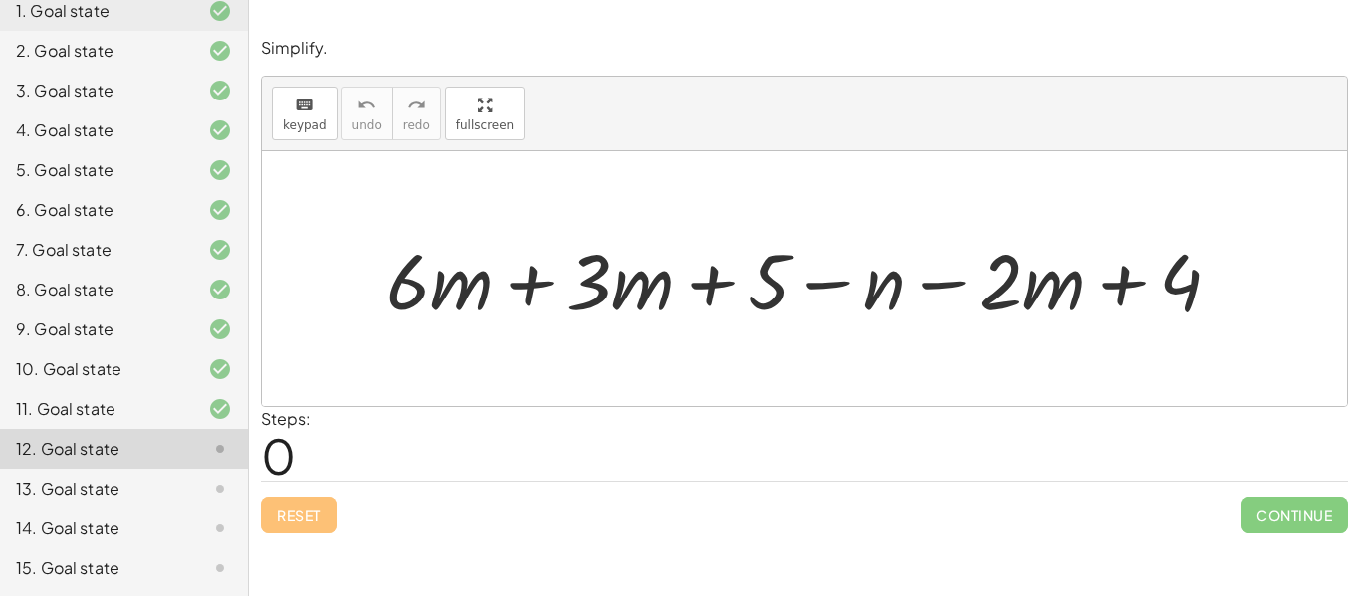
click at [542, 290] on div at bounding box center [811, 279] width 870 height 102
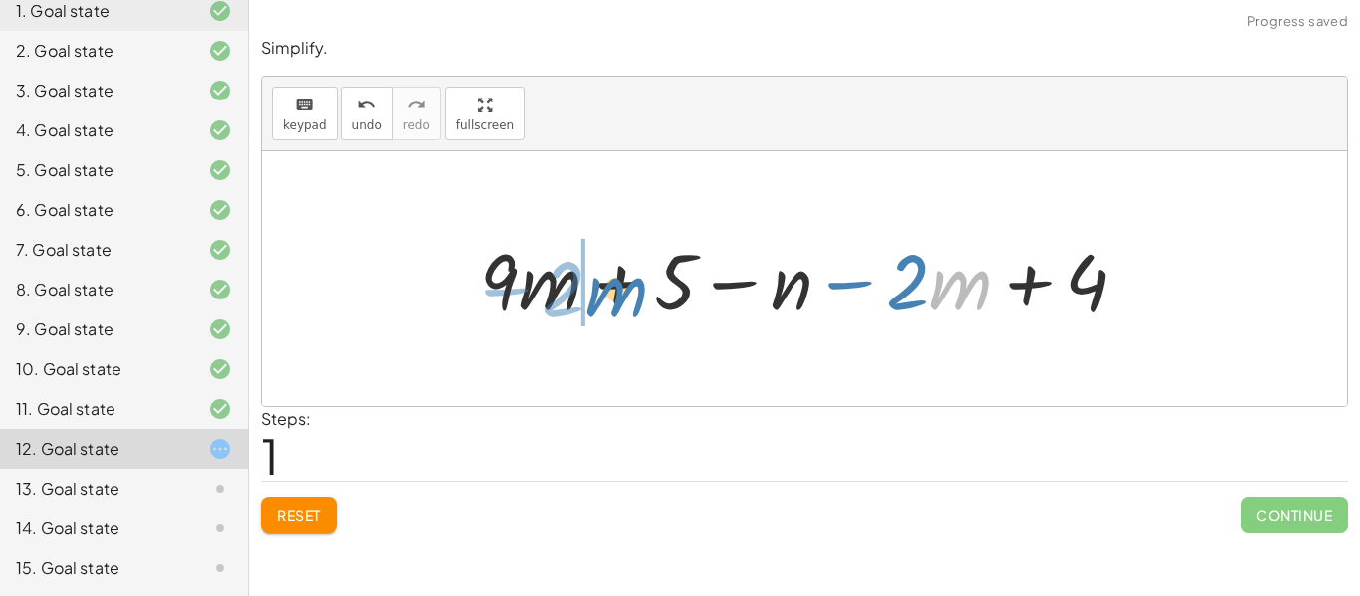
drag, startPoint x: 937, startPoint y: 286, endPoint x: 603, endPoint y: 298, distance: 333.8
click at [603, 298] on div at bounding box center [812, 279] width 684 height 102
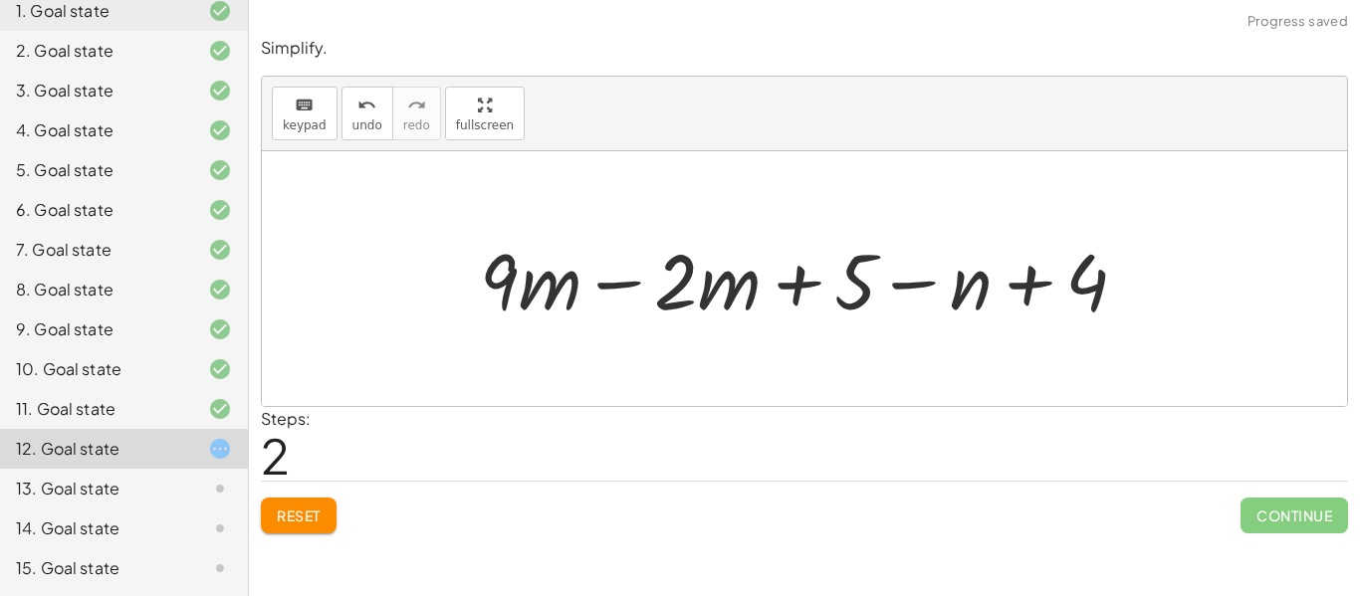
click at [639, 286] on div at bounding box center [812, 279] width 684 height 102
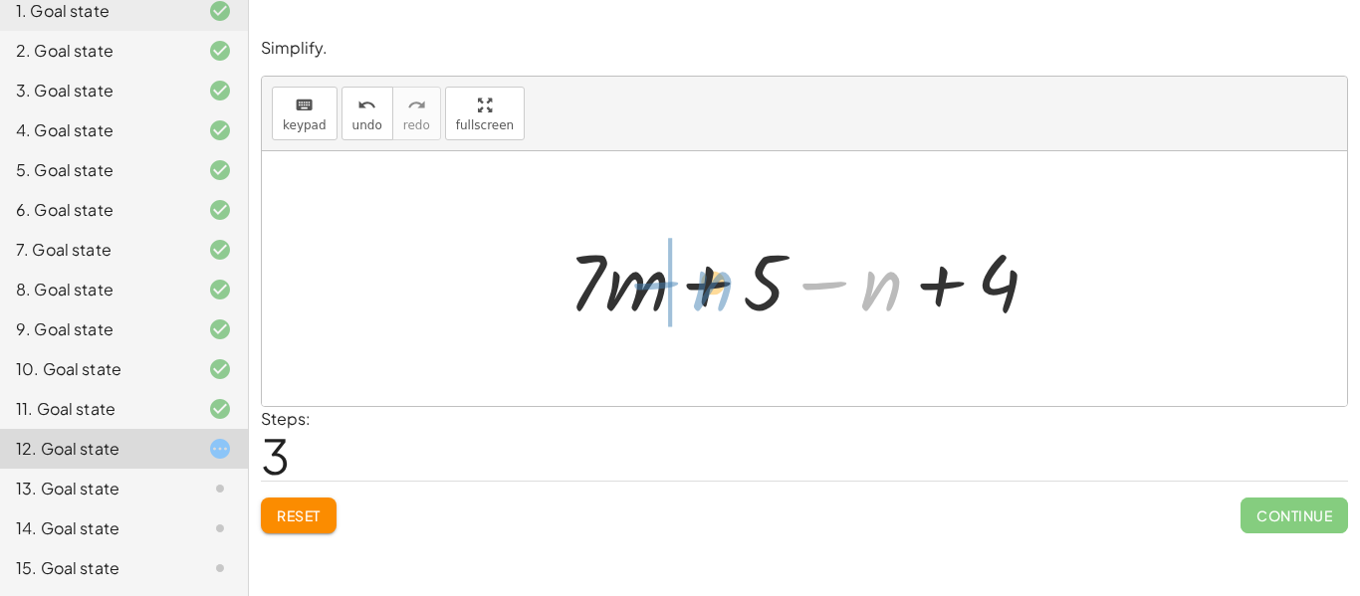
drag, startPoint x: 867, startPoint y: 285, endPoint x: 697, endPoint y: 285, distance: 170.3
click at [697, 285] on div at bounding box center [812, 279] width 507 height 103
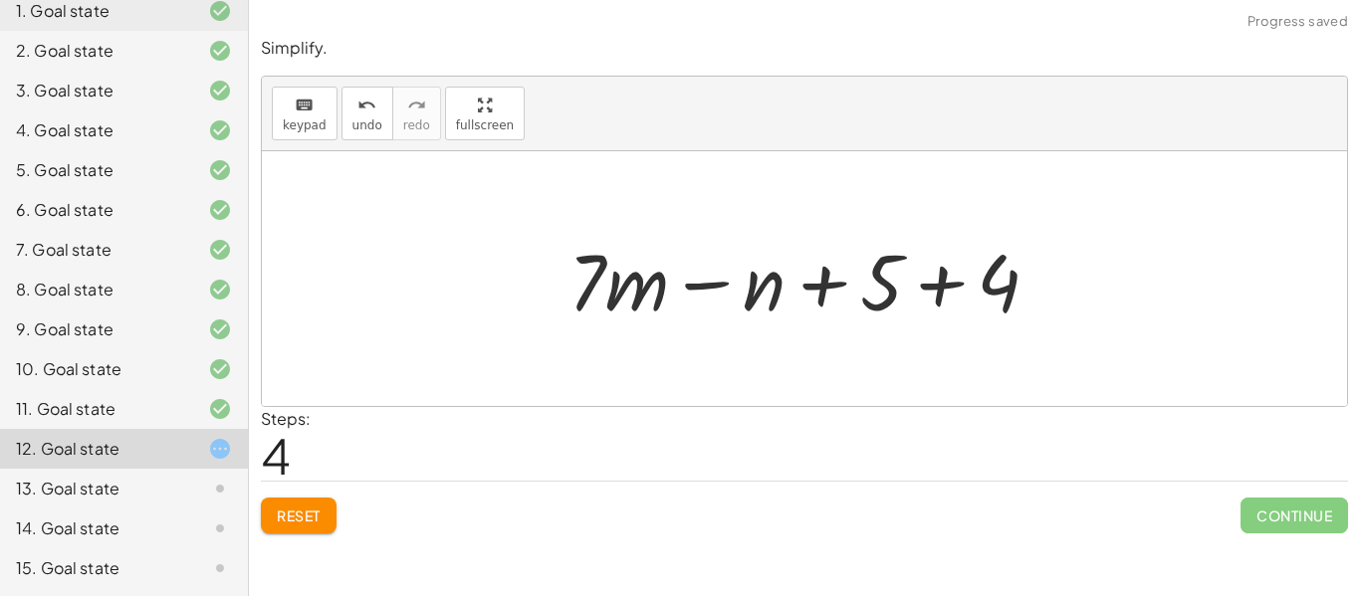
click at [946, 290] on div at bounding box center [812, 279] width 507 height 103
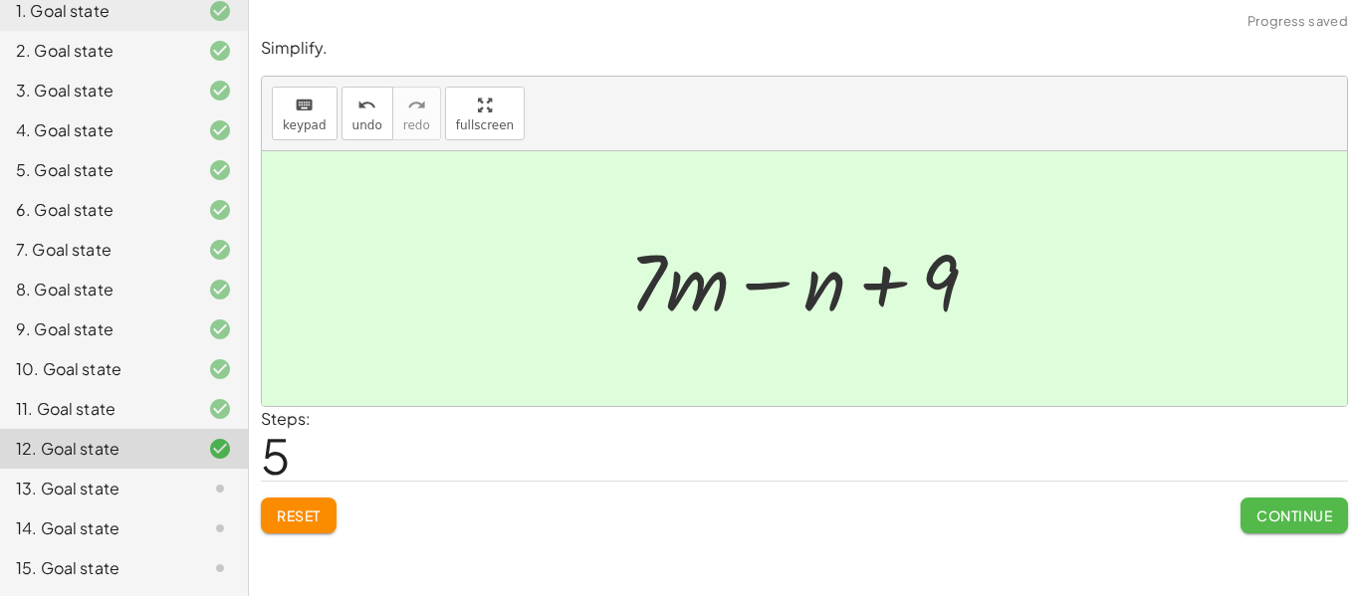
click at [1280, 516] on span "Continue" at bounding box center [1295, 516] width 76 height 18
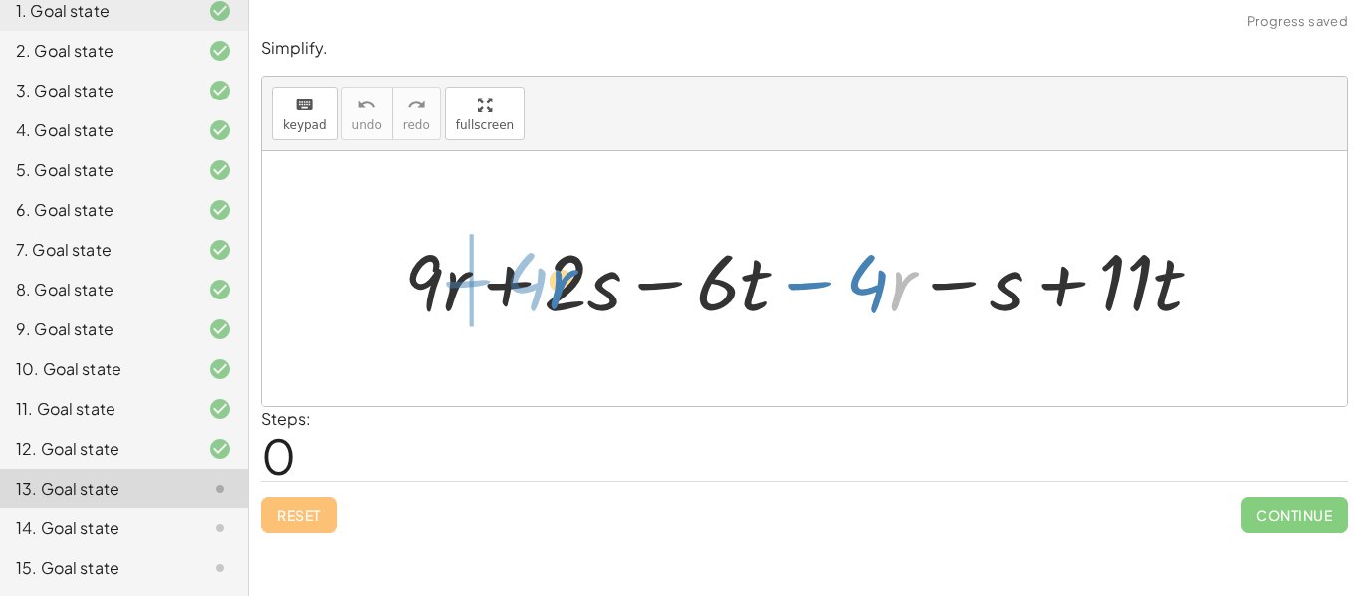
drag, startPoint x: 890, startPoint y: 294, endPoint x: 550, endPoint y: 294, distance: 340.5
click at [550, 294] on div at bounding box center [811, 279] width 834 height 103
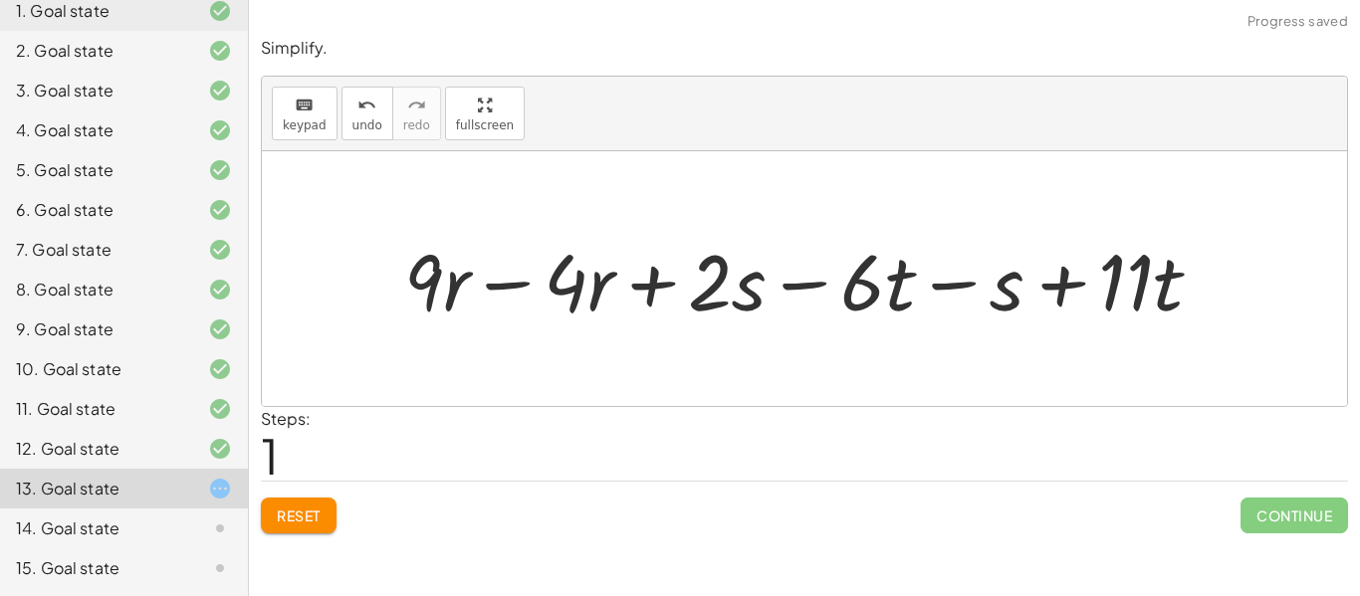
click at [517, 289] on div at bounding box center [811, 279] width 834 height 103
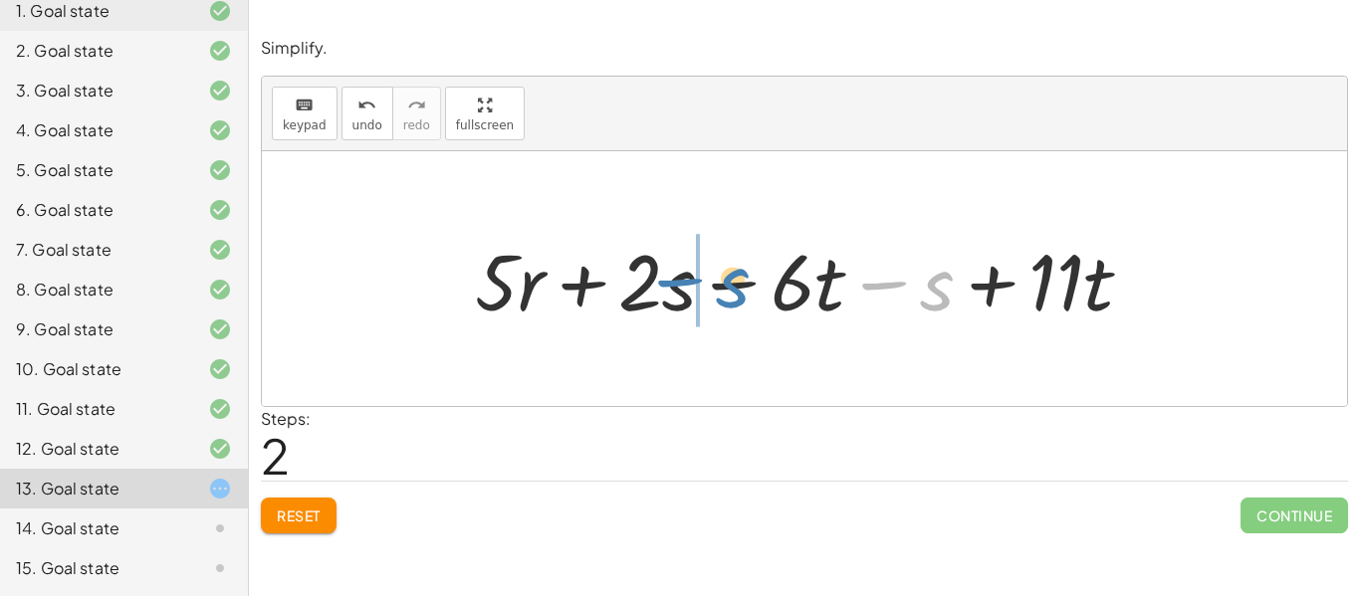
drag, startPoint x: 887, startPoint y: 292, endPoint x: 609, endPoint y: 330, distance: 280.4
click at [609, 330] on div at bounding box center [812, 279] width 694 height 103
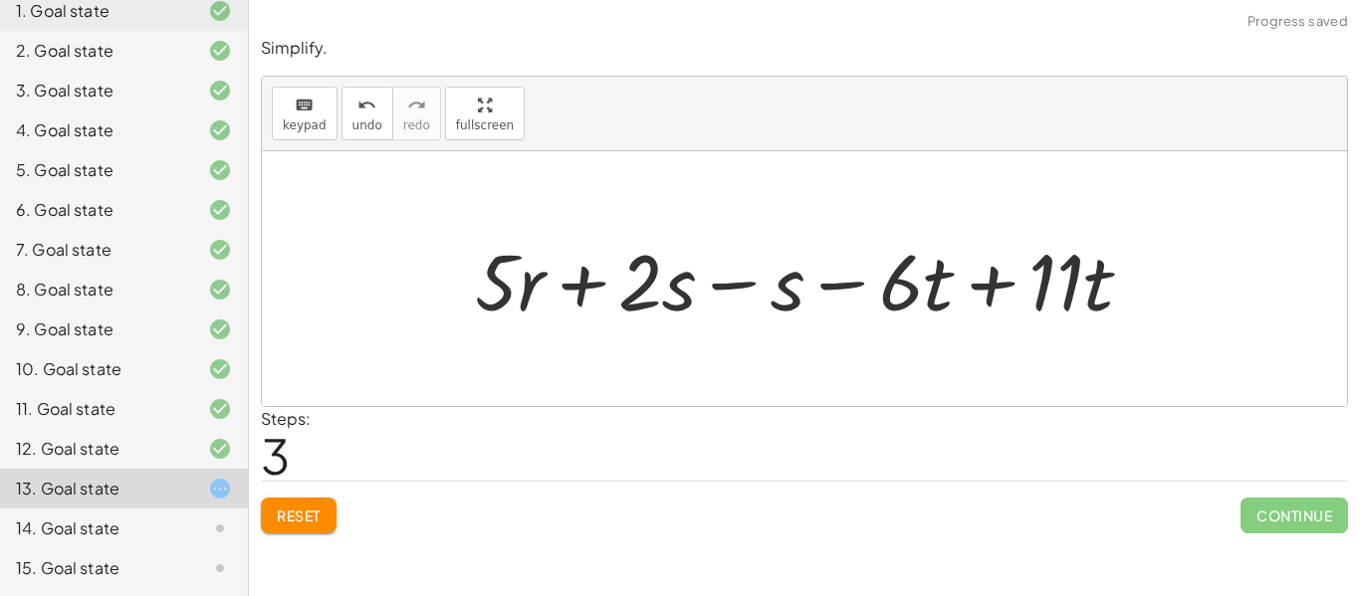
click at [732, 288] on div at bounding box center [812, 279] width 694 height 103
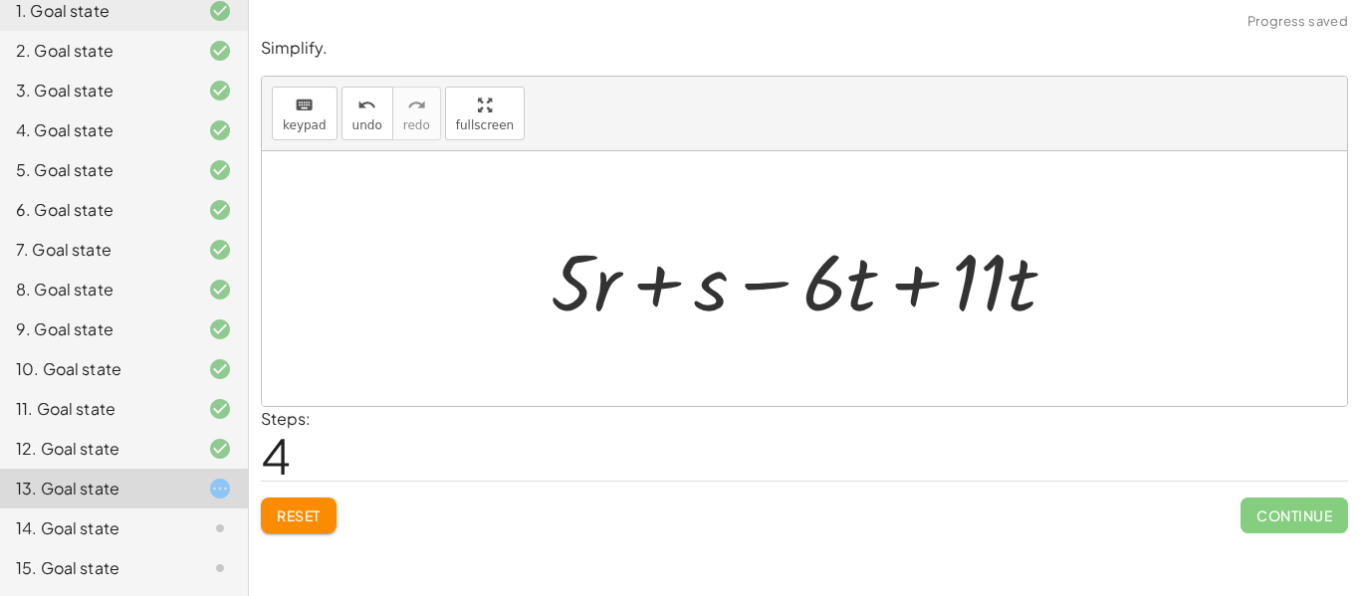
click at [908, 291] on div at bounding box center [812, 279] width 542 height 103
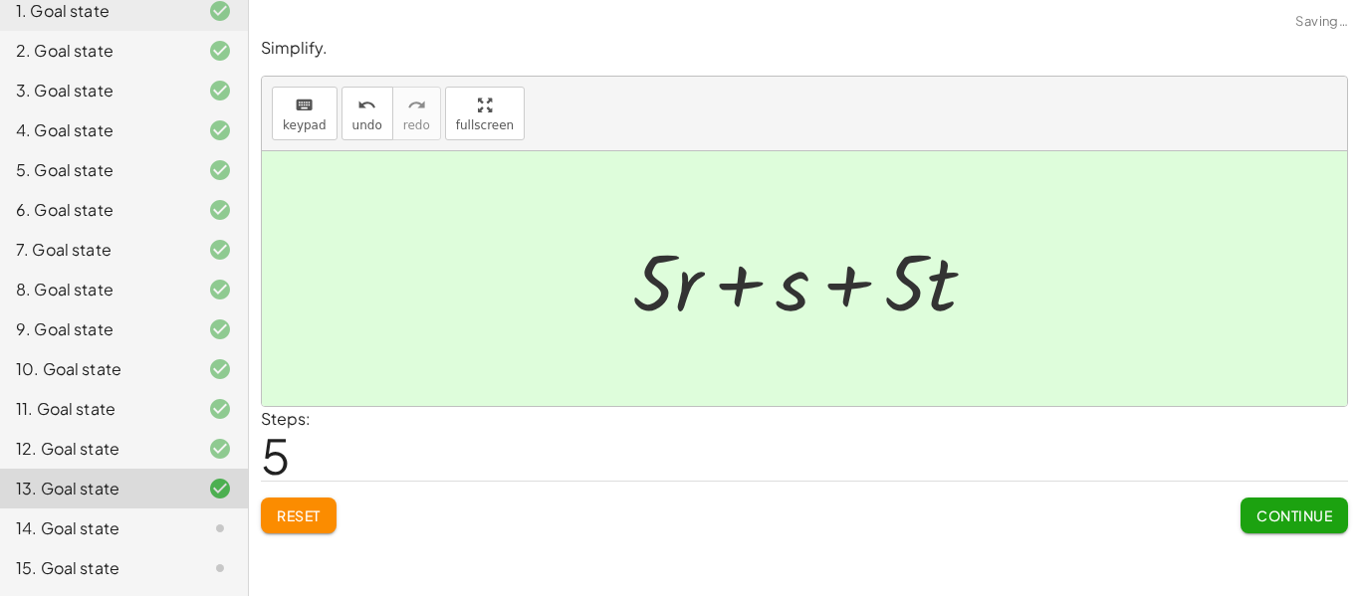
click at [1288, 513] on span "Continue" at bounding box center [1295, 516] width 76 height 18
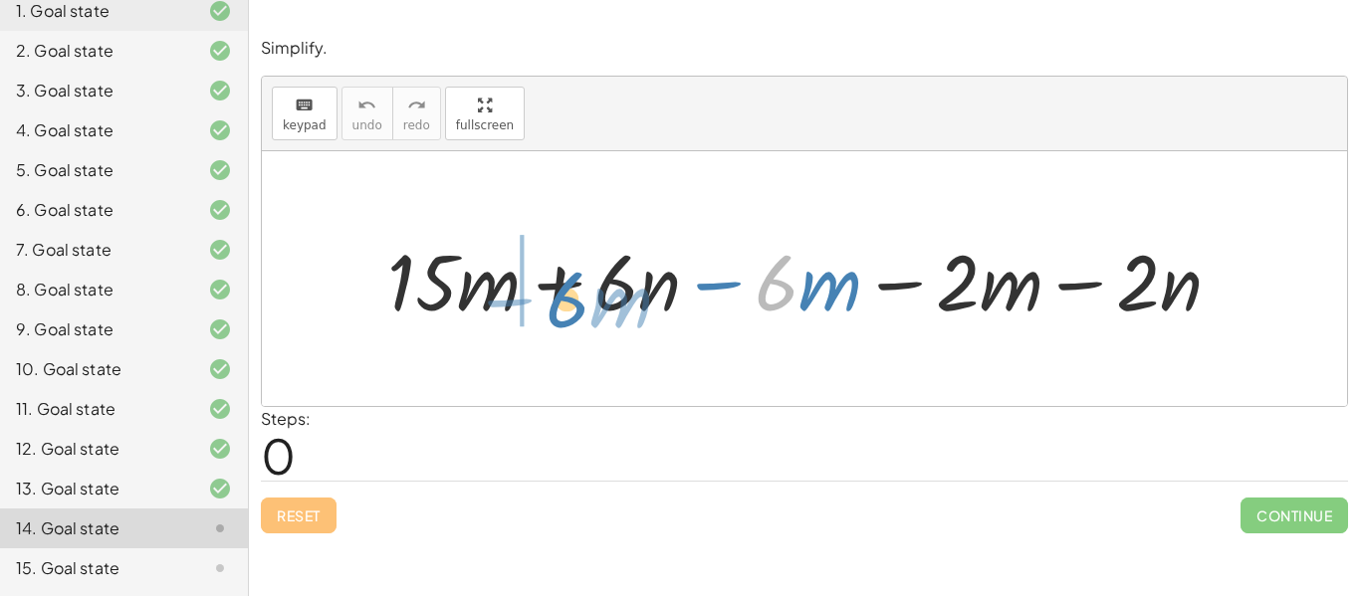
drag, startPoint x: 785, startPoint y: 283, endPoint x: 589, endPoint y: 300, distance: 195.9
click at [589, 300] on div at bounding box center [812, 279] width 870 height 102
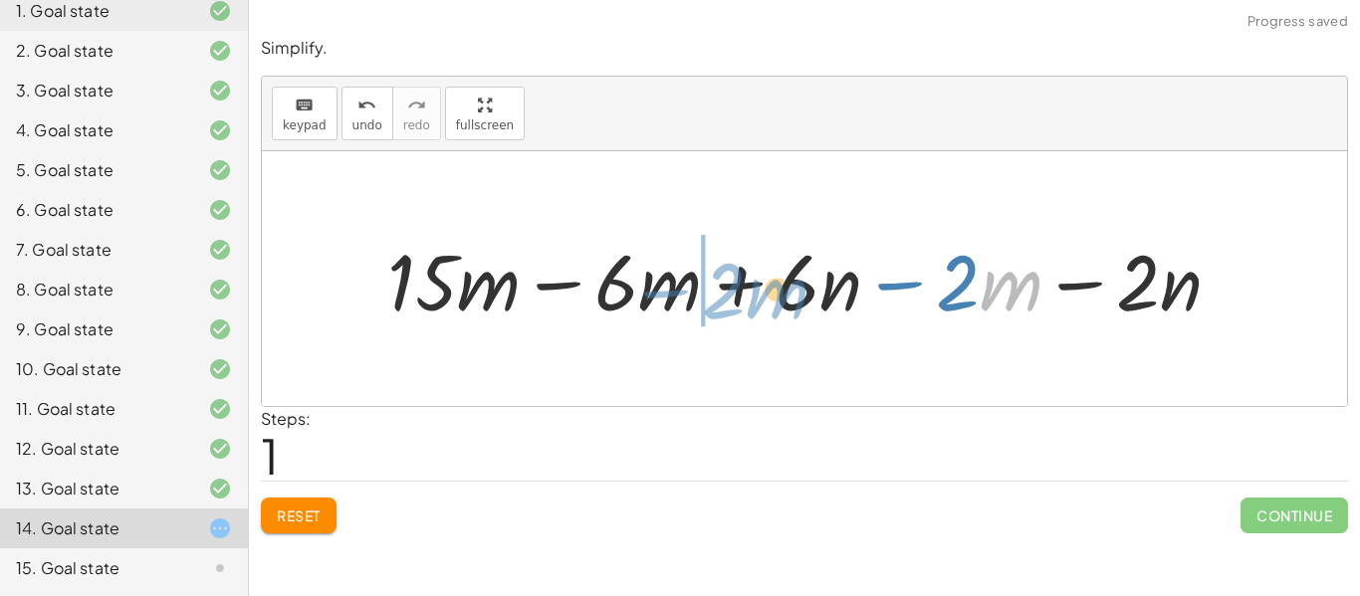
drag, startPoint x: 983, startPoint y: 287, endPoint x: 750, endPoint y: 297, distance: 233.2
click at [750, 297] on div at bounding box center [812, 279] width 870 height 102
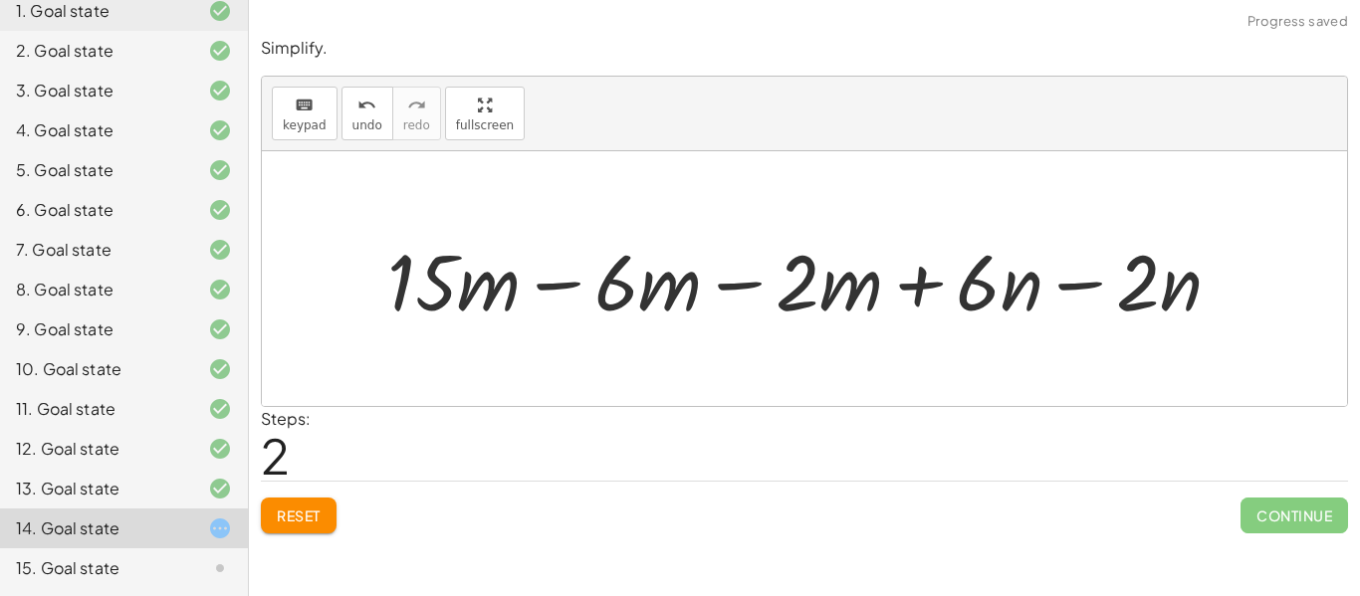
click at [737, 285] on div at bounding box center [812, 279] width 870 height 102
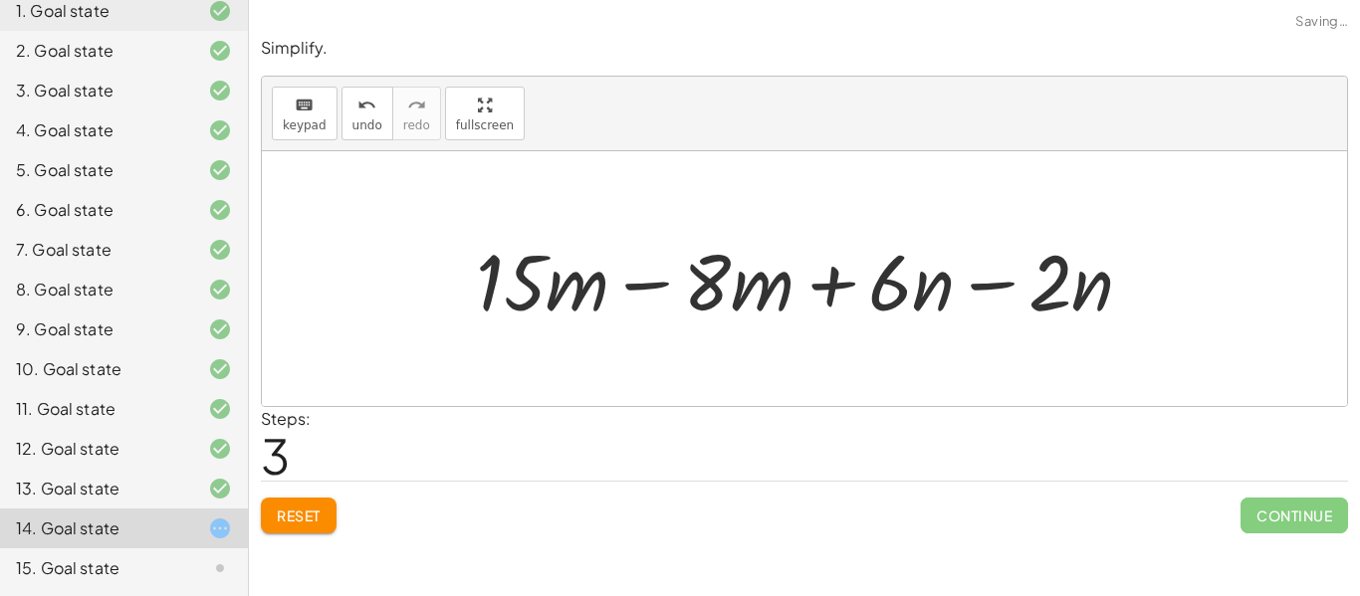
click at [654, 280] on div at bounding box center [812, 279] width 693 height 102
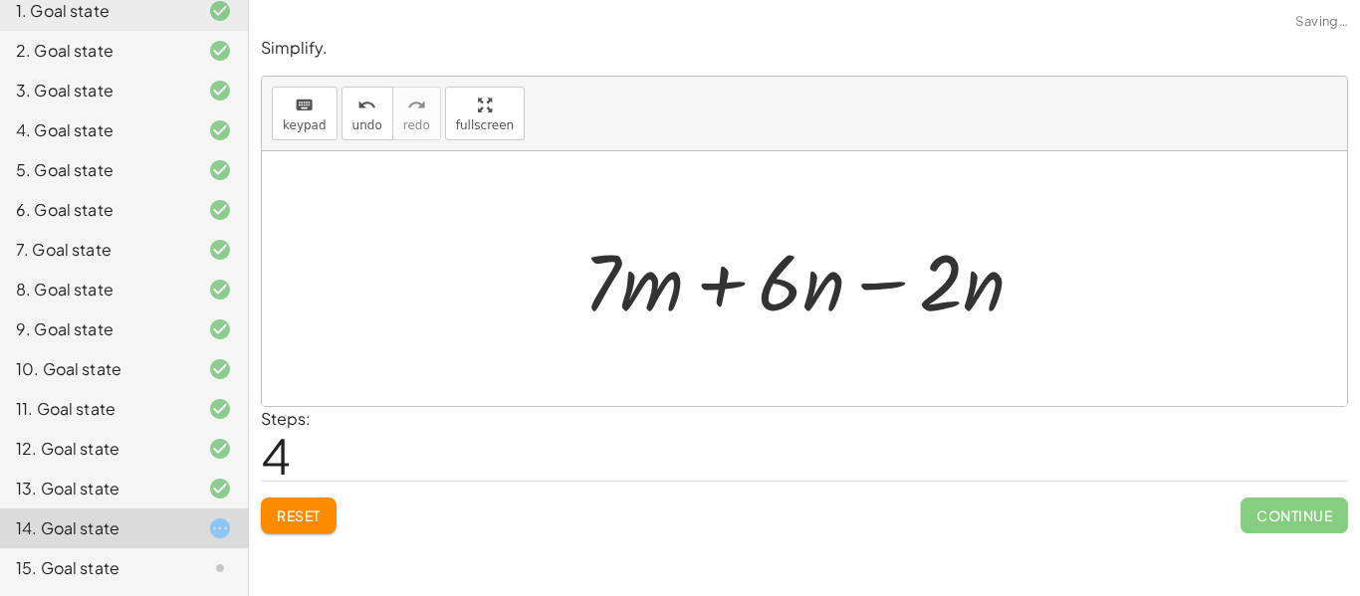
click at [877, 278] on div at bounding box center [812, 279] width 477 height 103
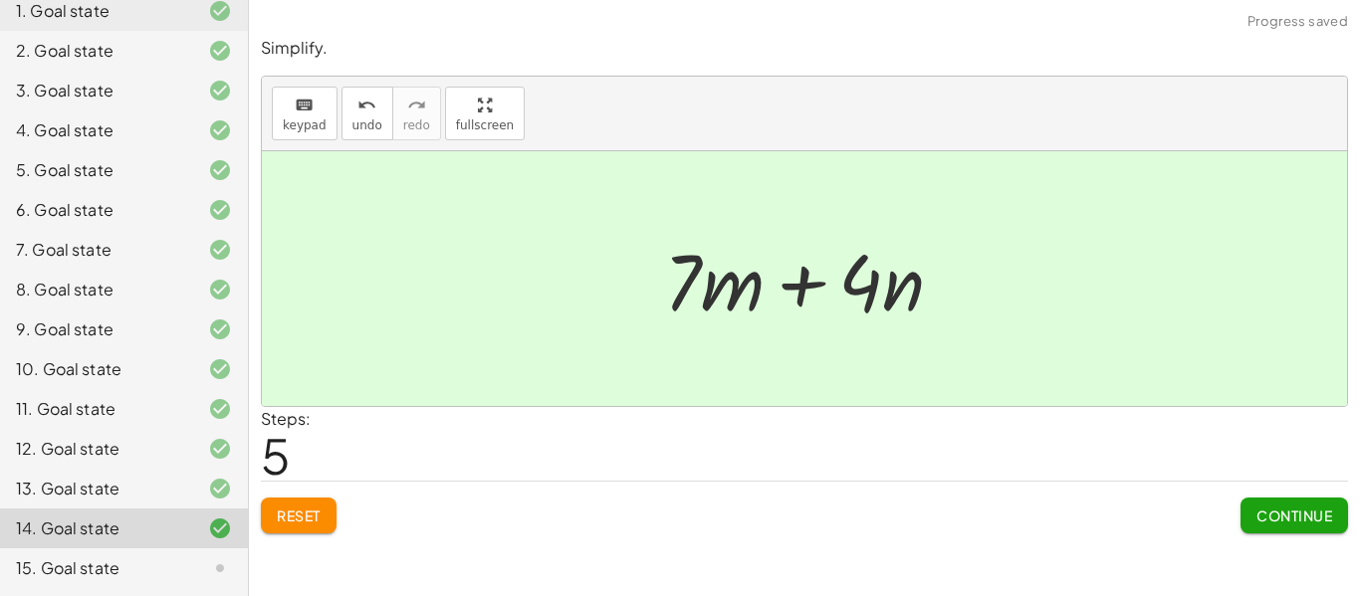
click at [1310, 513] on span "Continue" at bounding box center [1295, 516] width 76 height 18
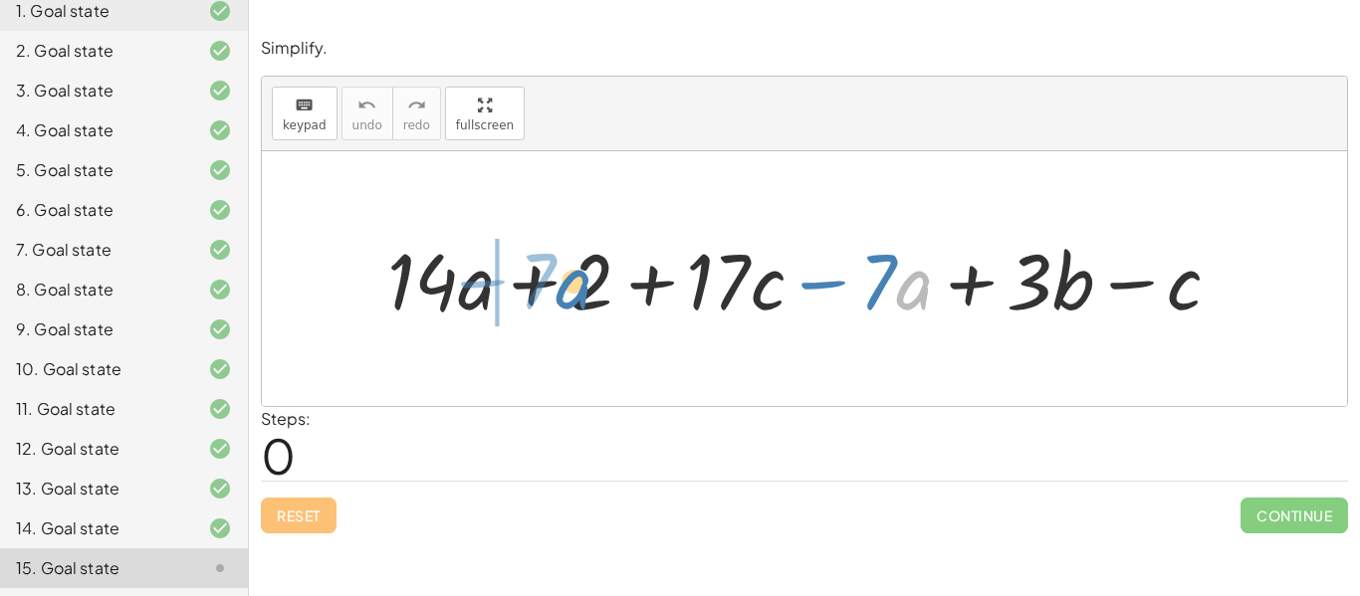
drag, startPoint x: 896, startPoint y: 285, endPoint x: 558, endPoint y: 284, distance: 338.6
click at [558, 284] on div at bounding box center [812, 279] width 870 height 102
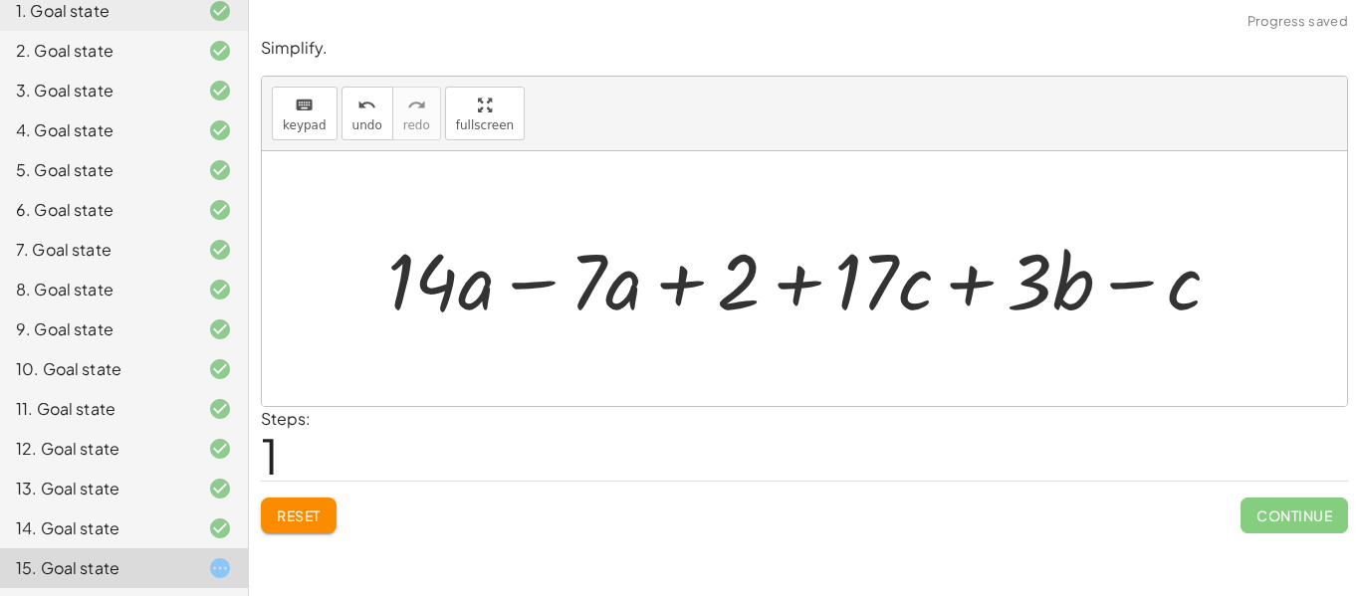
click at [531, 276] on div at bounding box center [812, 279] width 870 height 102
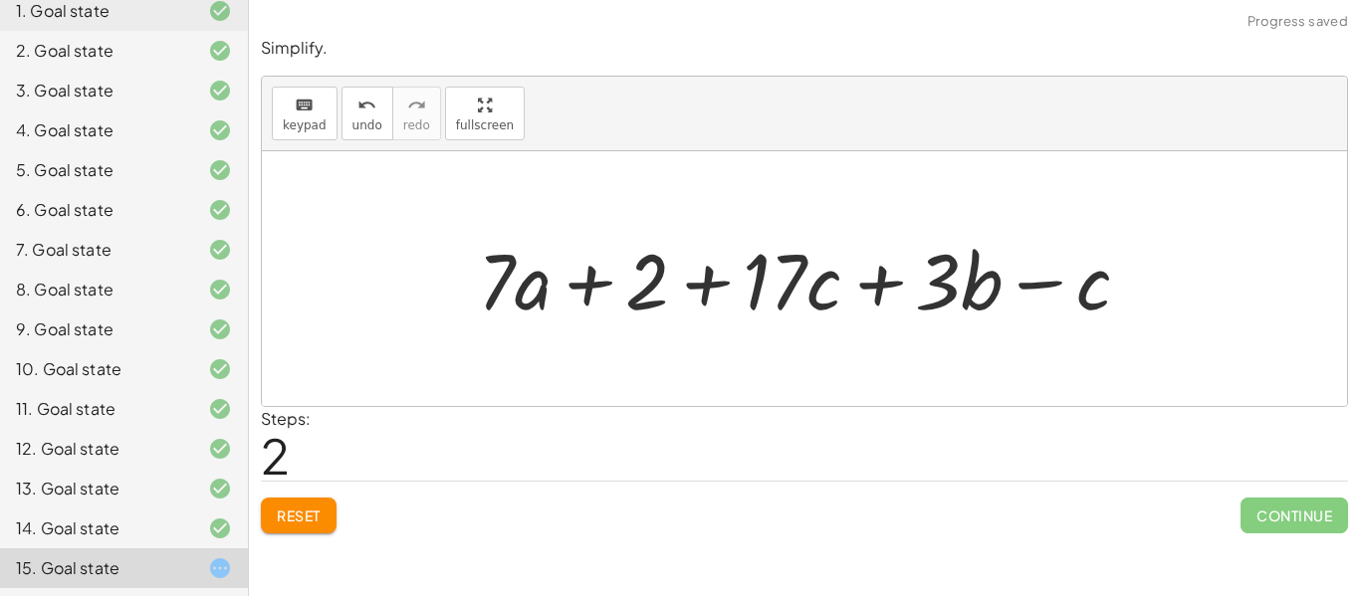
click at [870, 288] on div at bounding box center [812, 279] width 688 height 102
drag, startPoint x: 1098, startPoint y: 283, endPoint x: 921, endPoint y: 301, distance: 178.1
click at [921, 301] on div at bounding box center [812, 279] width 688 height 102
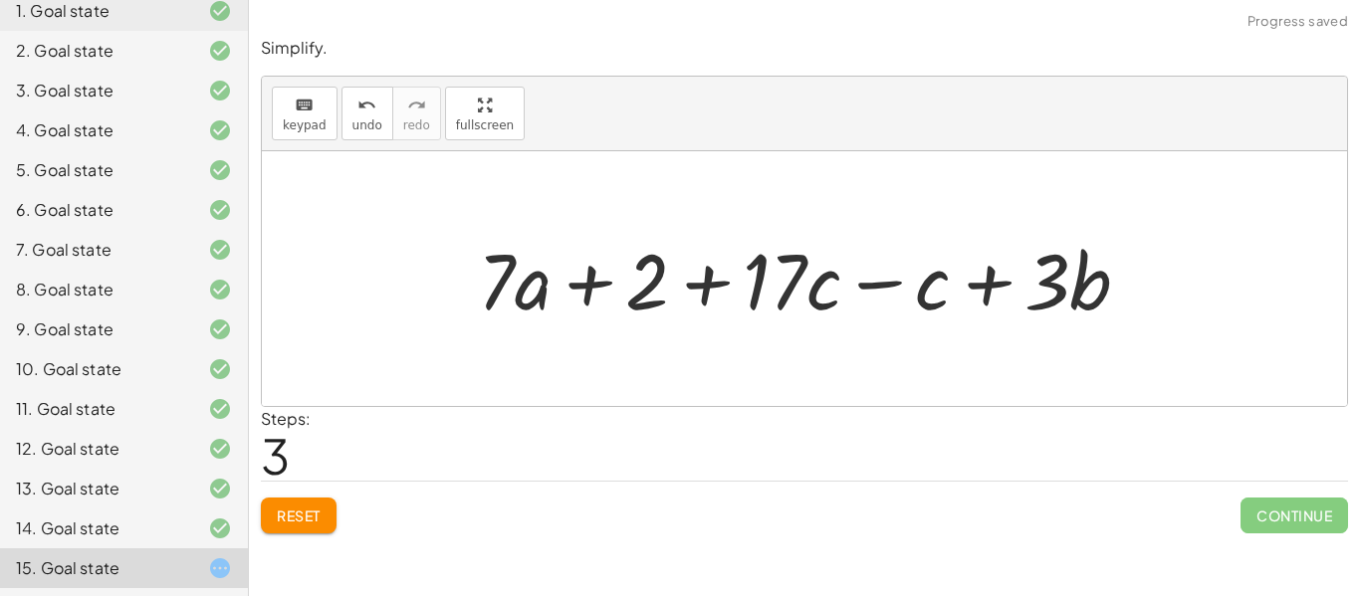
click at [883, 282] on div at bounding box center [812, 279] width 688 height 102
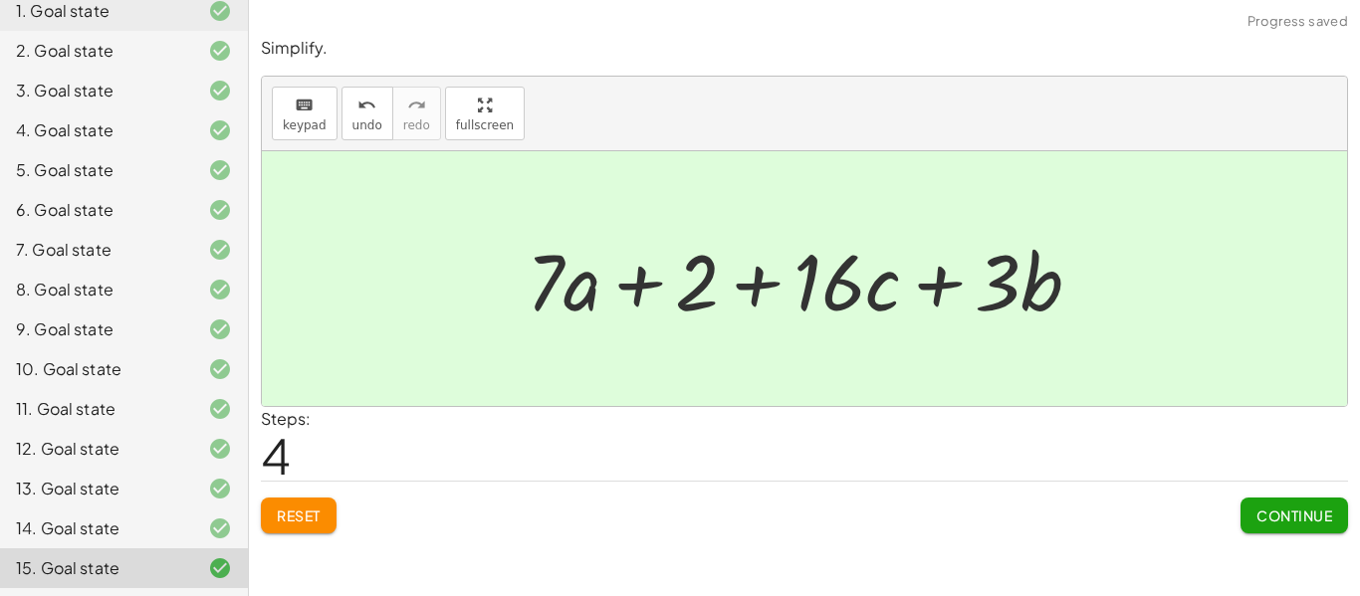
click at [1275, 520] on span "Continue" at bounding box center [1295, 516] width 76 height 18
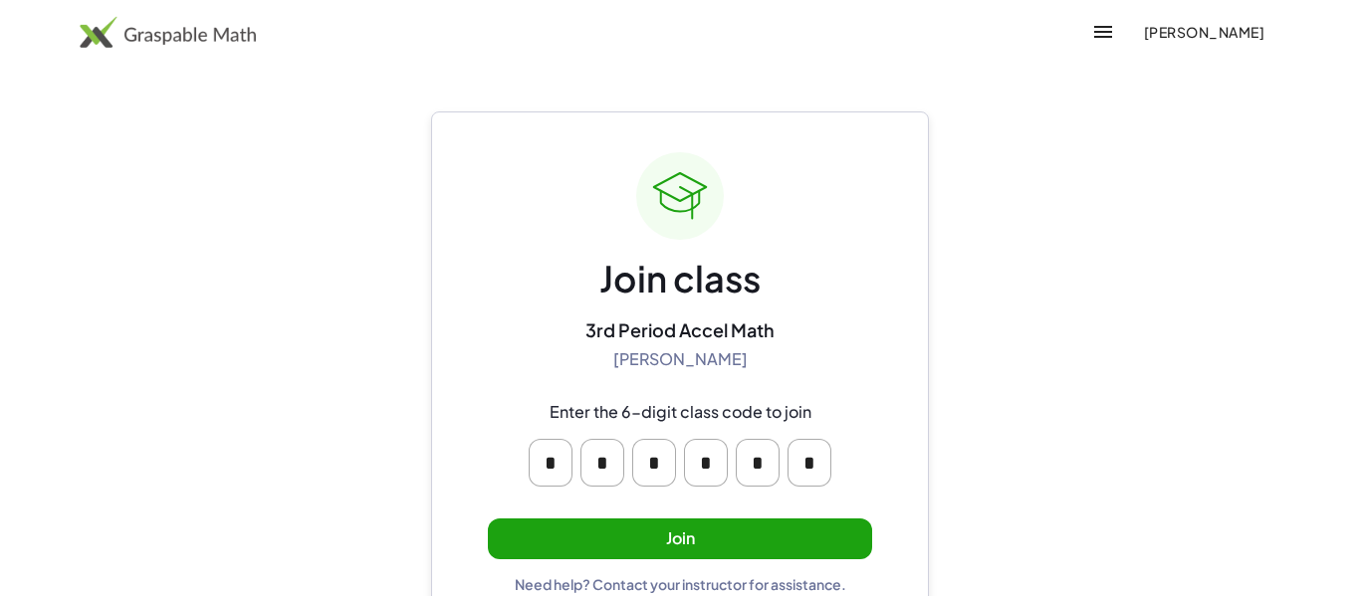
click at [643, 530] on button "Join" at bounding box center [680, 539] width 384 height 41
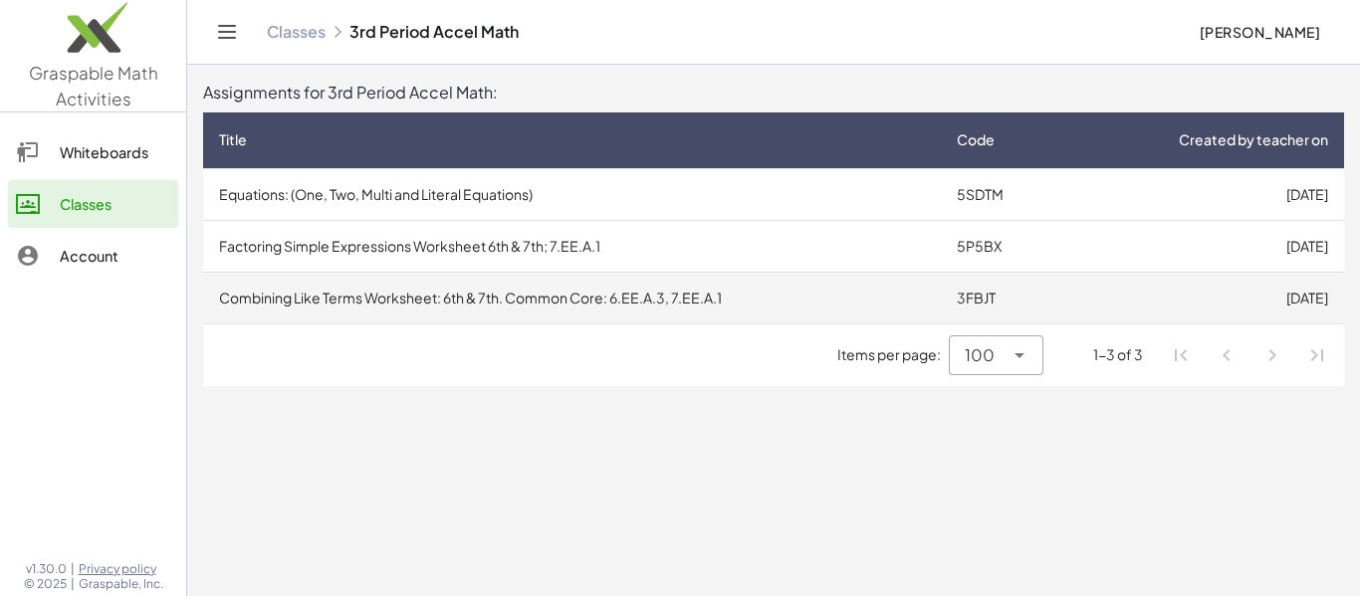
click at [1011, 314] on td "3FBJT" at bounding box center [1003, 298] width 124 height 52
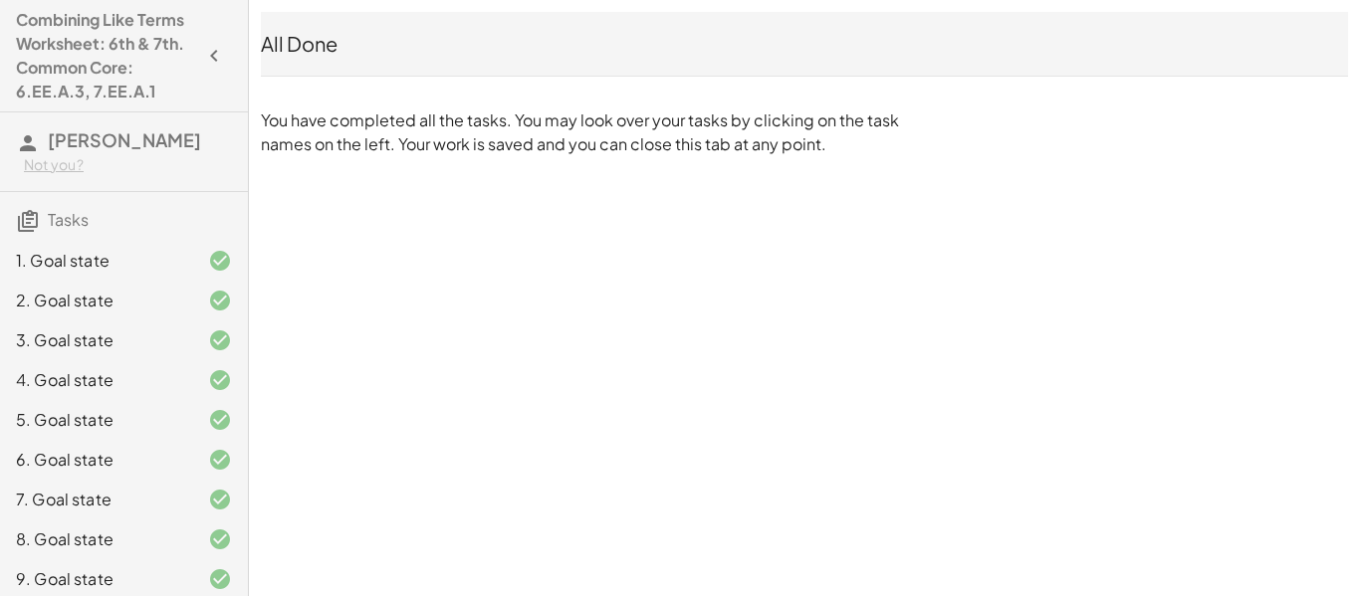
click at [217, 51] on icon "button" at bounding box center [214, 56] width 24 height 24
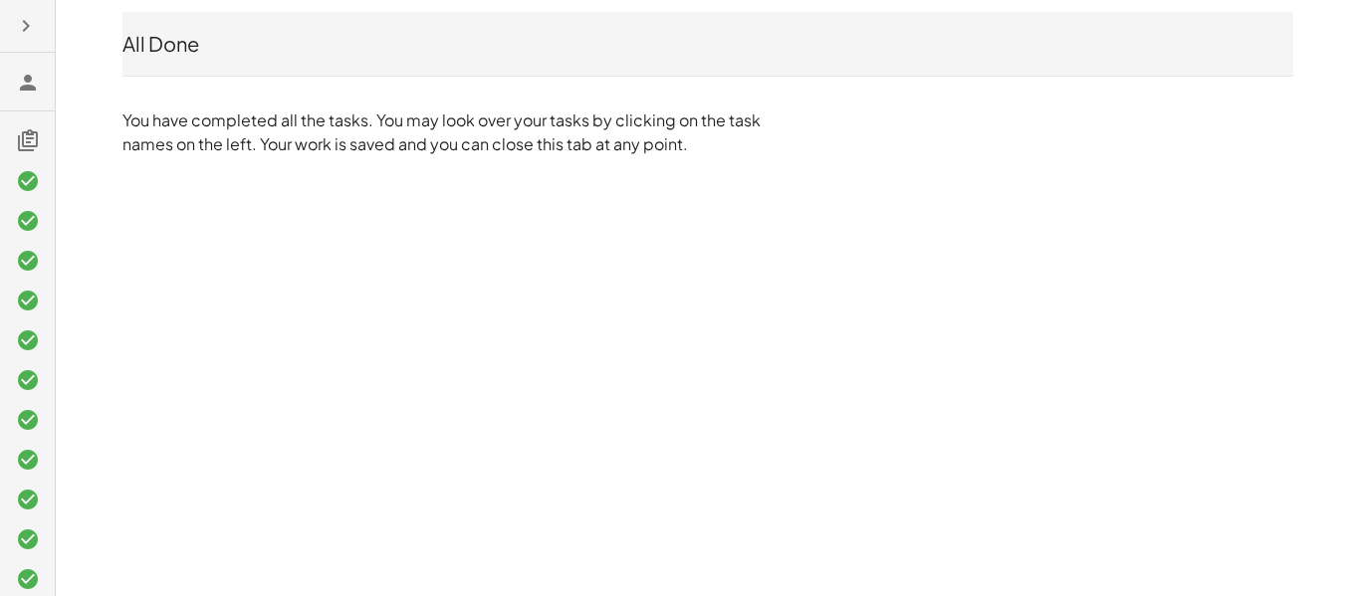
click at [0, 10] on div at bounding box center [27, 298] width 55 height 596
click at [33, 26] on icon "button" at bounding box center [26, 26] width 24 height 24
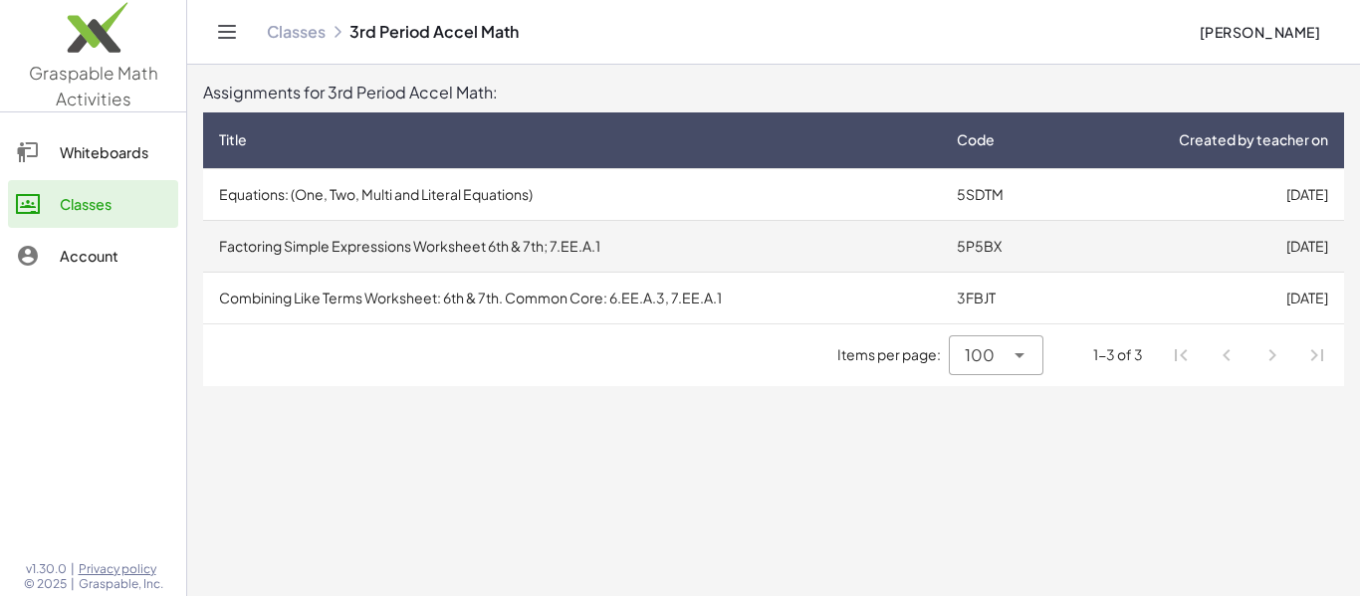
click at [615, 258] on td "Factoring Simple Expressions Worksheet 6th & 7th; 7.EE.A.1" at bounding box center [572, 246] width 738 height 52
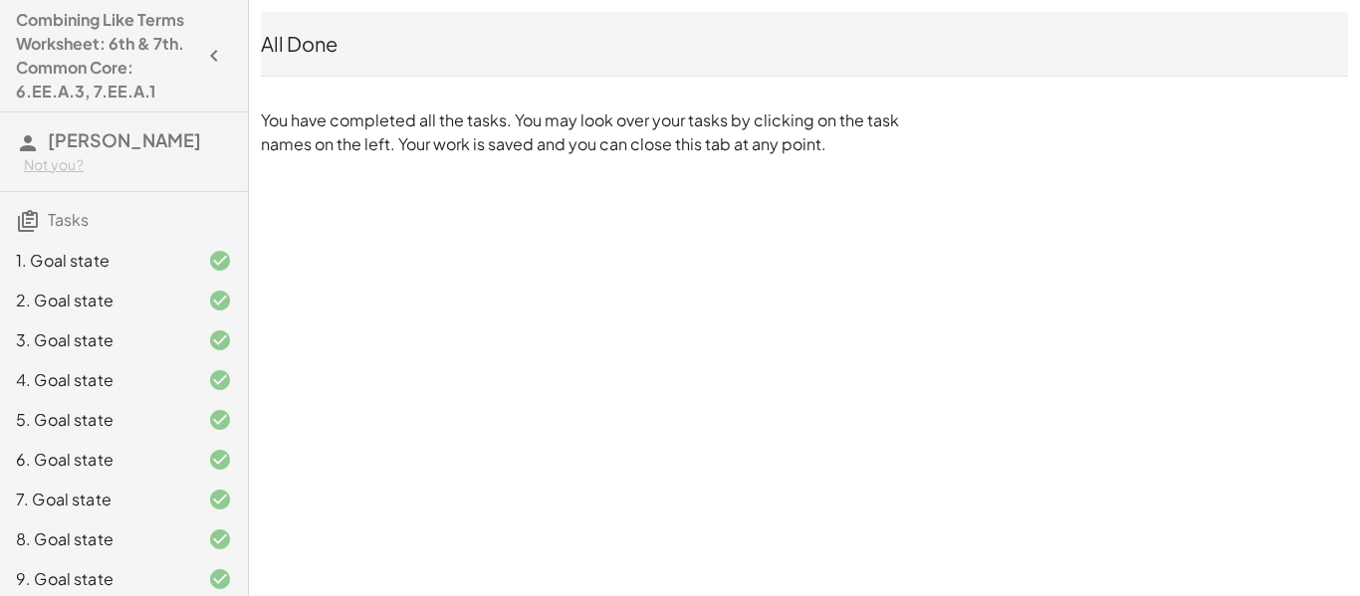
click at [212, 48] on icon "button" at bounding box center [214, 56] width 24 height 24
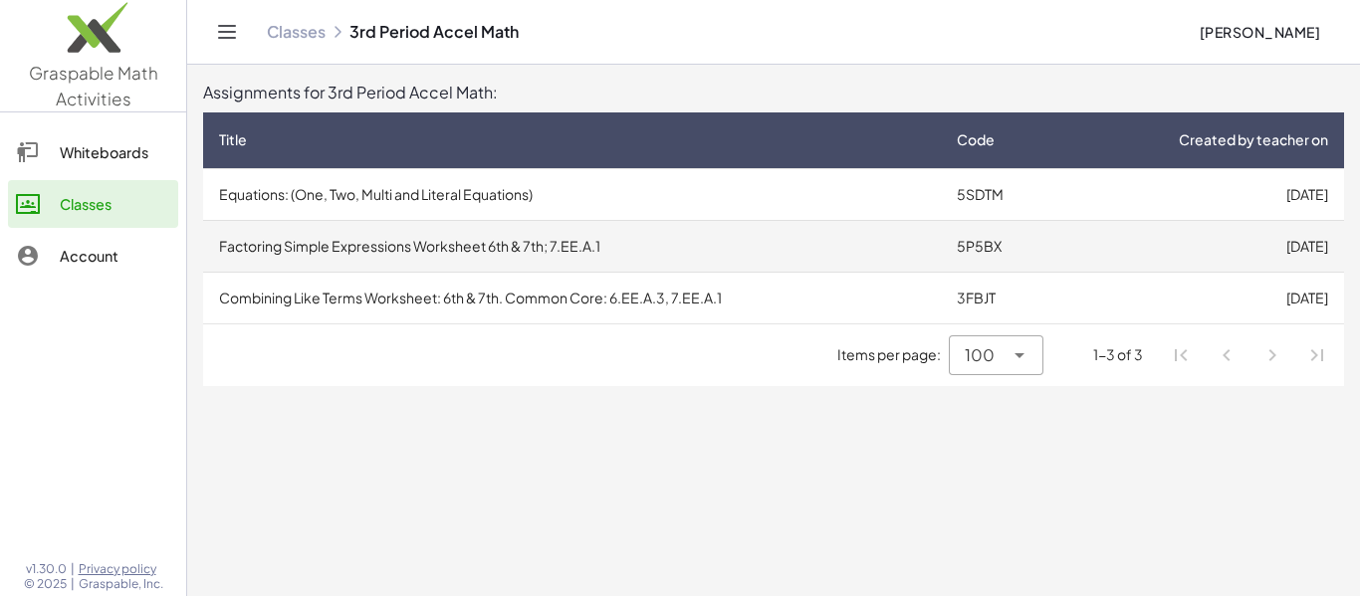
click at [413, 237] on td "Factoring Simple Expressions Worksheet 6th & 7th; 7.EE.A.1" at bounding box center [572, 246] width 738 height 52
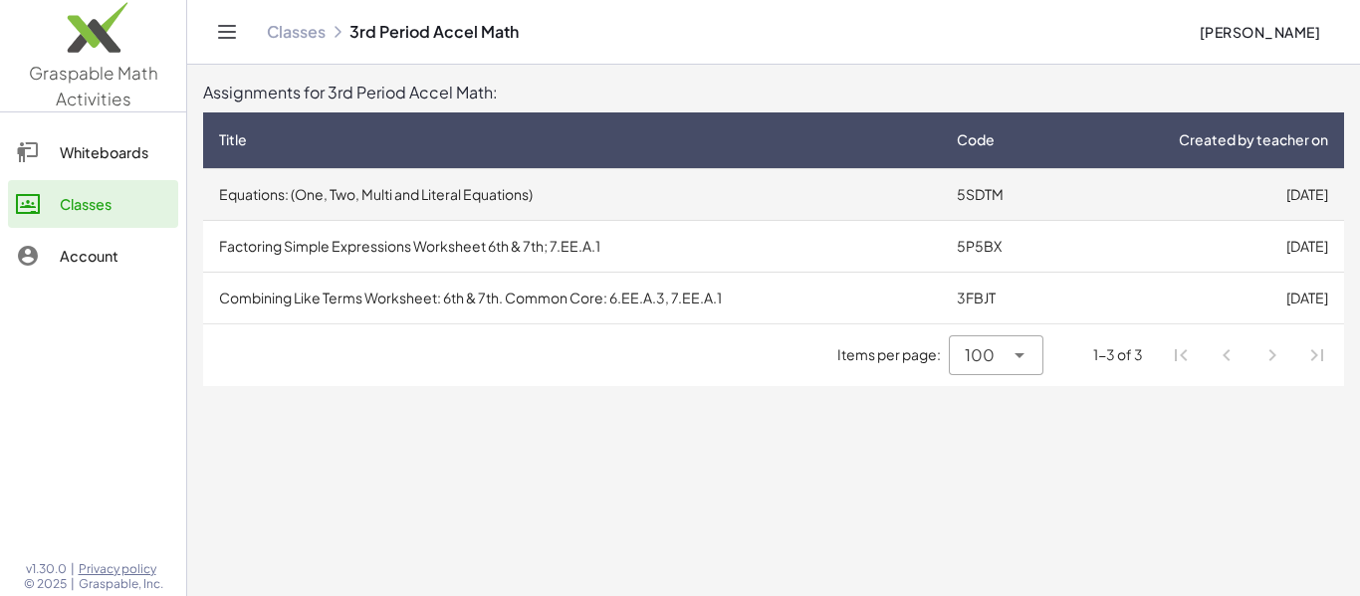
click at [359, 203] on td "Equations: (One, Two, Multi and Literal Equations)" at bounding box center [572, 194] width 738 height 52
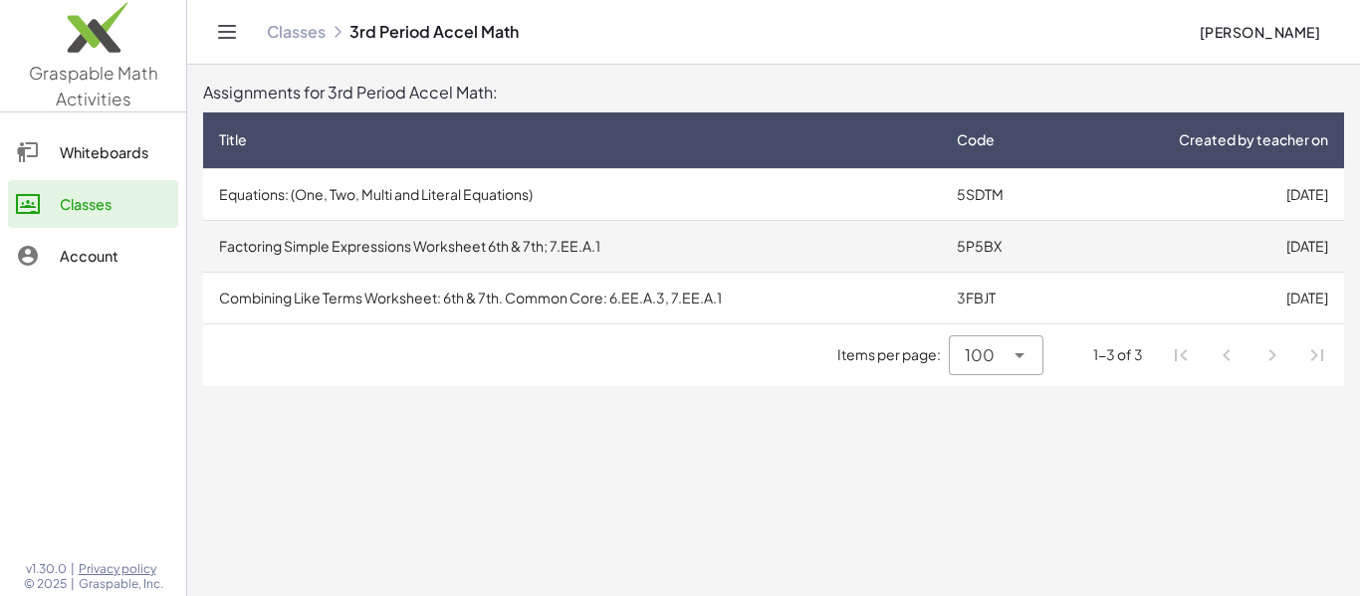
click at [329, 244] on td "Factoring Simple Expressions Worksheet 6th & 7th; 7.EE.A.1" at bounding box center [572, 246] width 738 height 52
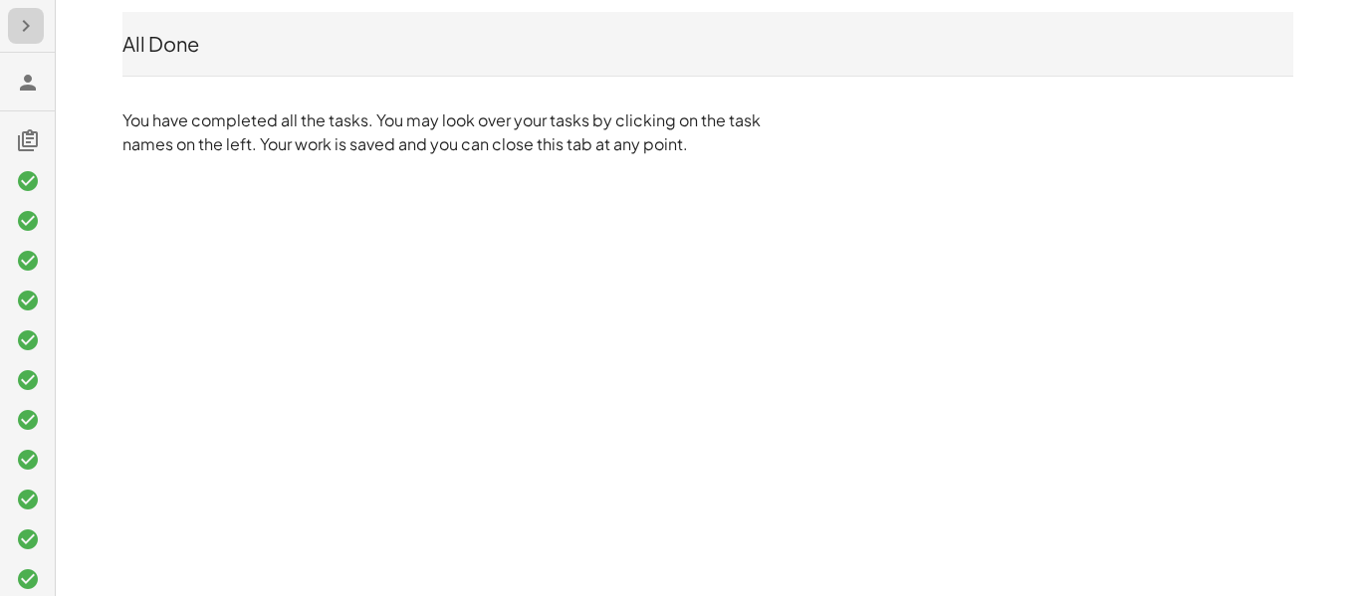
click at [15, 19] on icon "button" at bounding box center [26, 26] width 24 height 24
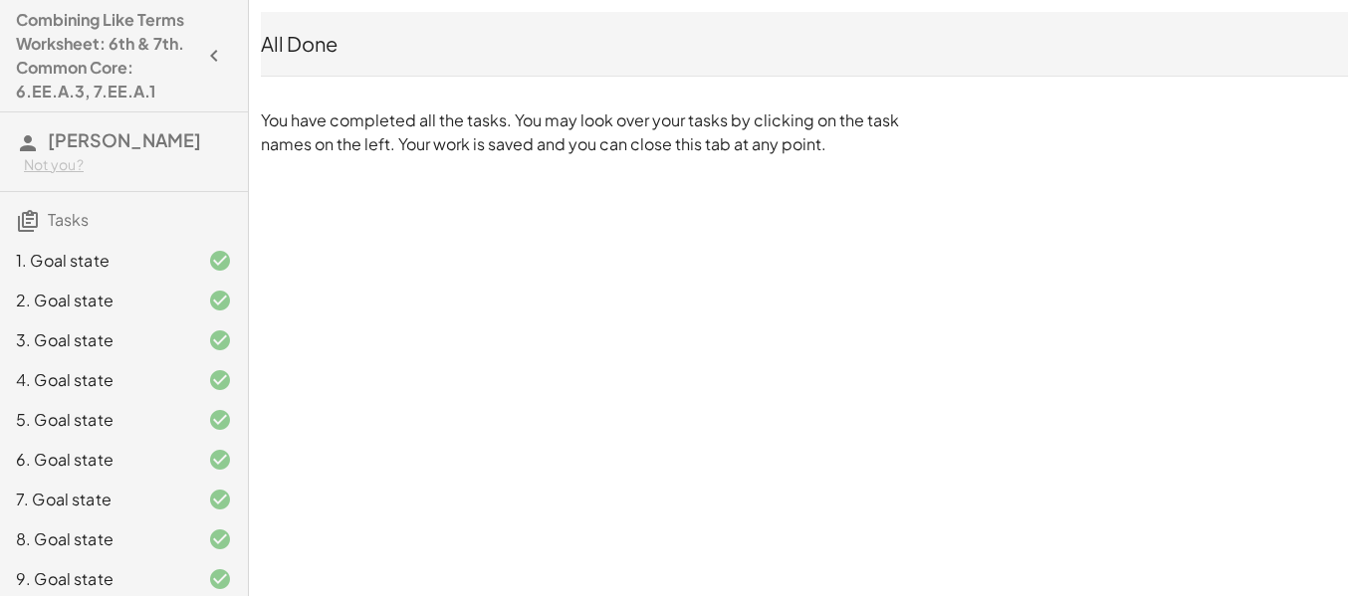
click at [182, 270] on div at bounding box center [204, 261] width 56 height 24
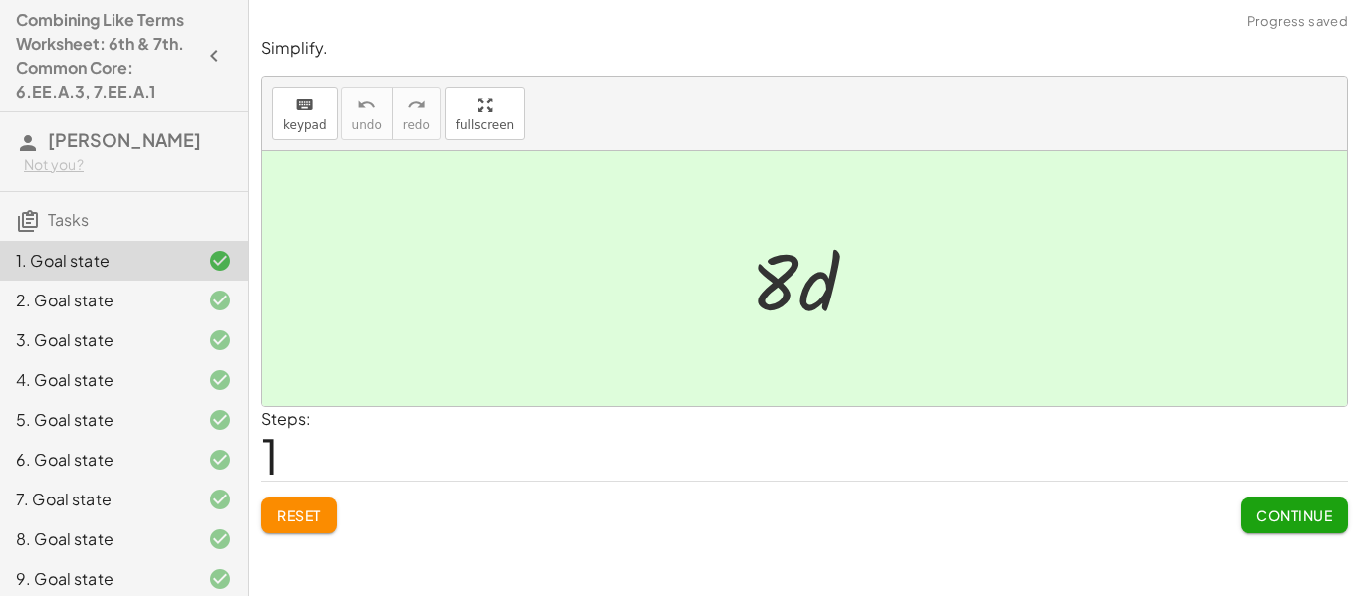
click at [155, 360] on div "2. Goal state" at bounding box center [124, 380] width 248 height 40
